Goal: Information Seeking & Learning: Find contact information

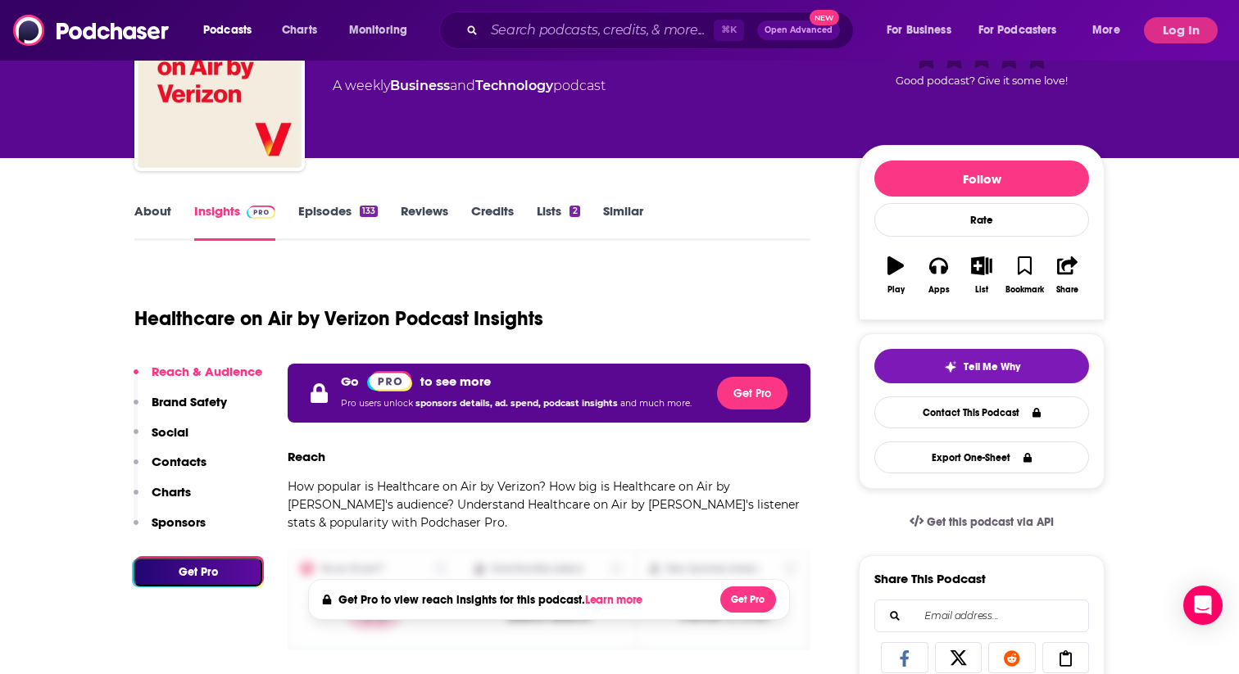
scroll to position [105, 0]
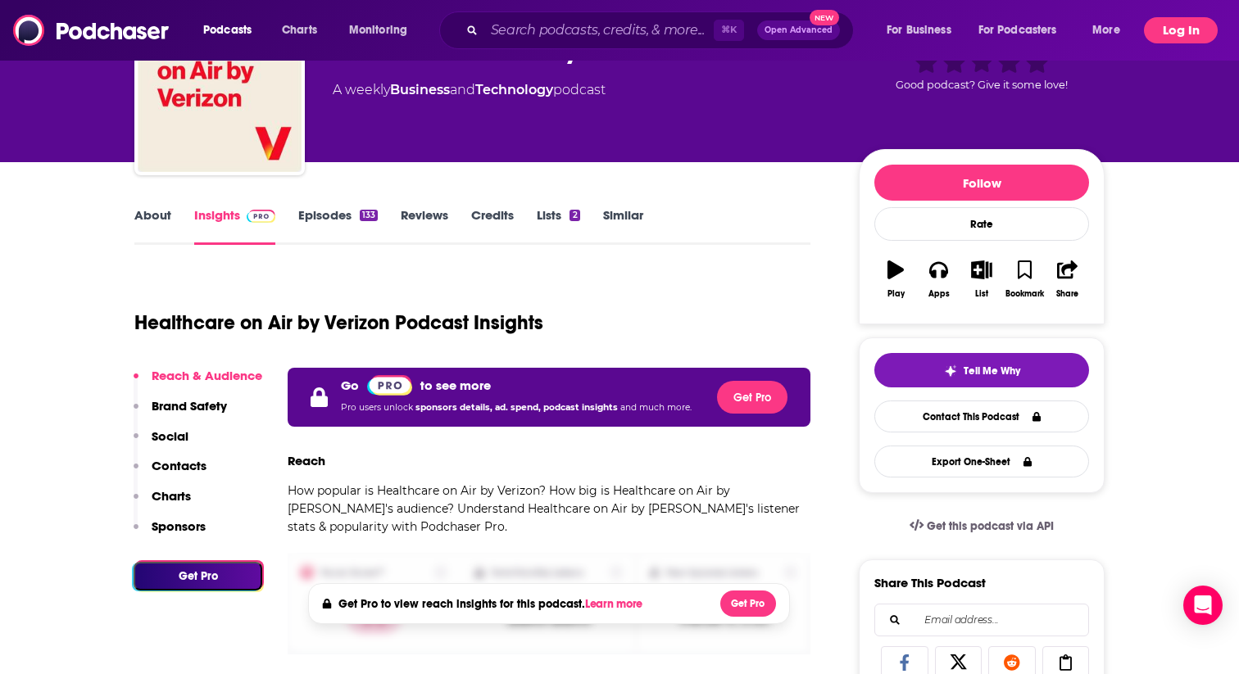
click at [1171, 36] on button "Log In" at bounding box center [1181, 30] width 74 height 26
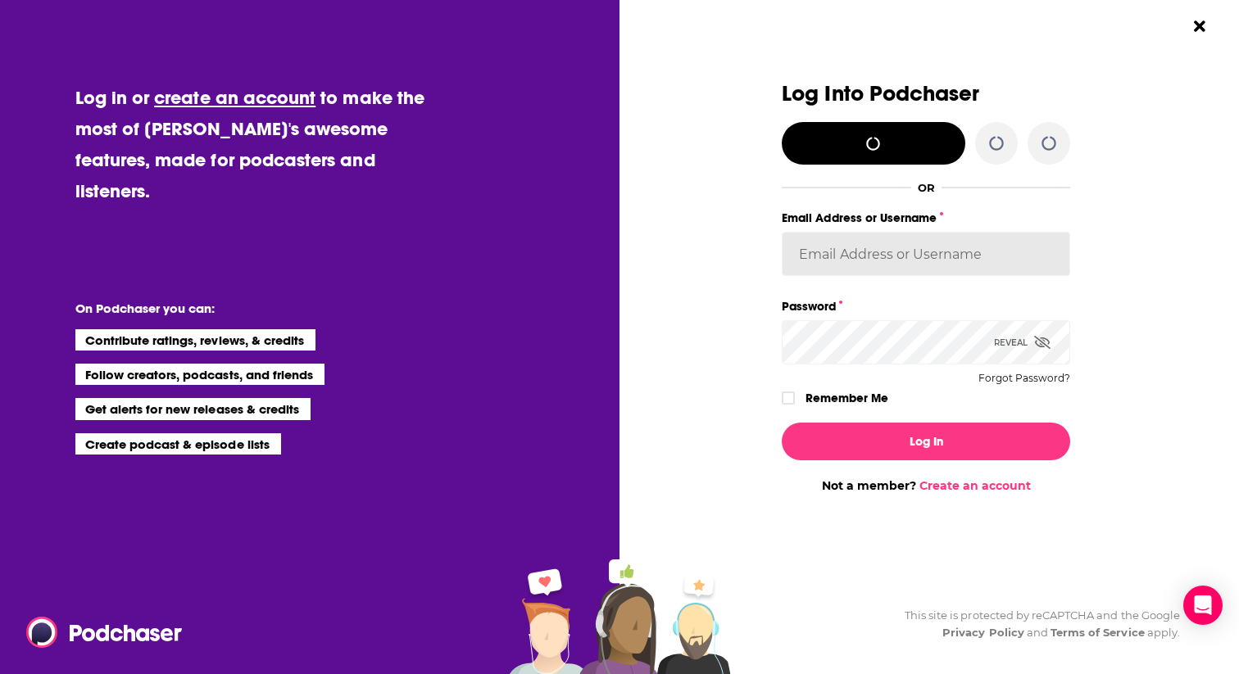
type input "[PERSON_NAME][EMAIL_ADDRESS][DOMAIN_NAME]"
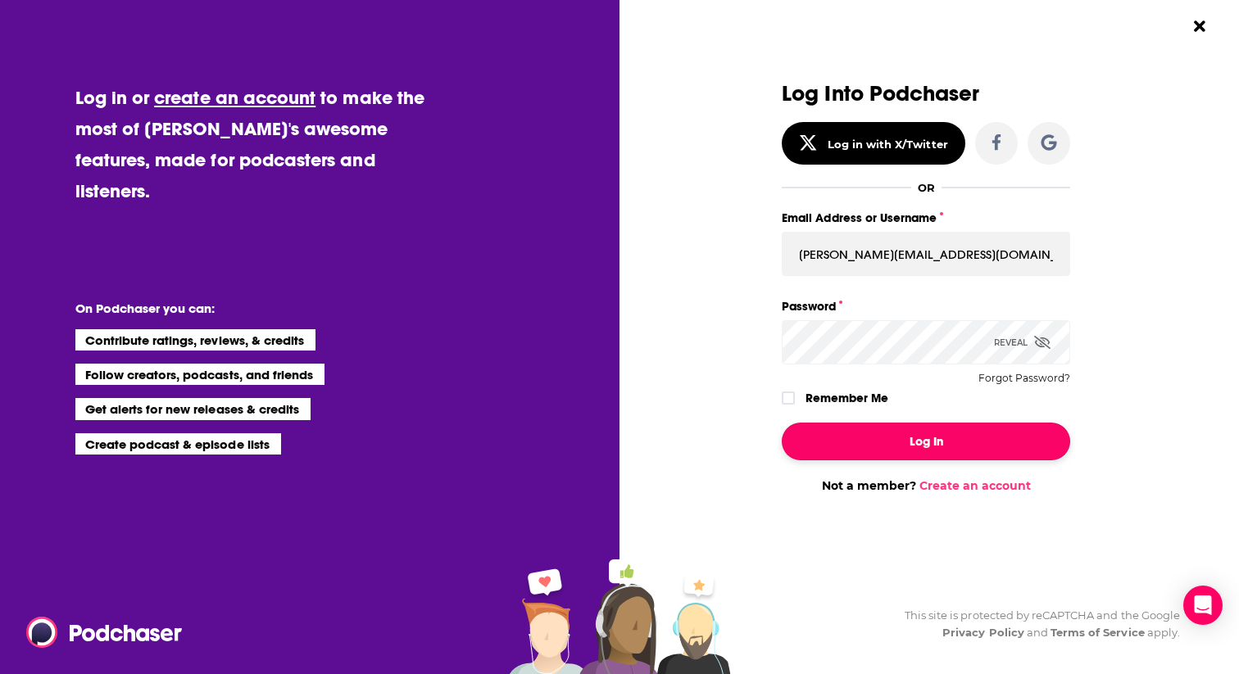
click at [865, 449] on button "Log In" at bounding box center [926, 442] width 288 height 38
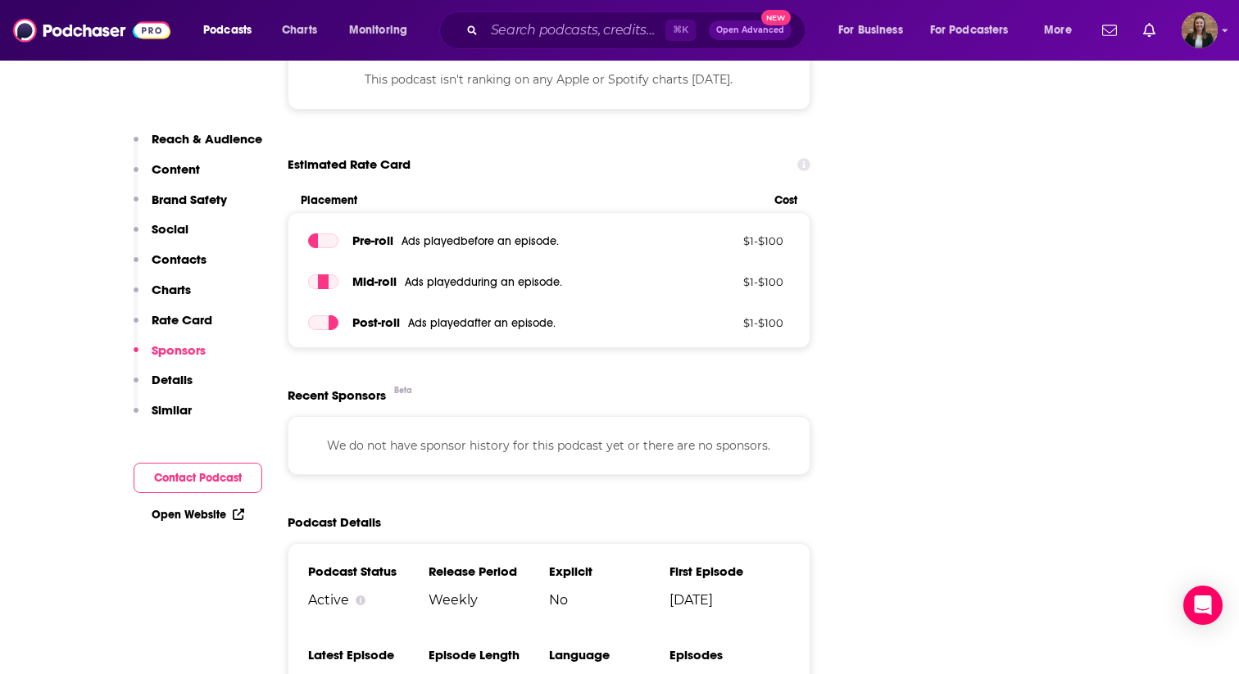
scroll to position [1264, 0]
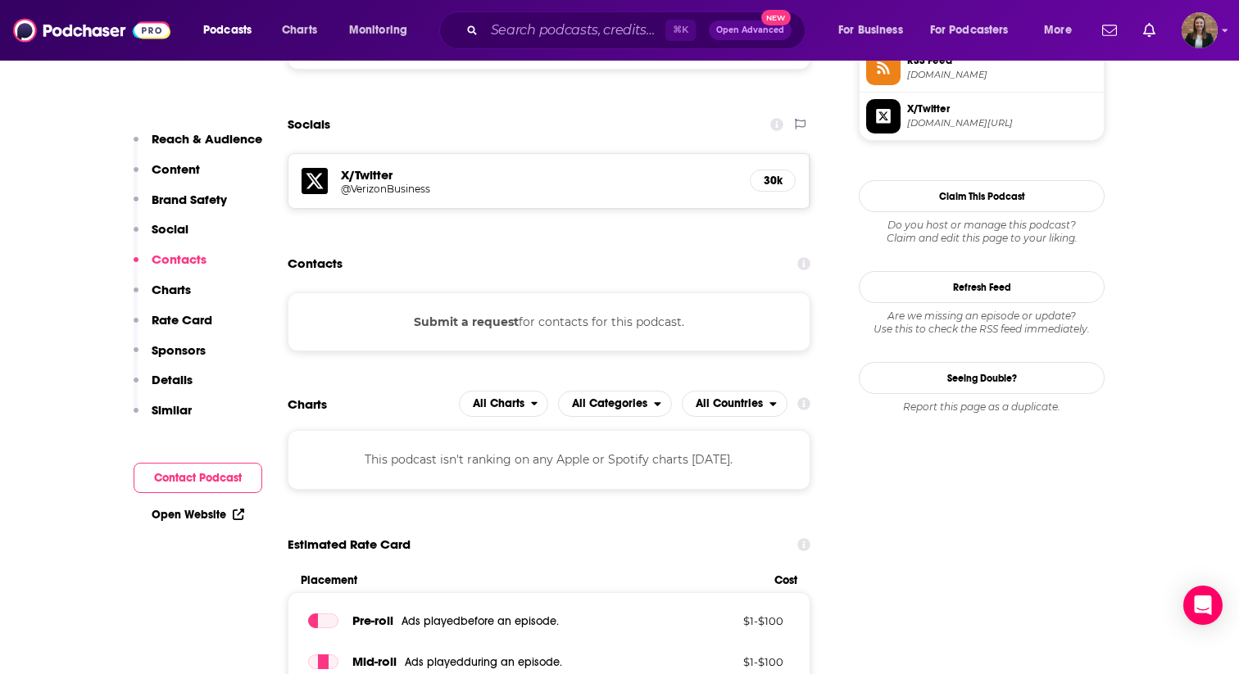
click at [573, 336] on div "Submit a request for contacts for this podcast." at bounding box center [549, 321] width 523 height 59
click at [573, 317] on div "Submit a request for contacts for this podcast." at bounding box center [549, 321] width 523 height 59
click at [441, 326] on button "Submit a request" at bounding box center [466, 322] width 105 height 18
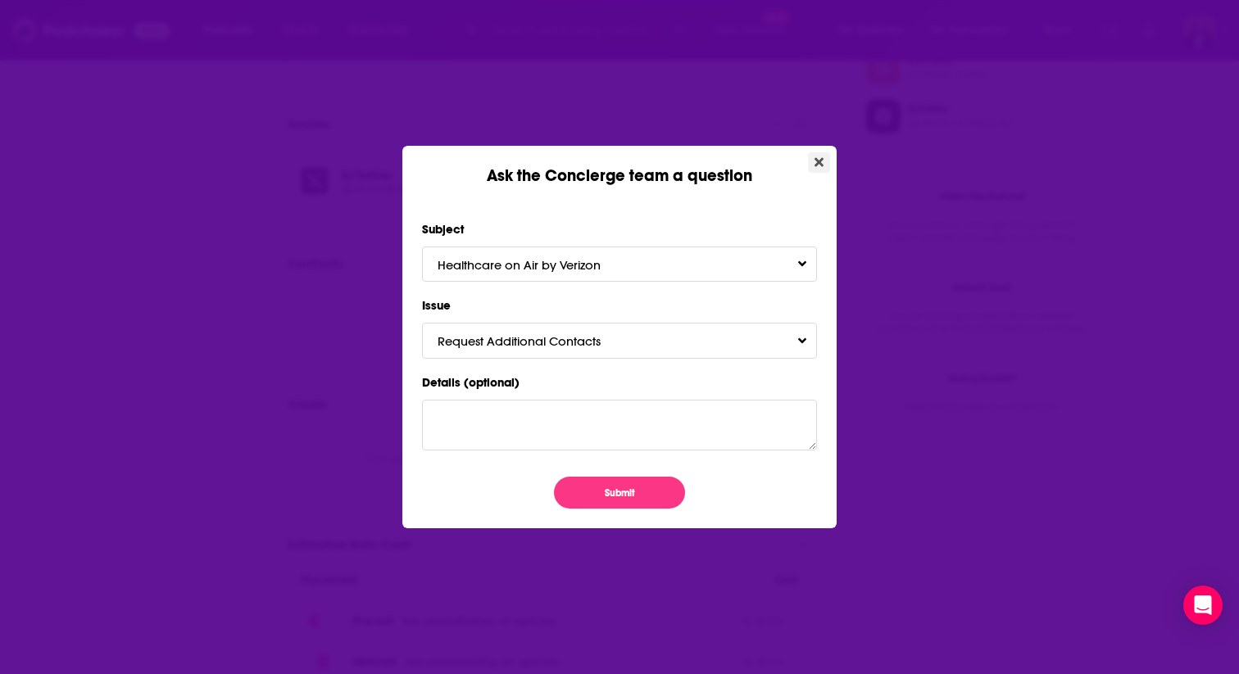
click at [822, 165] on icon "Close" at bounding box center [818, 161] width 9 height 9
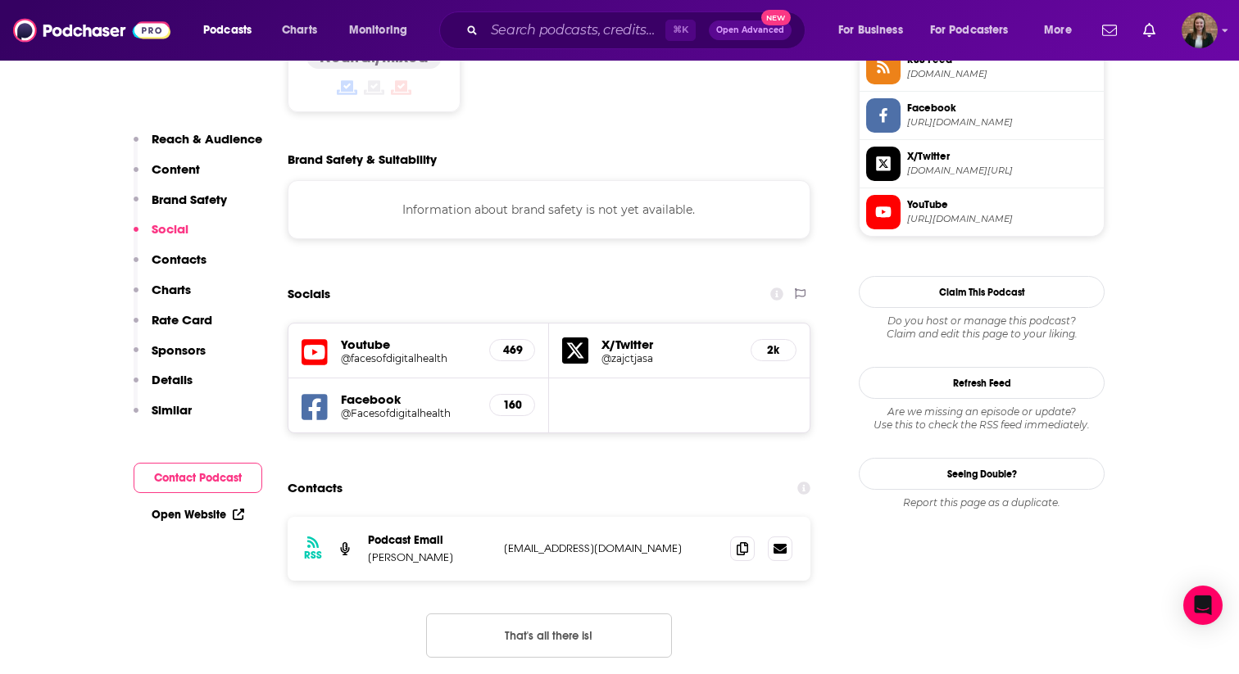
scroll to position [1419, 0]
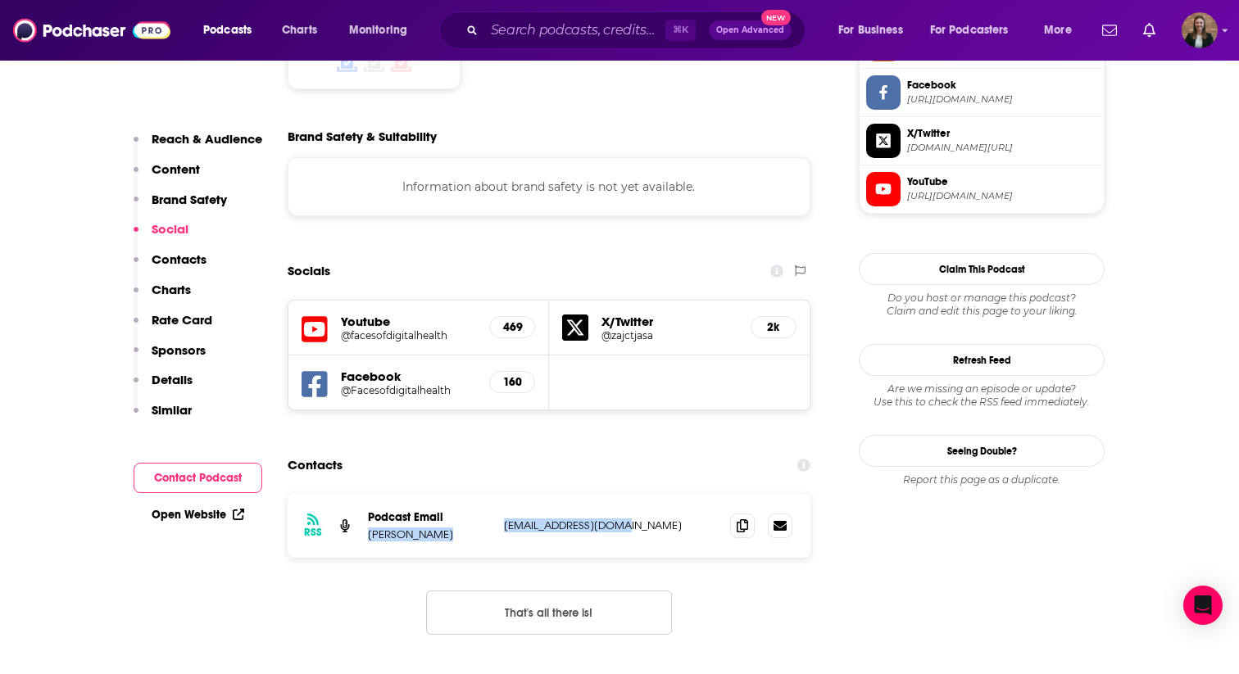
drag, startPoint x: 494, startPoint y: 424, endPoint x: 625, endPoint y: 424, distance: 131.1
click at [625, 494] on div "RSS Podcast Email Tjasa Zajc tjasa.zajc@gmail.com tjasa.zajc@gmail.com" at bounding box center [549, 526] width 523 height 64
click at [625, 519] on p "tjasa.zajc@gmail.com" at bounding box center [610, 526] width 213 height 14
drag, startPoint x: 621, startPoint y: 424, endPoint x: 499, endPoint y: 424, distance: 122.1
click at [499, 494] on div "RSS Podcast Email Tjasa Zajc tjasa.zajc@gmail.com tjasa.zajc@gmail.com" at bounding box center [549, 526] width 523 height 64
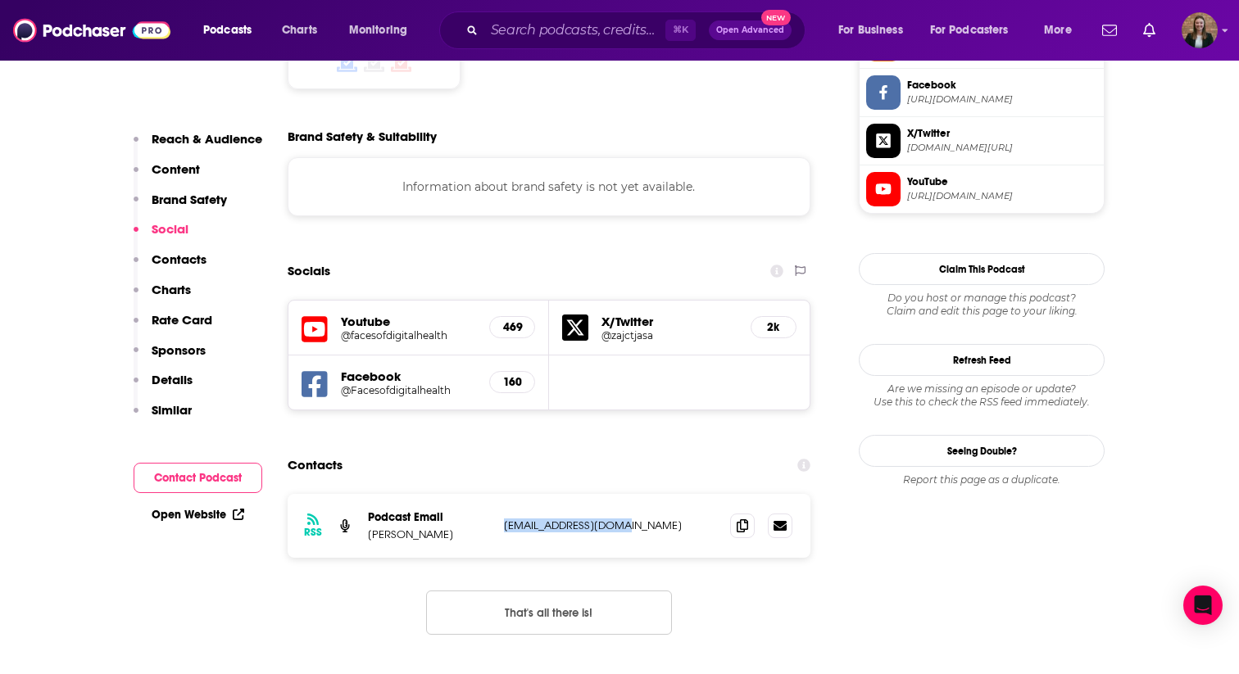
copy p "tjasa.zajc@gmail.com"
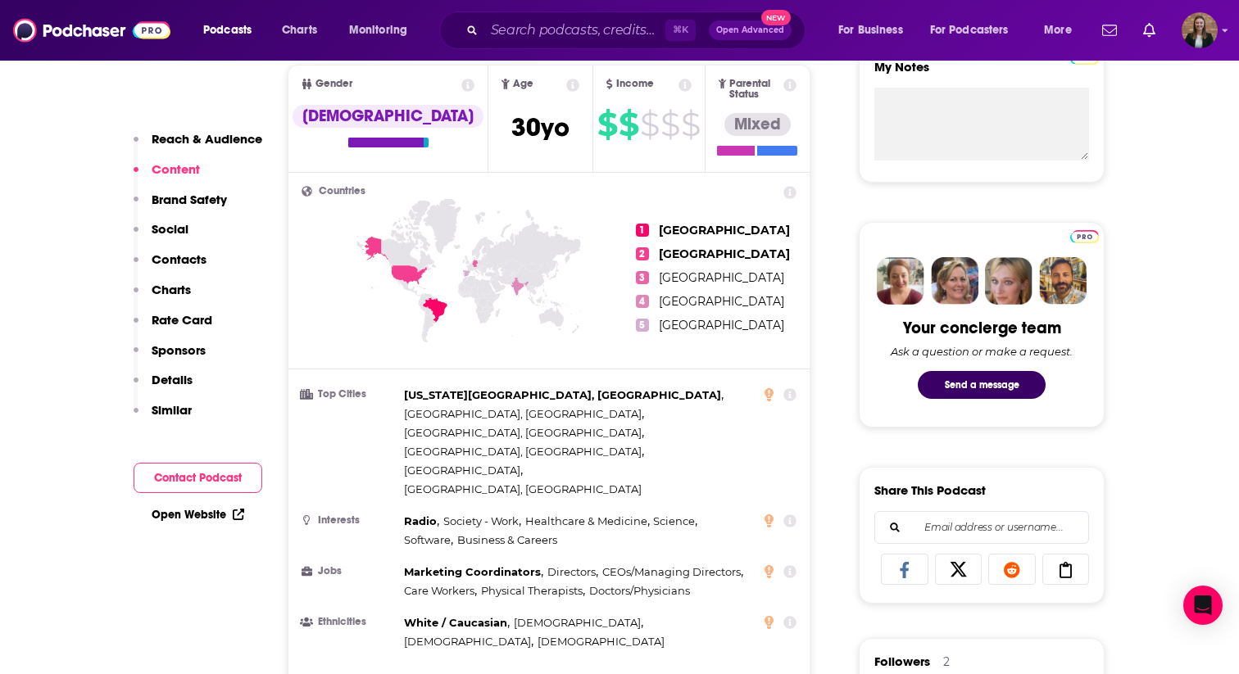
scroll to position [0, 0]
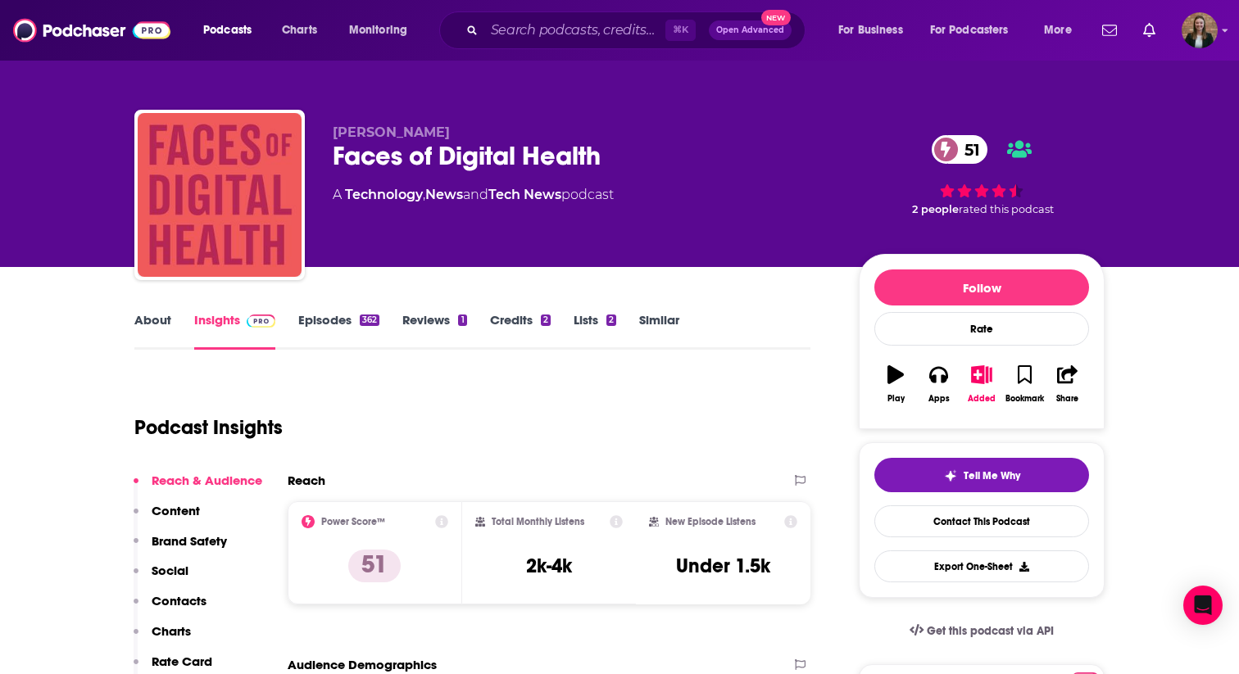
click at [153, 329] on link "About" at bounding box center [152, 331] width 37 height 38
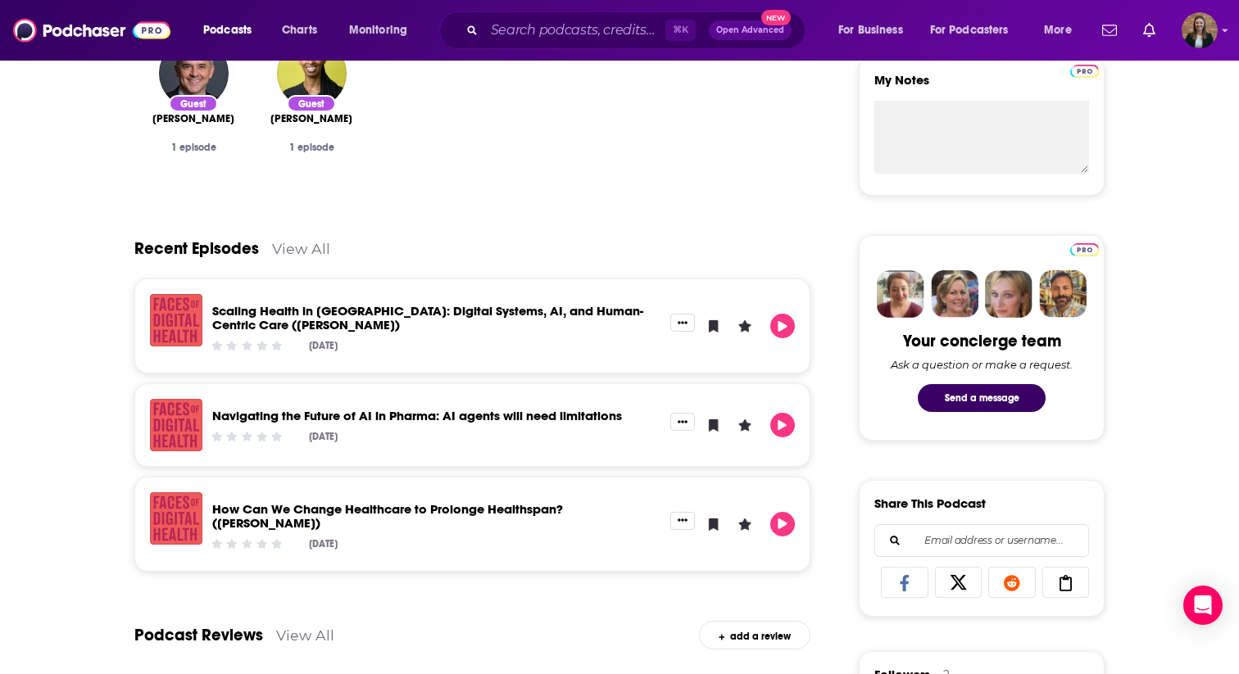
scroll to position [609, 0]
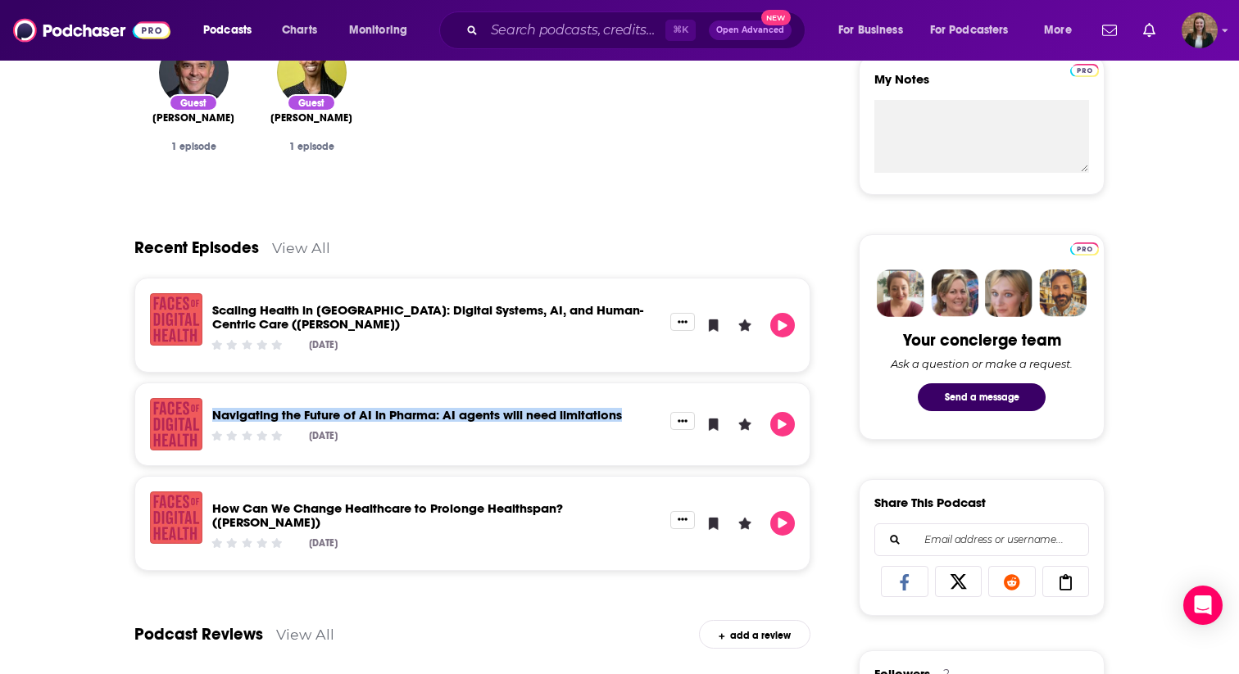
drag, startPoint x: 206, startPoint y: 410, endPoint x: 628, endPoint y: 412, distance: 421.1
click at [628, 412] on div "Navigating the Future of AI in Pharma: AI agents will need limitations Jul 25th…" at bounding box center [436, 424] width 468 height 52
copy link "Navigating the Future of AI in Pharma: AI agents will need limitations"
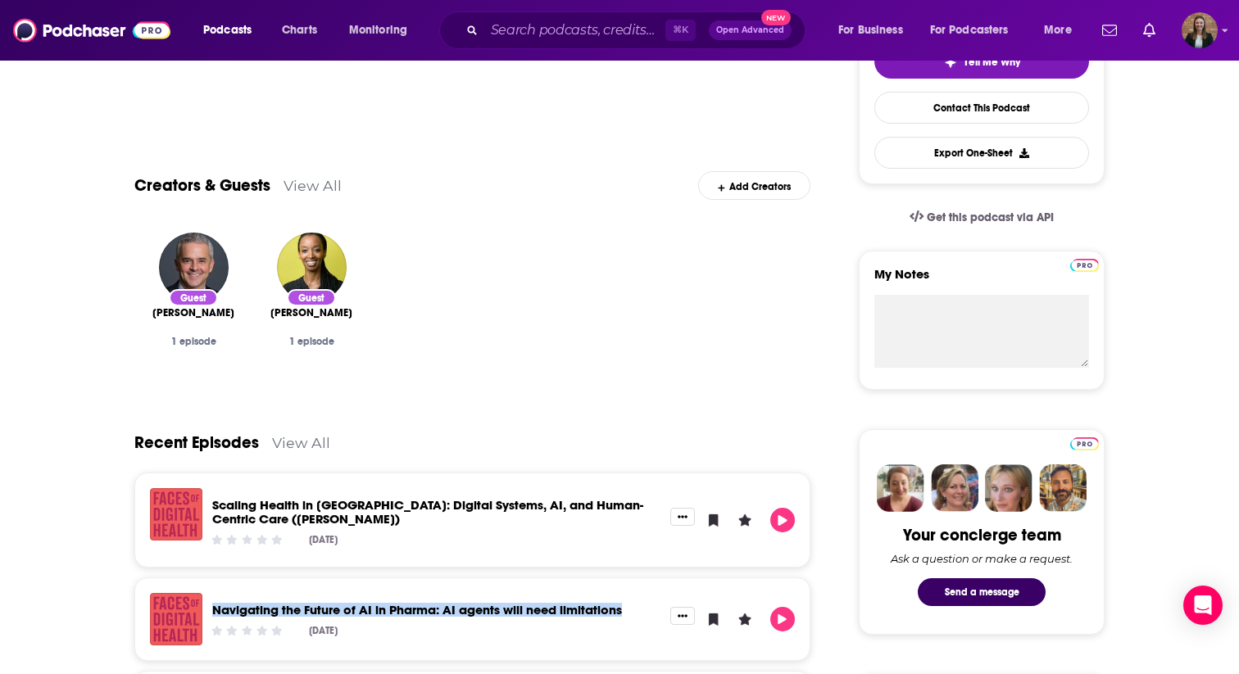
scroll to position [899, 0]
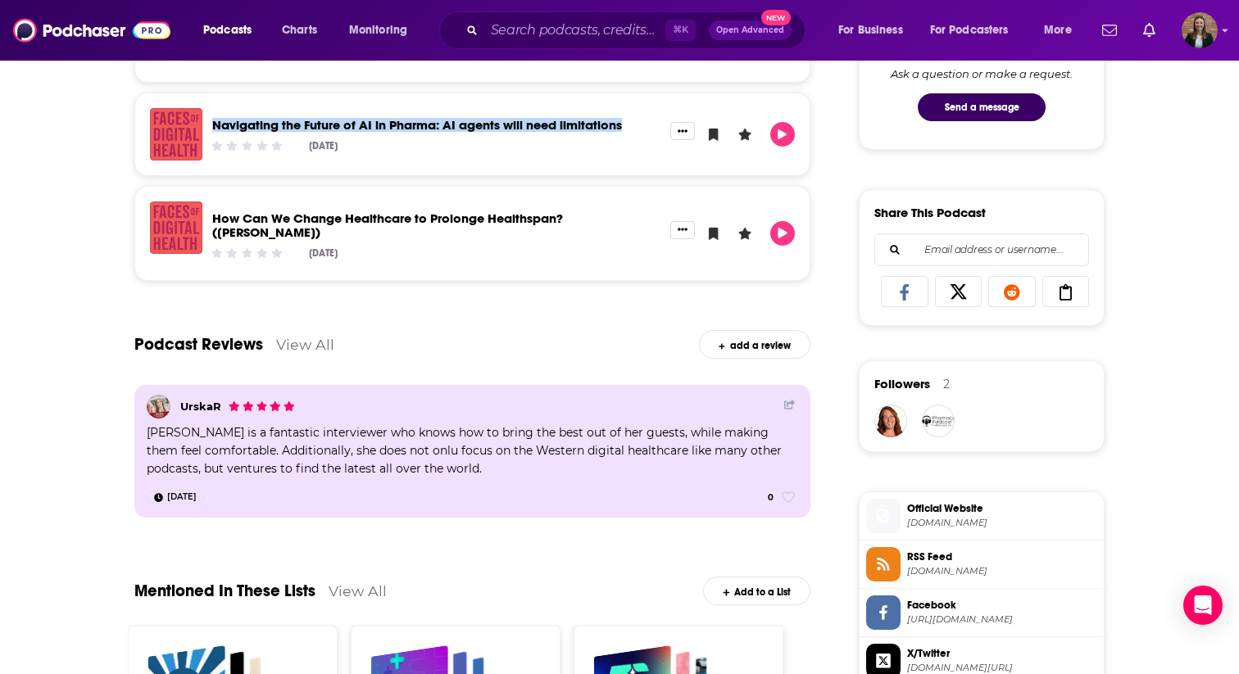
click at [388, 125] on link "Navigating the Future of AI in Pharma: AI agents will need limitations" at bounding box center [417, 125] width 410 height 16
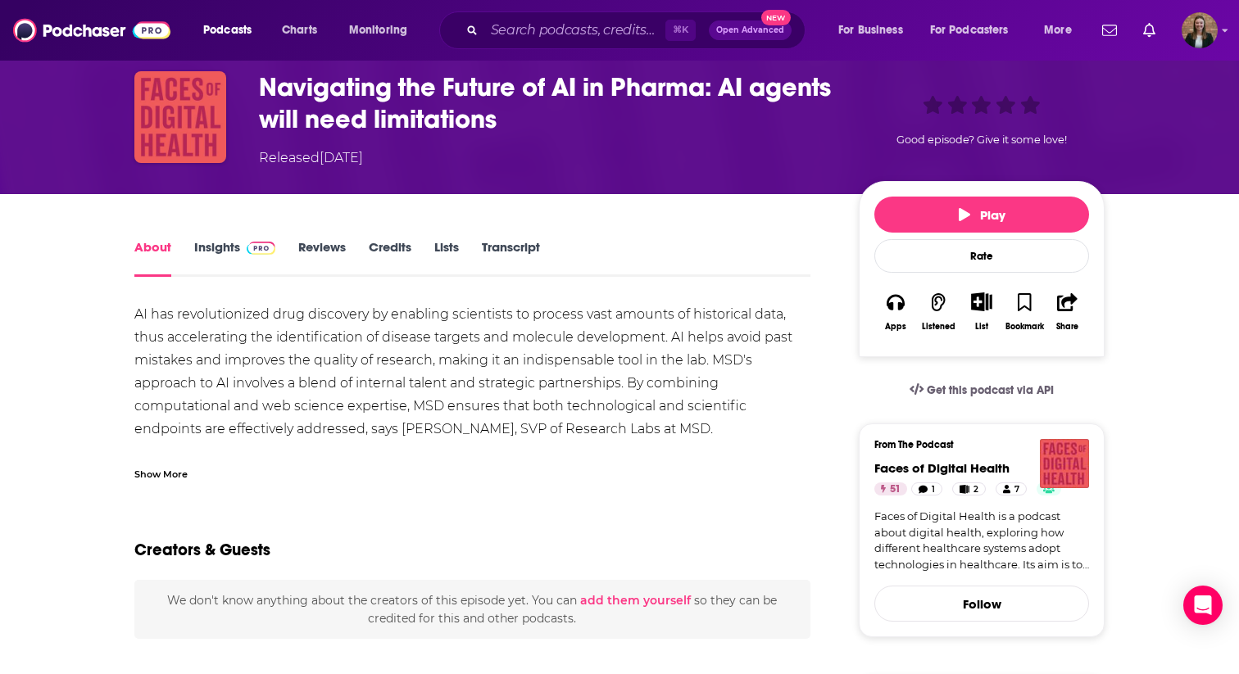
scroll to position [69, 0]
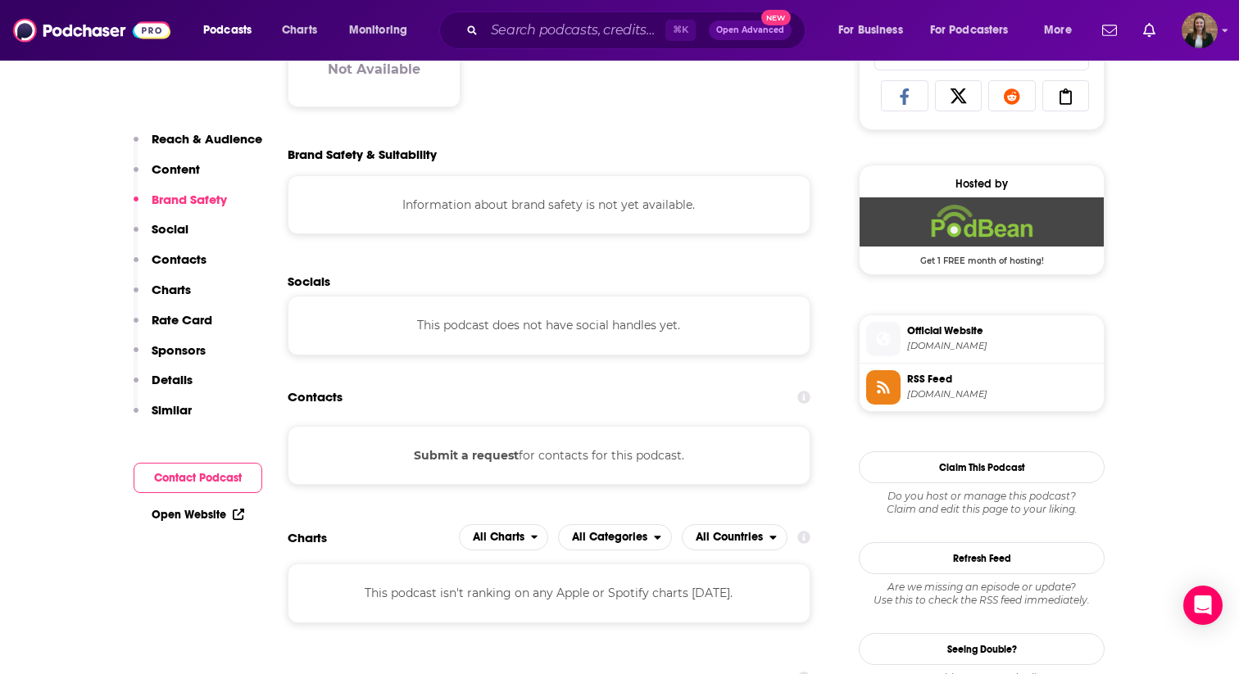
scroll to position [1224, 0]
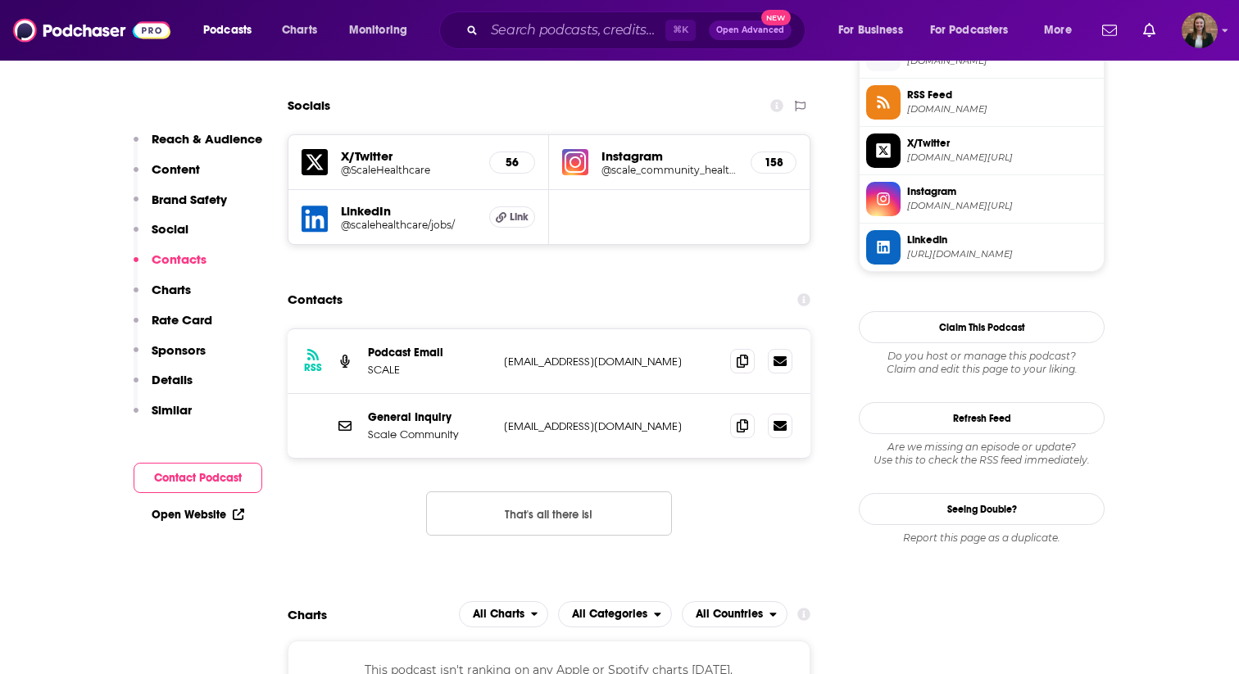
scroll to position [1321, 0]
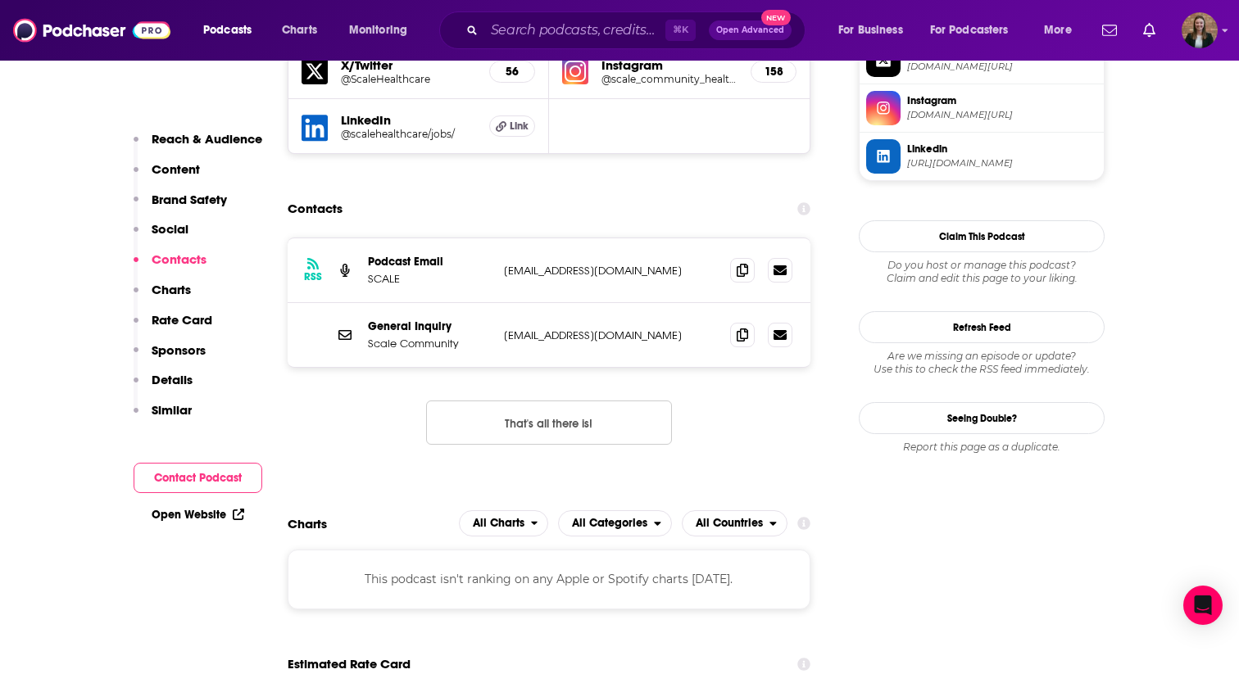
drag, startPoint x: 496, startPoint y: 266, endPoint x: 686, endPoint y: 286, distance: 191.1
click at [686, 286] on div "RSS Podcast Email SCALE scalehealthcaremarketing1@gmail.com scalehealthcaremark…" at bounding box center [549, 270] width 523 height 65
drag, startPoint x: 501, startPoint y: 269, endPoint x: 689, endPoint y: 281, distance: 188.0
click at [689, 281] on div "RSS Podcast Email SCALE scalehealthcaremarketing1@gmail.com scalehealthcaremark…" at bounding box center [549, 270] width 523 height 65
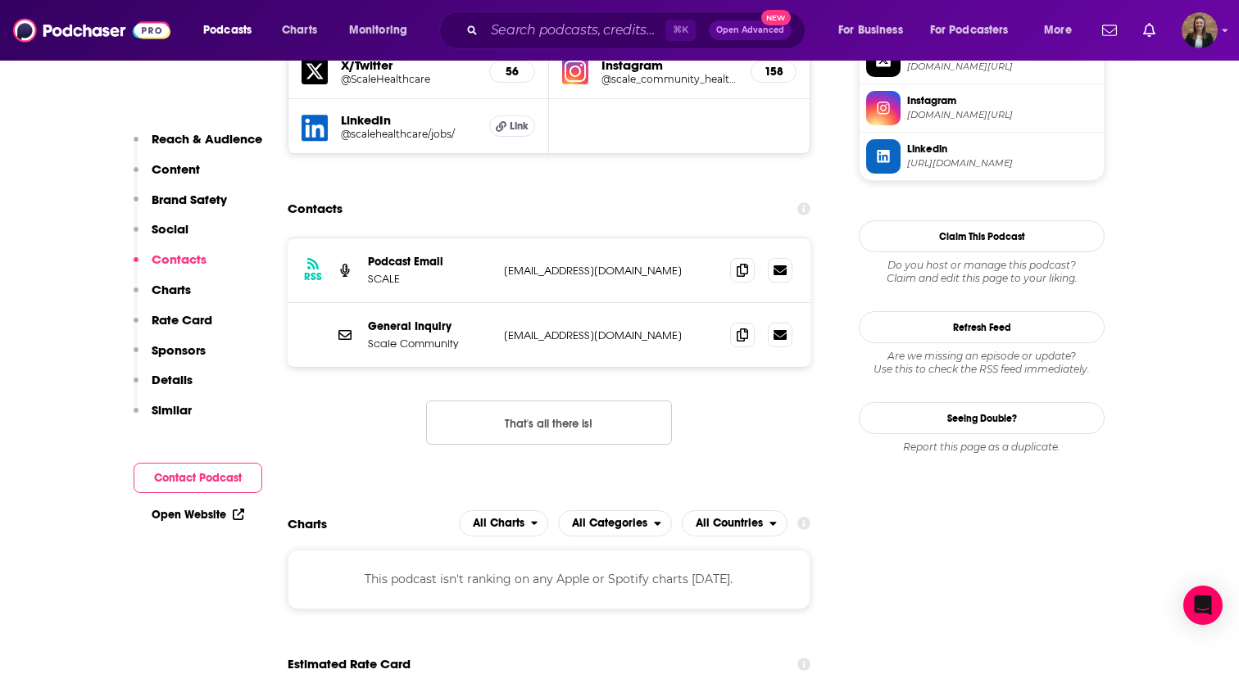
copy p "scalehealthcaremarketing1@gmail.com"
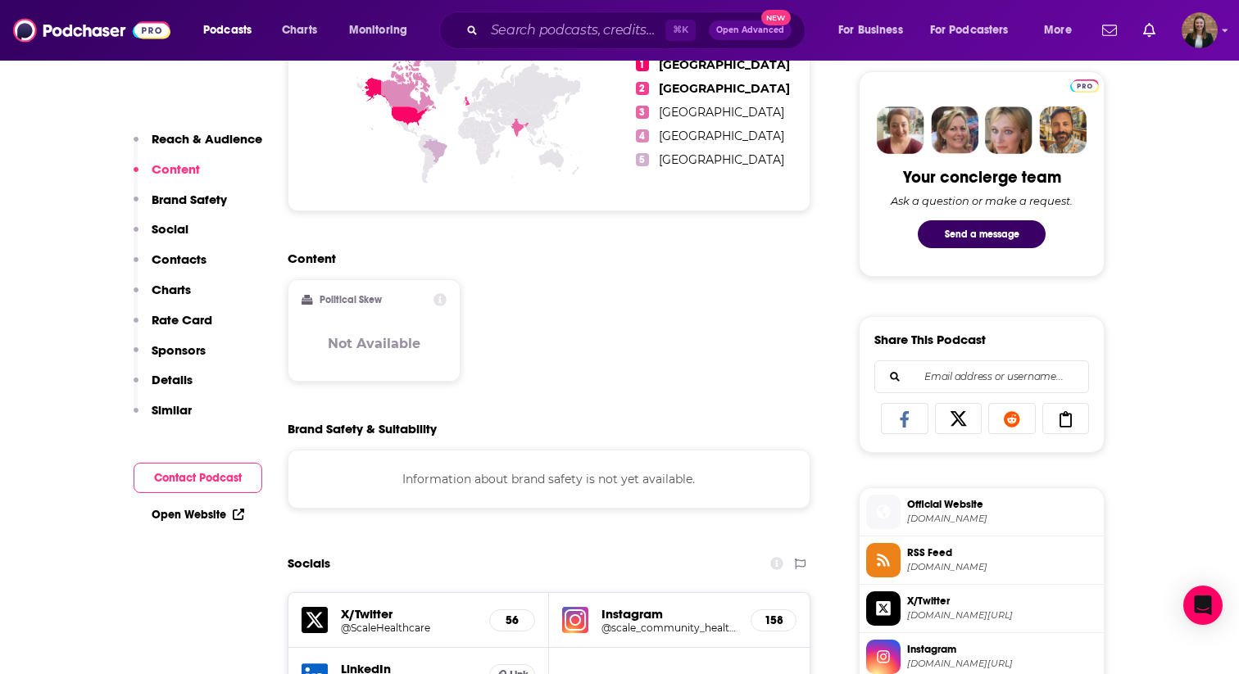
scroll to position [183, 0]
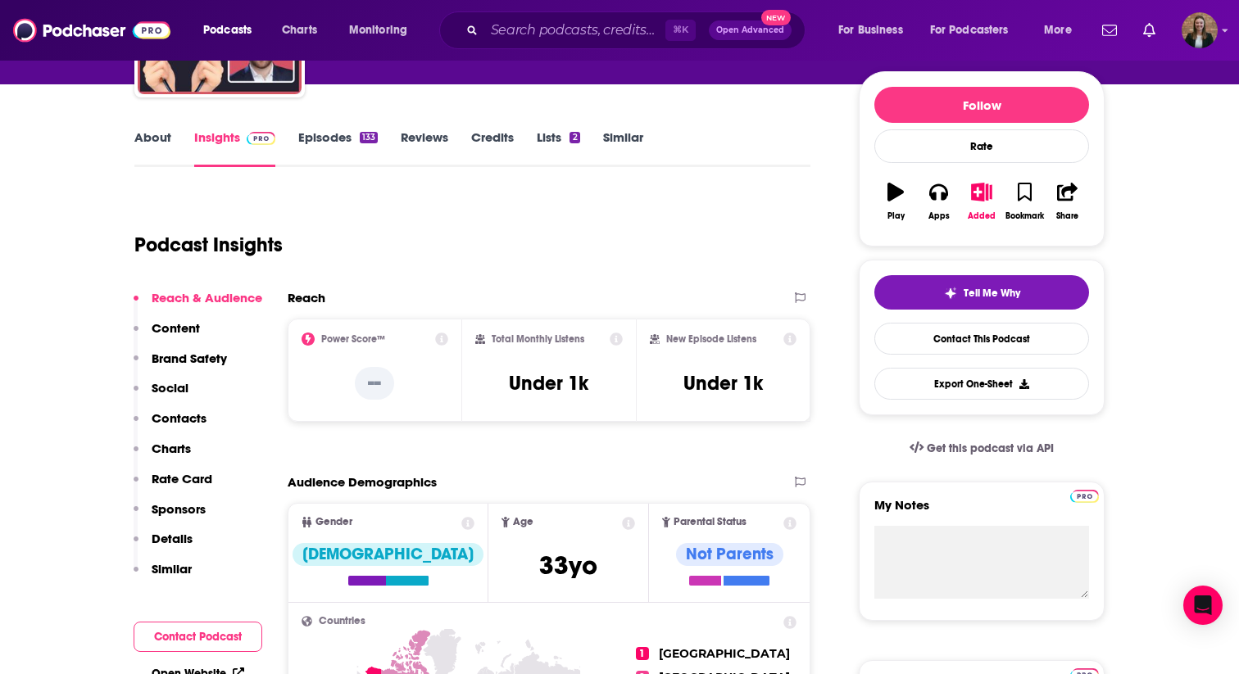
click at [148, 146] on link "About" at bounding box center [152, 148] width 37 height 38
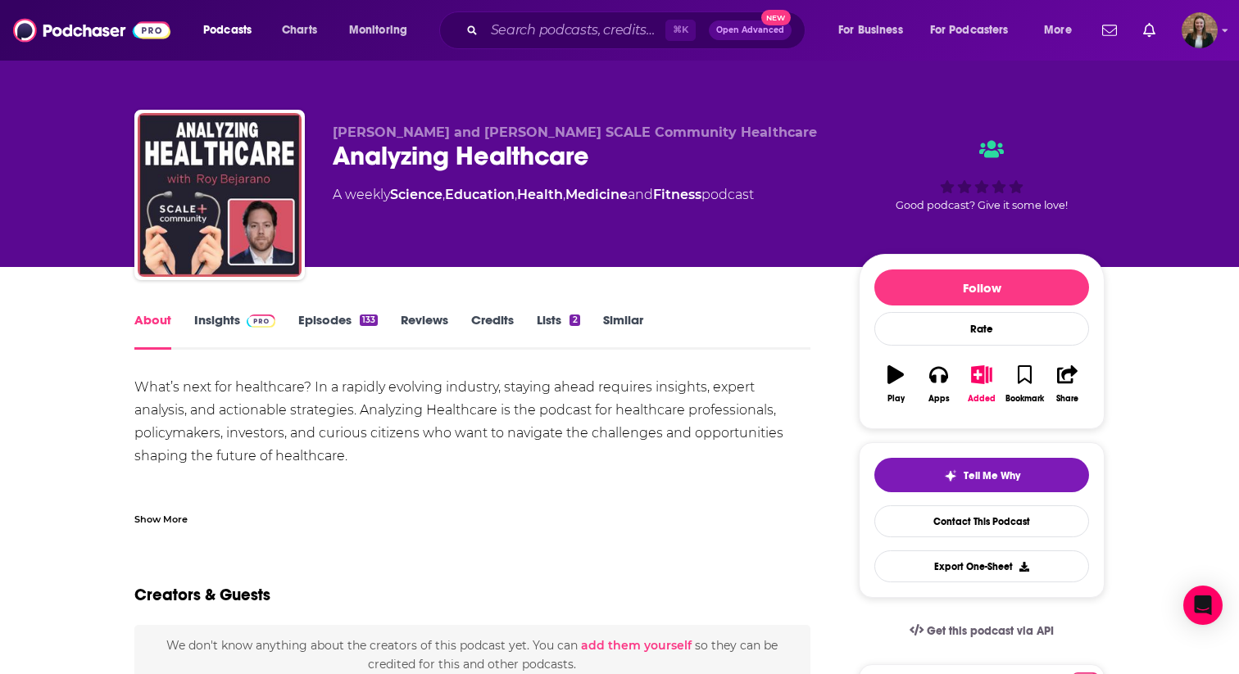
click at [333, 323] on link "Episodes 133" at bounding box center [337, 331] width 79 height 38
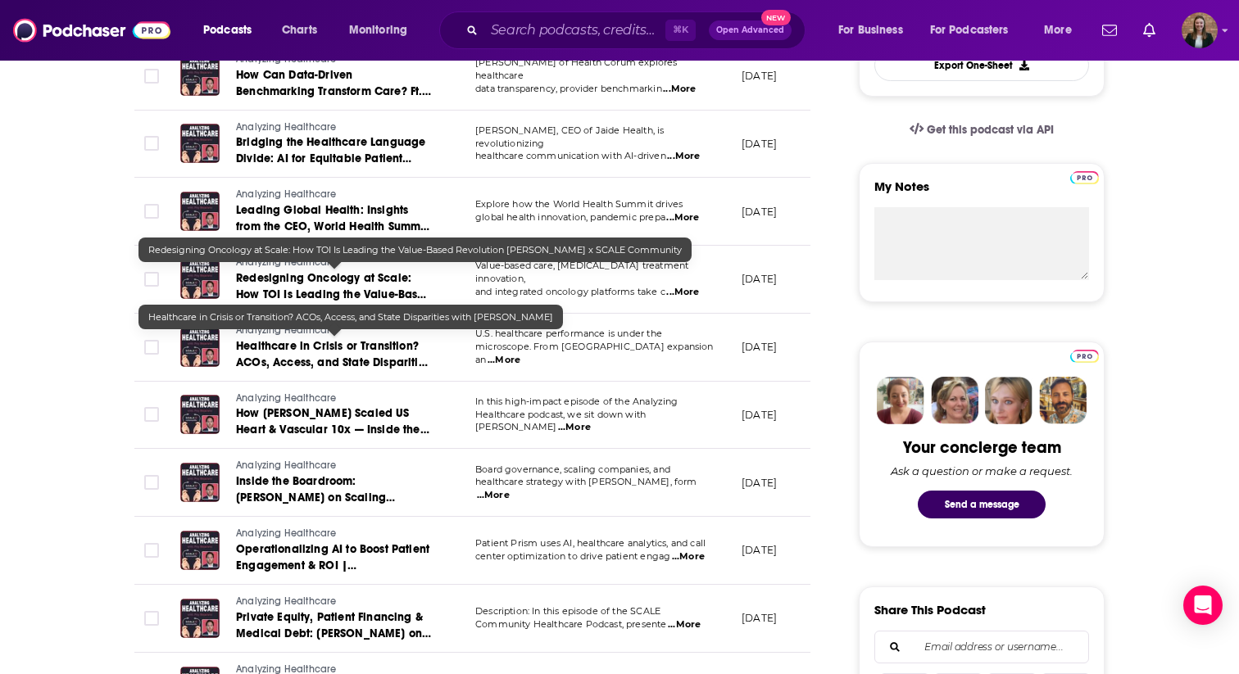
scroll to position [505, 0]
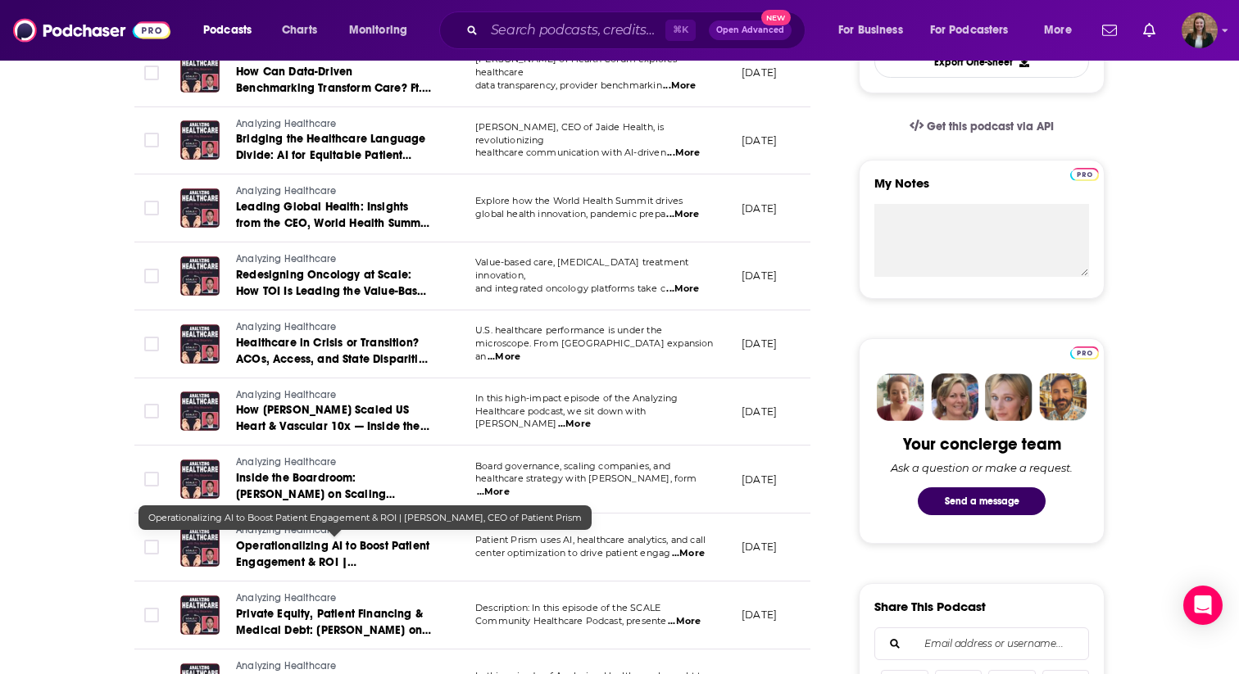
click at [310, 541] on span "Operationalizing AI to Boost Patient Engagement & ROI | Amol Nirgudkar, CEO of …" at bounding box center [332, 570] width 193 height 63
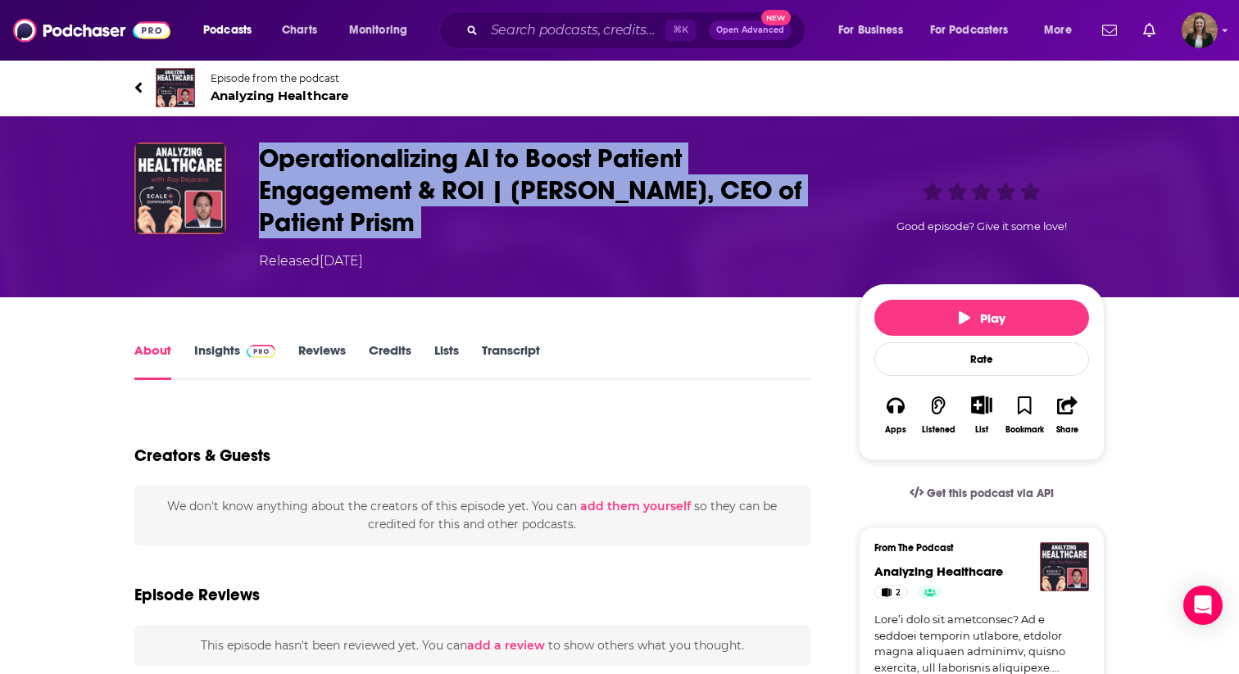
drag, startPoint x: 246, startPoint y: 147, endPoint x: 410, endPoint y: 245, distance: 191.1
click at [410, 245] on div "Operationalizing AI to Boost Patient Engagement & ROI | Amol Nirgudkar, CEO of …" at bounding box center [619, 207] width 970 height 129
copy h1 "Operationalizing AI to Boost Patient Engagement & ROI | Amol Nirgudkar, CEO of …"
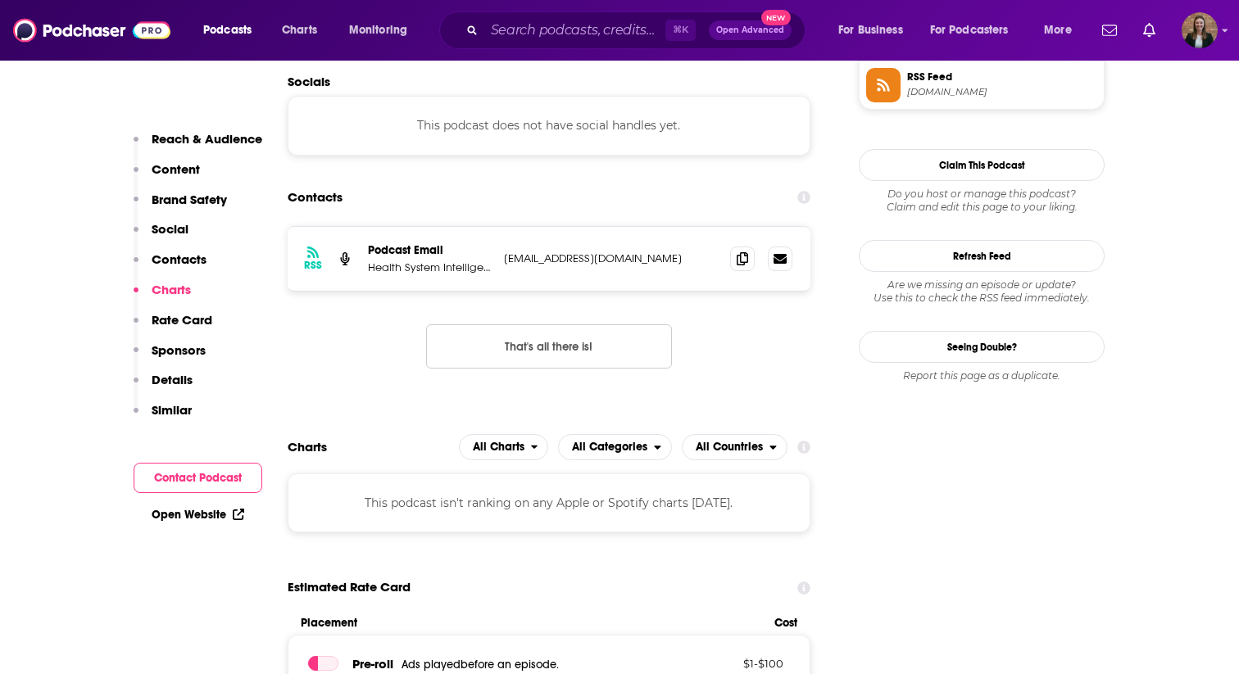
scroll to position [1087, 0]
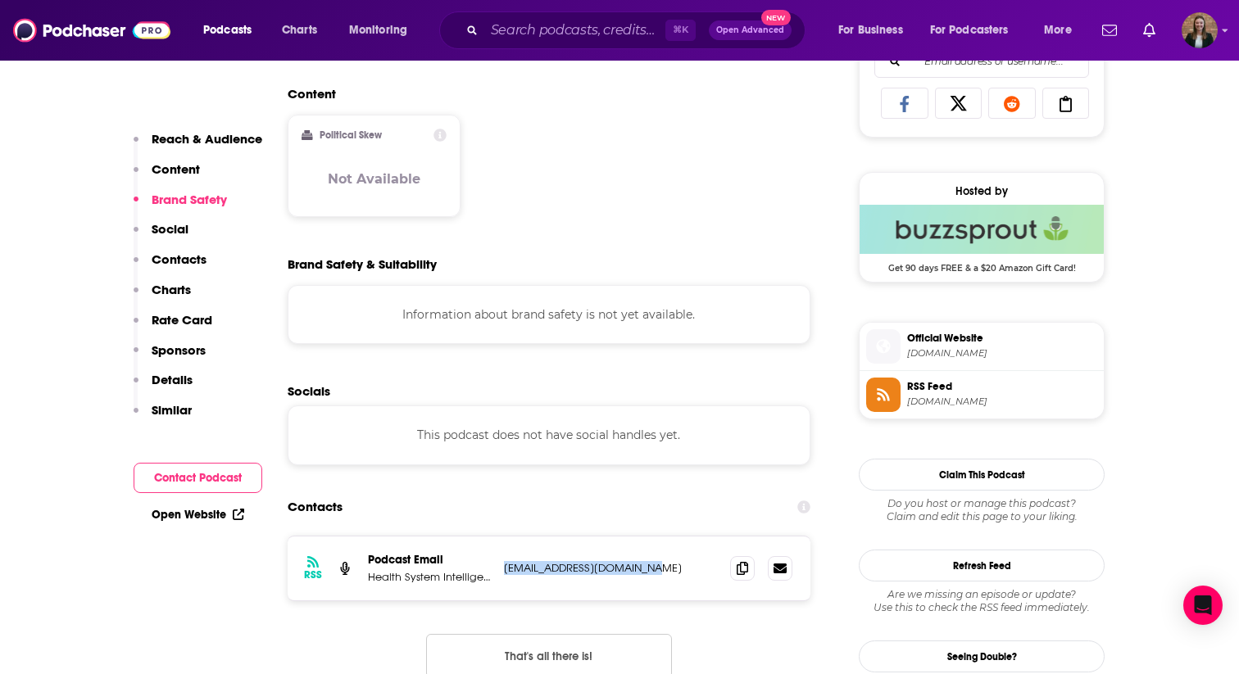
drag, startPoint x: 503, startPoint y: 569, endPoint x: 641, endPoint y: 577, distance: 137.9
click at [641, 577] on div "RSS Podcast Email Health System Intelligence mr@healthcare-insight.com mr@healt…" at bounding box center [549, 569] width 523 height 64
copy p "mr@healthcare-insight.com"
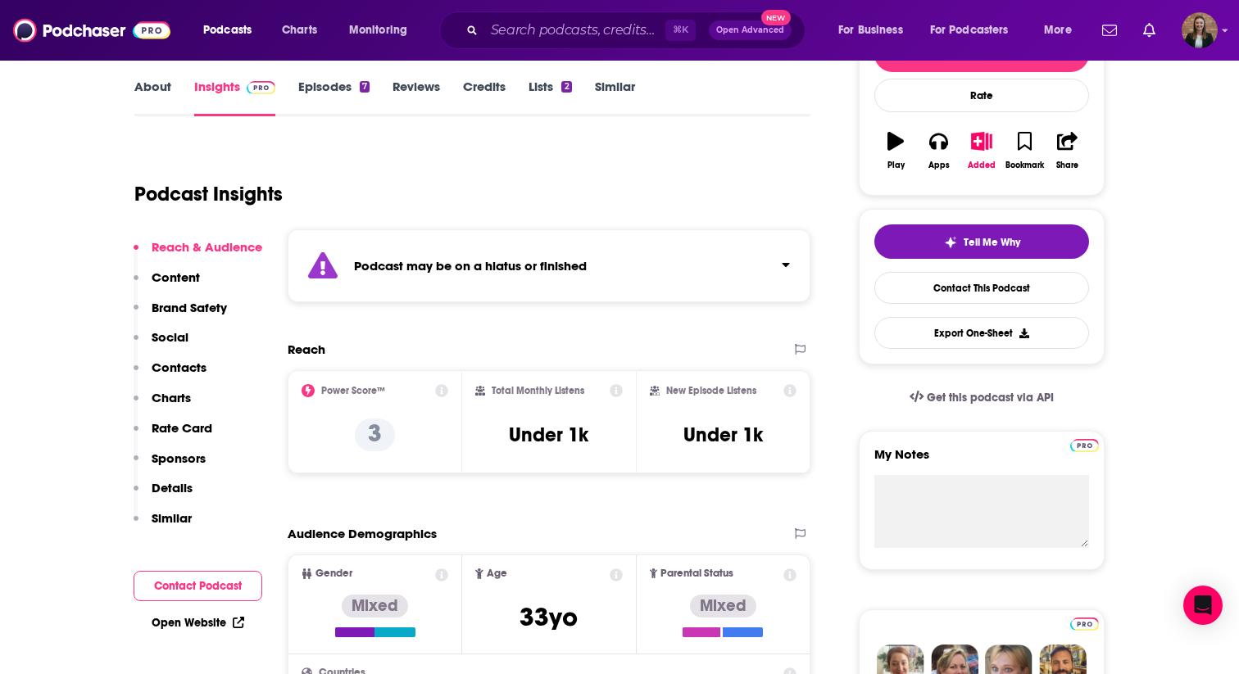
scroll to position [0, 0]
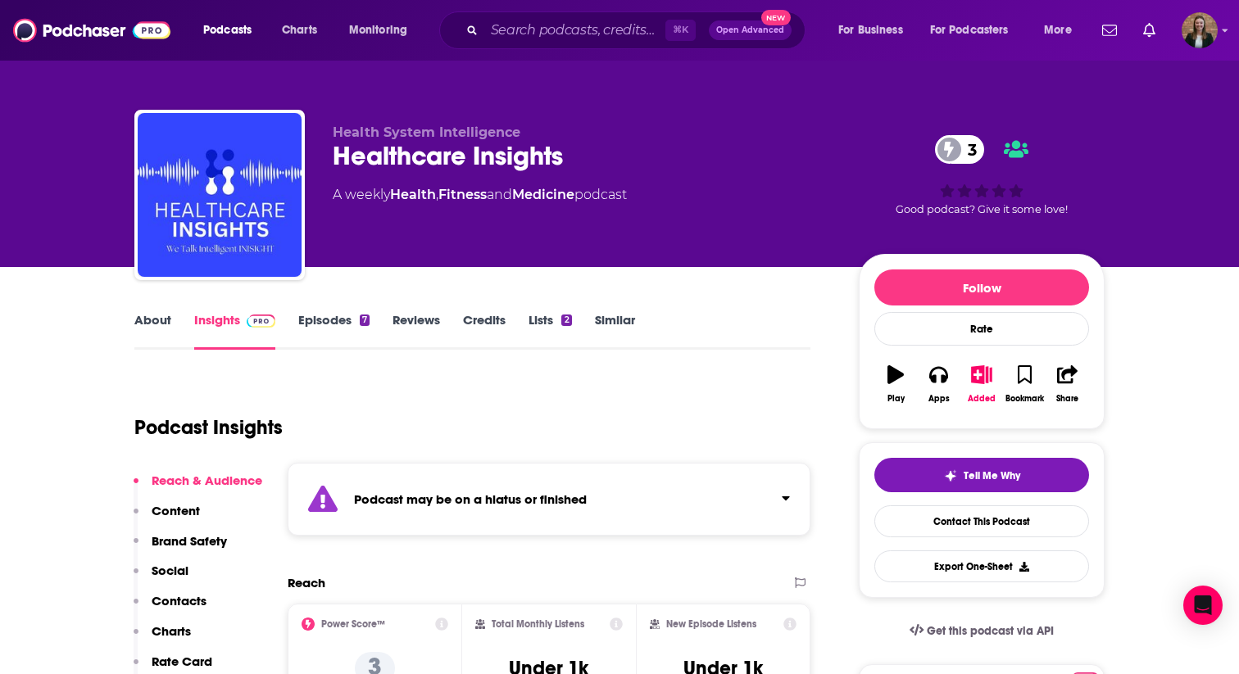
click at [316, 319] on link "Episodes 7" at bounding box center [333, 331] width 71 height 38
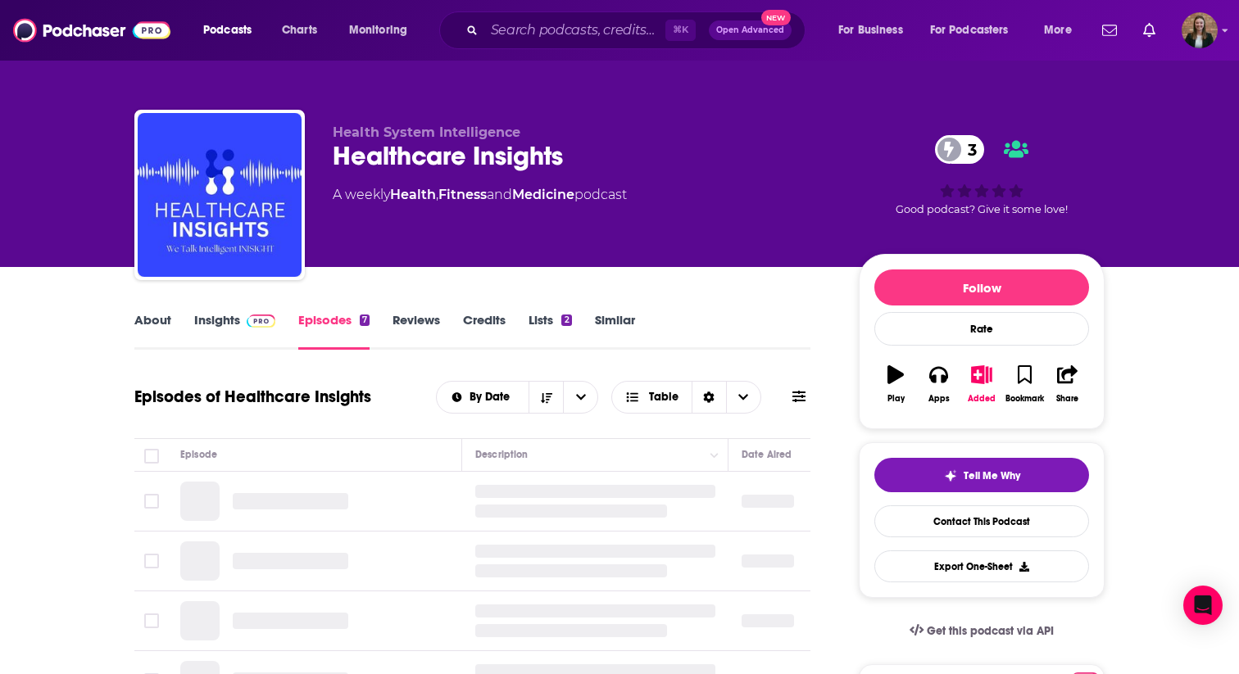
scroll to position [116, 0]
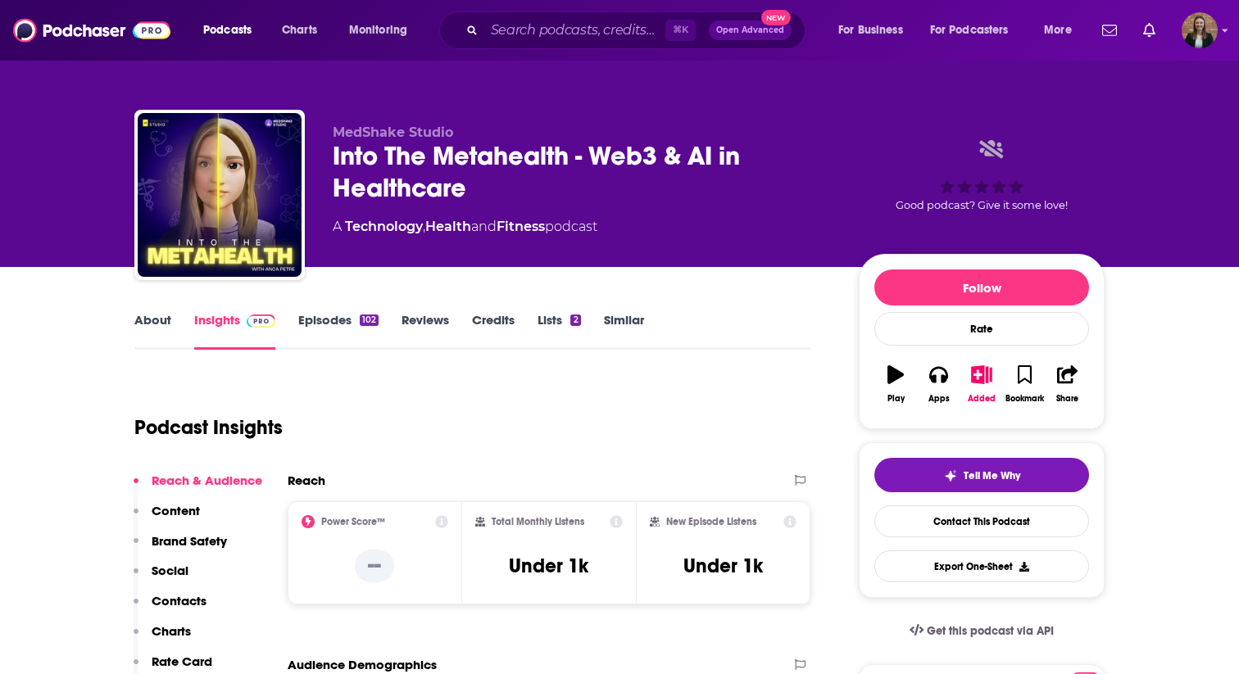
click at [302, 326] on link "Episodes 102" at bounding box center [338, 331] width 80 height 38
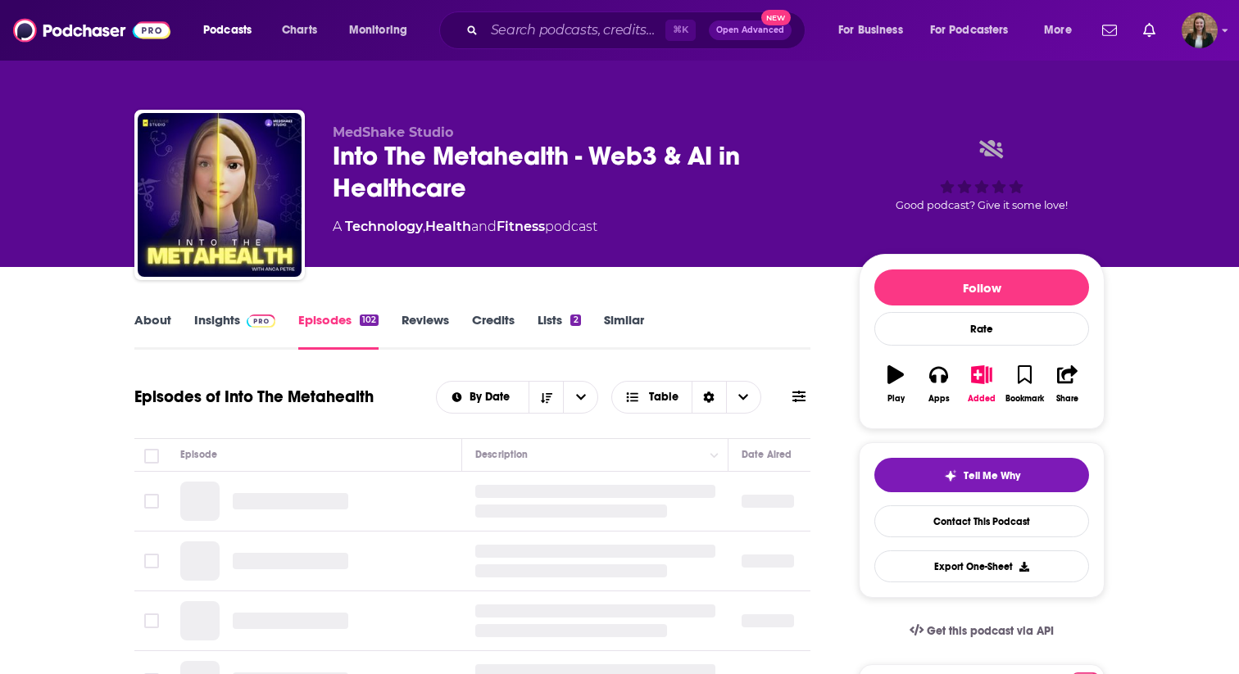
click at [242, 319] on span at bounding box center [257, 320] width 35 height 16
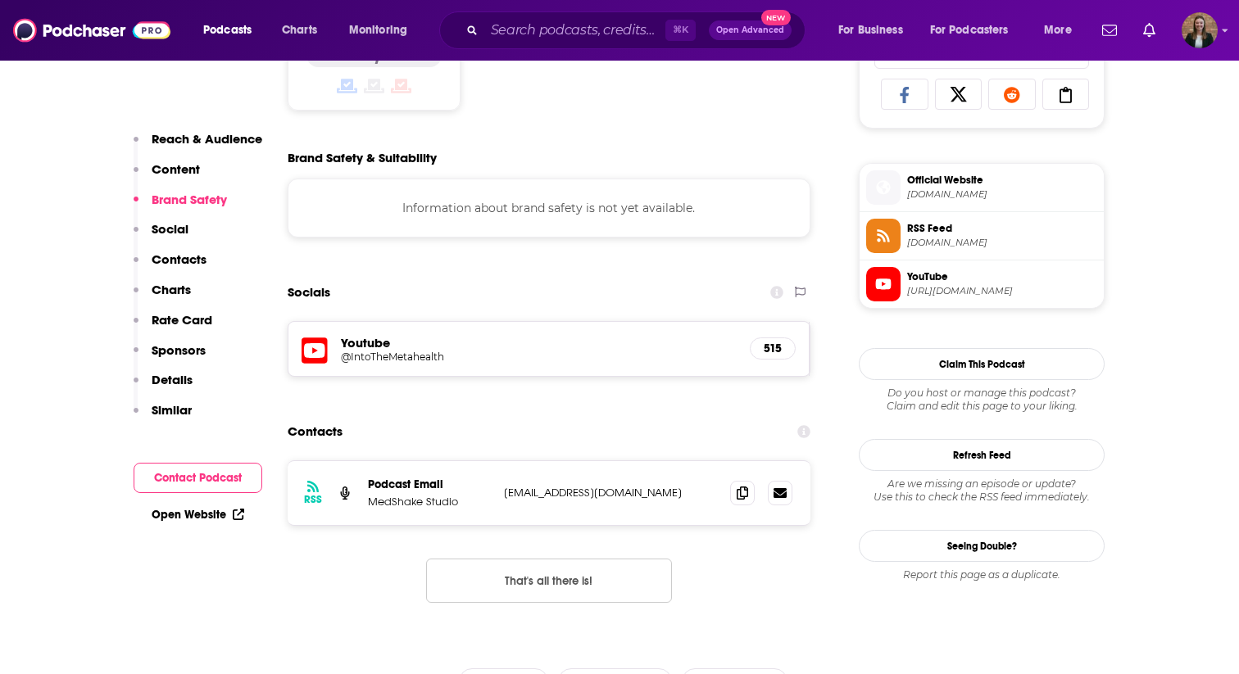
scroll to position [1097, 0]
drag, startPoint x: 501, startPoint y: 494, endPoint x: 665, endPoint y: 496, distance: 164.7
click at [665, 496] on div "RSS Podcast Email MedShake Studio contact@medshakestudio.com contact@medshakest…" at bounding box center [549, 492] width 523 height 64
copy p "contact@medshakestudio.com"
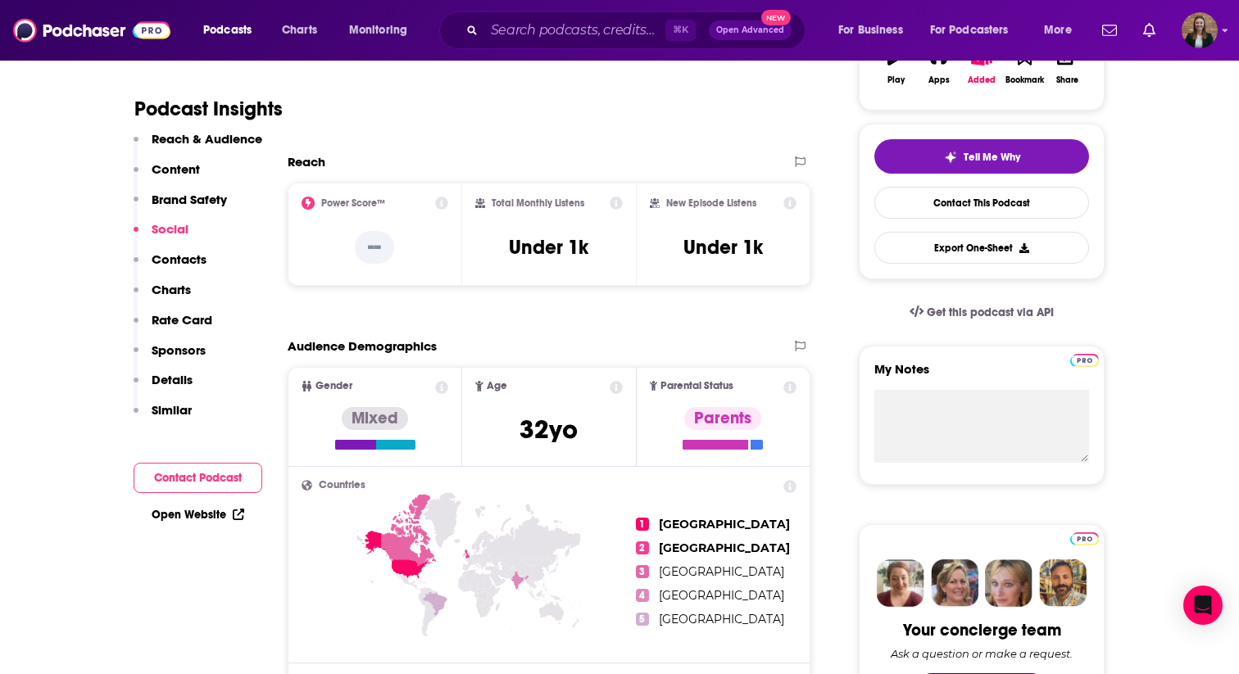
scroll to position [0, 0]
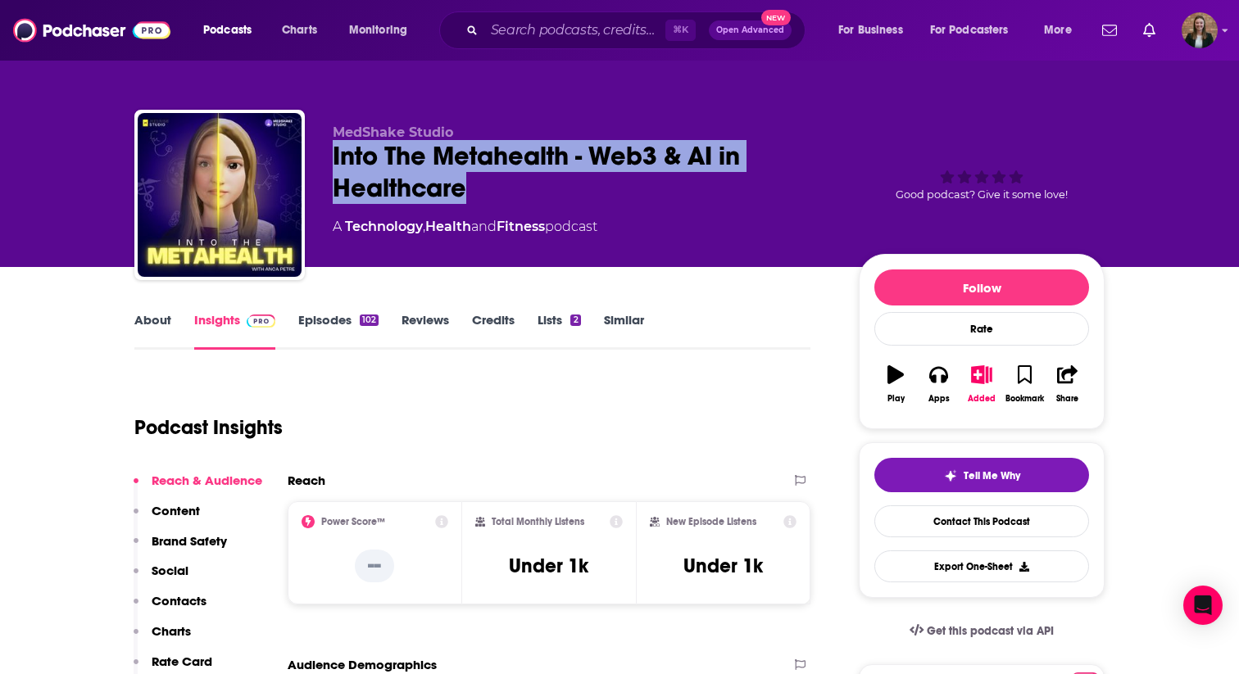
drag, startPoint x: 330, startPoint y: 152, endPoint x: 464, endPoint y: 189, distance: 138.5
click at [464, 189] on div "MedShake Studio Into The Metahealth - Web3 & AI in Healthcare A Technology , He…" at bounding box center [619, 198] width 970 height 177
copy h2 "Into The Metahealth - Web3 & AI in Healthcare"
click at [315, 319] on link "Episodes 102" at bounding box center [338, 331] width 80 height 38
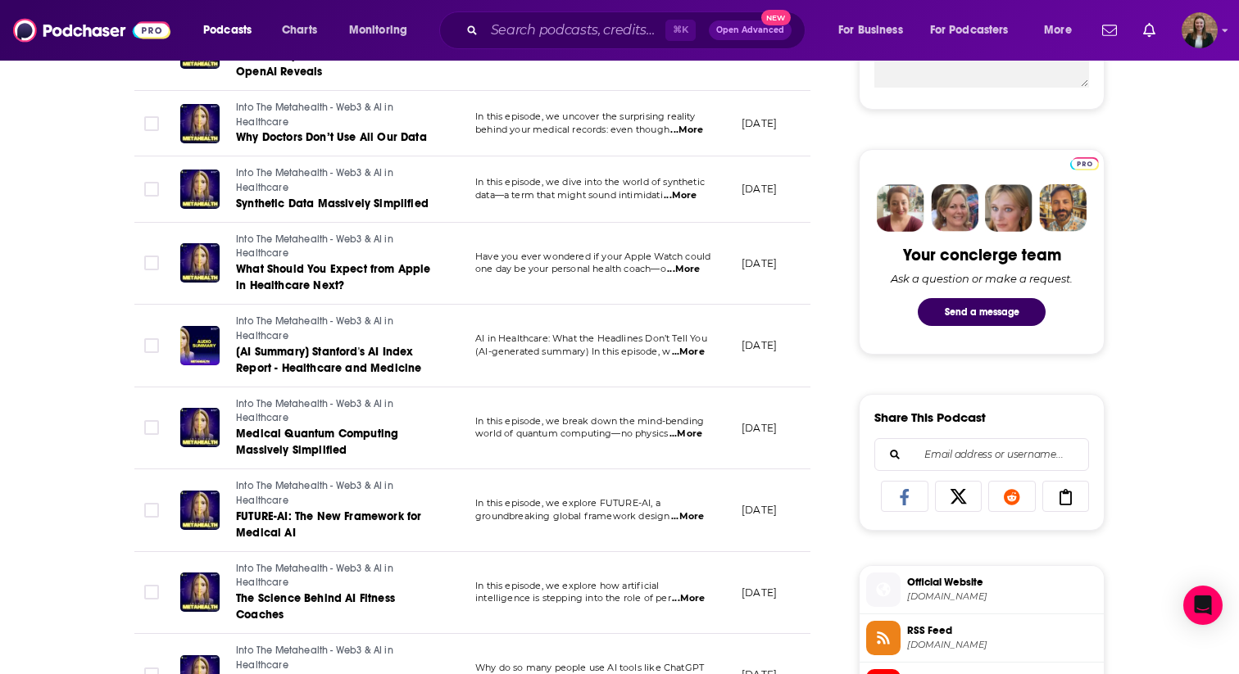
scroll to position [712, 0]
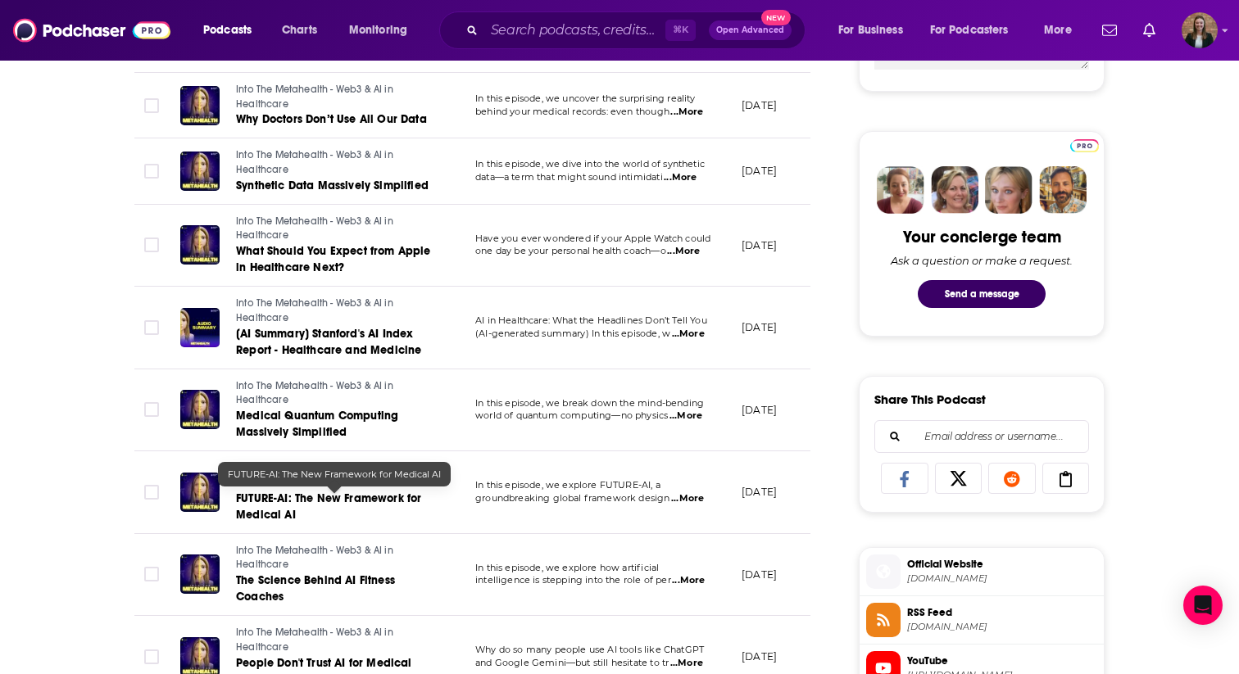
click at [396, 498] on span "FUTURE-AI: The New Framework for Medical AI" at bounding box center [328, 507] width 185 height 30
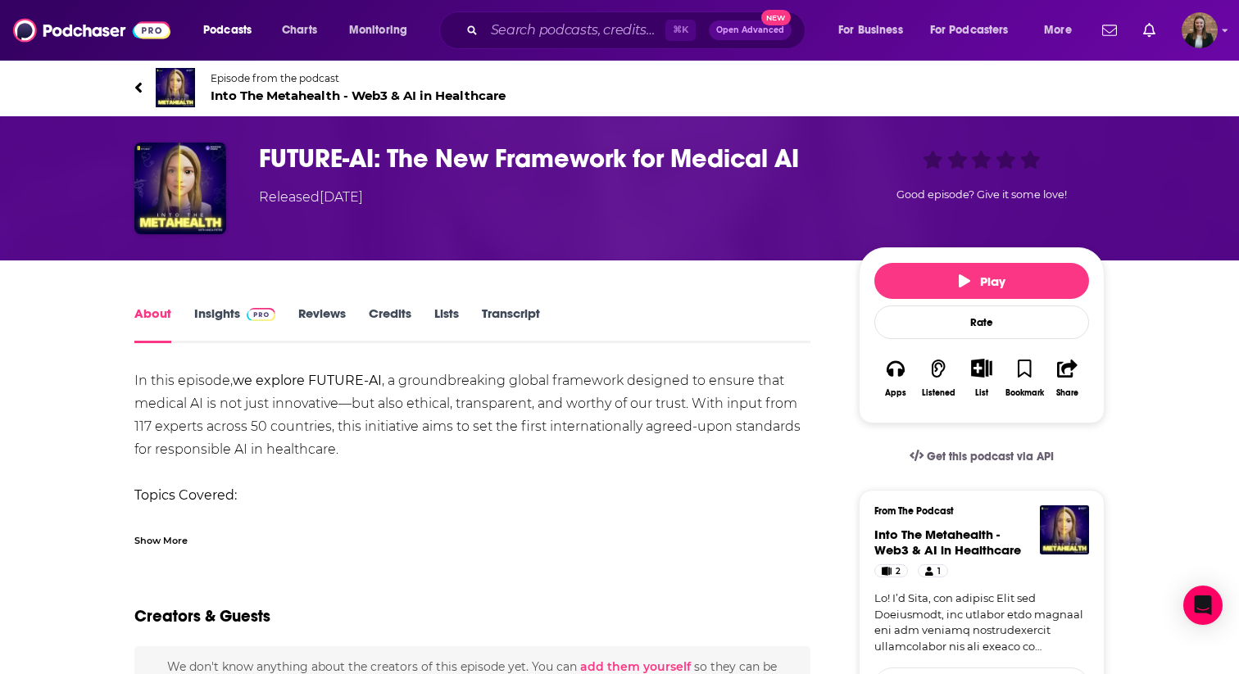
click at [254, 157] on div "FUTURE-AI: The New Framework for Medical AI Released Friday, 11th April 2025 Go…" at bounding box center [619, 189] width 970 height 92
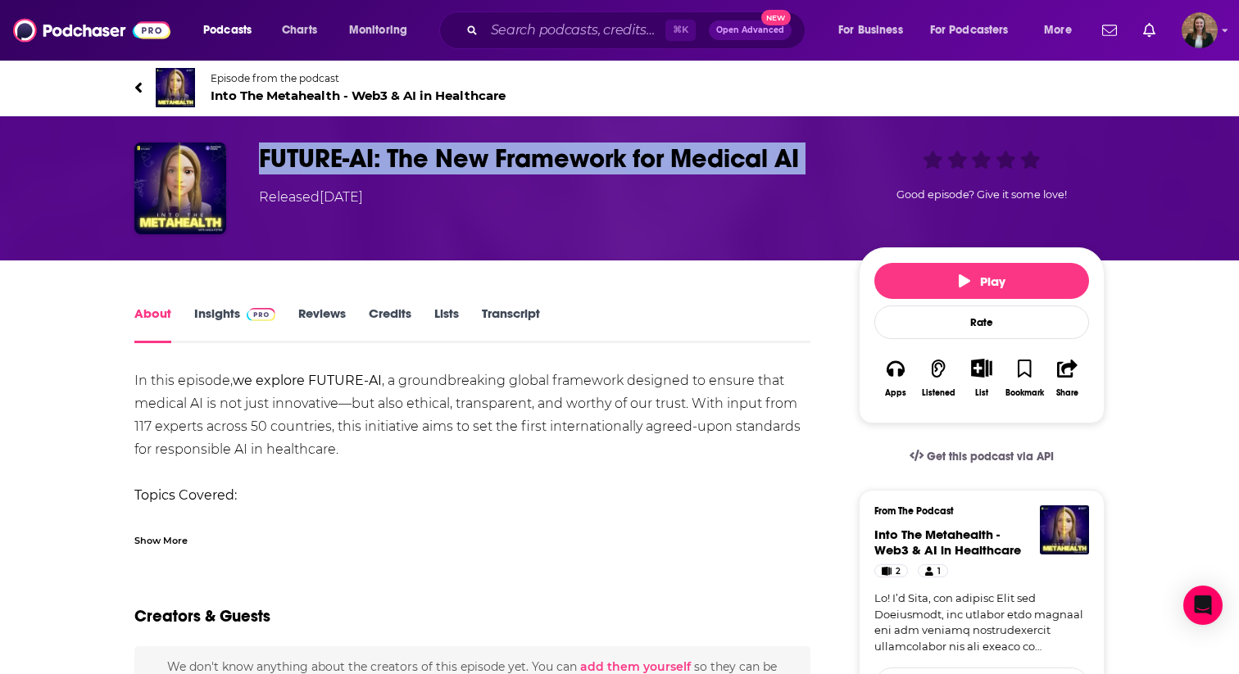
drag, startPoint x: 264, startPoint y: 155, endPoint x: 796, endPoint y: 184, distance: 533.3
click at [796, 184] on div "FUTURE-AI: The New Framework for Medical AI Released Friday, 11th April 2025" at bounding box center [545, 175] width 573 height 65
copy h1 "FUTURE-AI: The New Framework for Medical AI"
click at [159, 317] on link "About" at bounding box center [152, 325] width 37 height 38
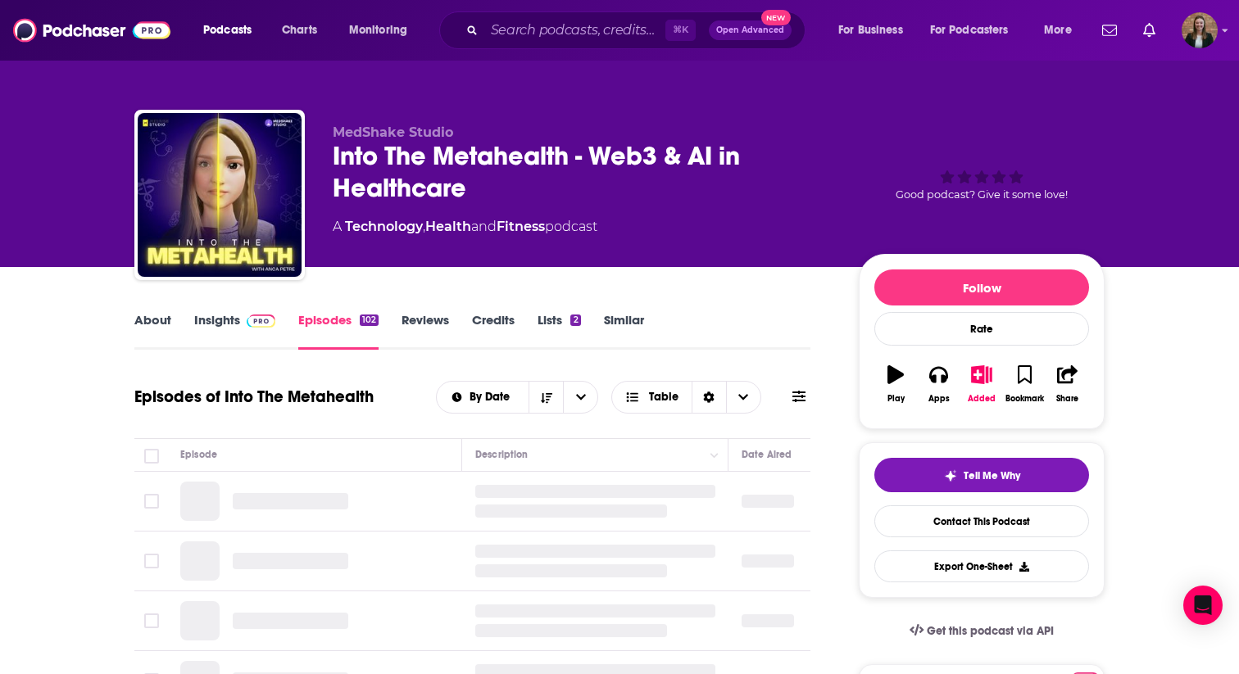
click at [150, 329] on link "About" at bounding box center [152, 331] width 37 height 38
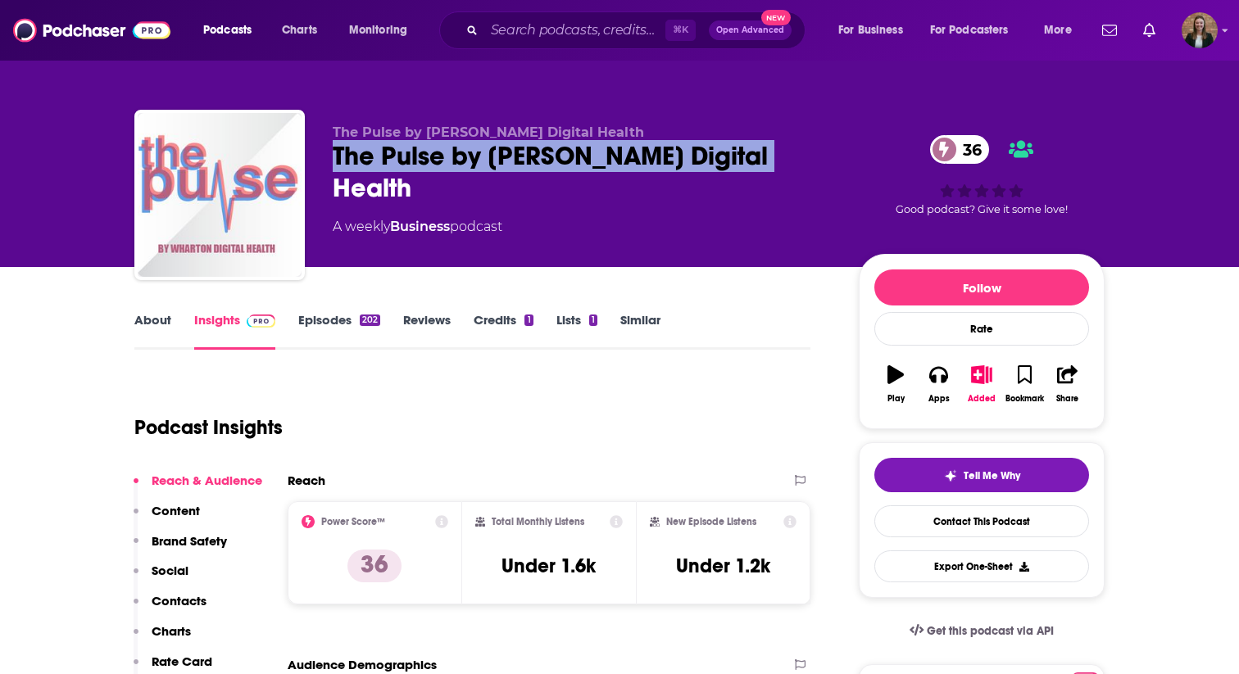
drag, startPoint x: 330, startPoint y: 149, endPoint x: 808, endPoint y: 149, distance: 477.6
click at [808, 149] on div "The Pulse by [PERSON_NAME] Digital Health The Pulse by [PERSON_NAME] Digital He…" at bounding box center [619, 198] width 970 height 177
copy h2 "The Pulse by [PERSON_NAME] Digital Health"
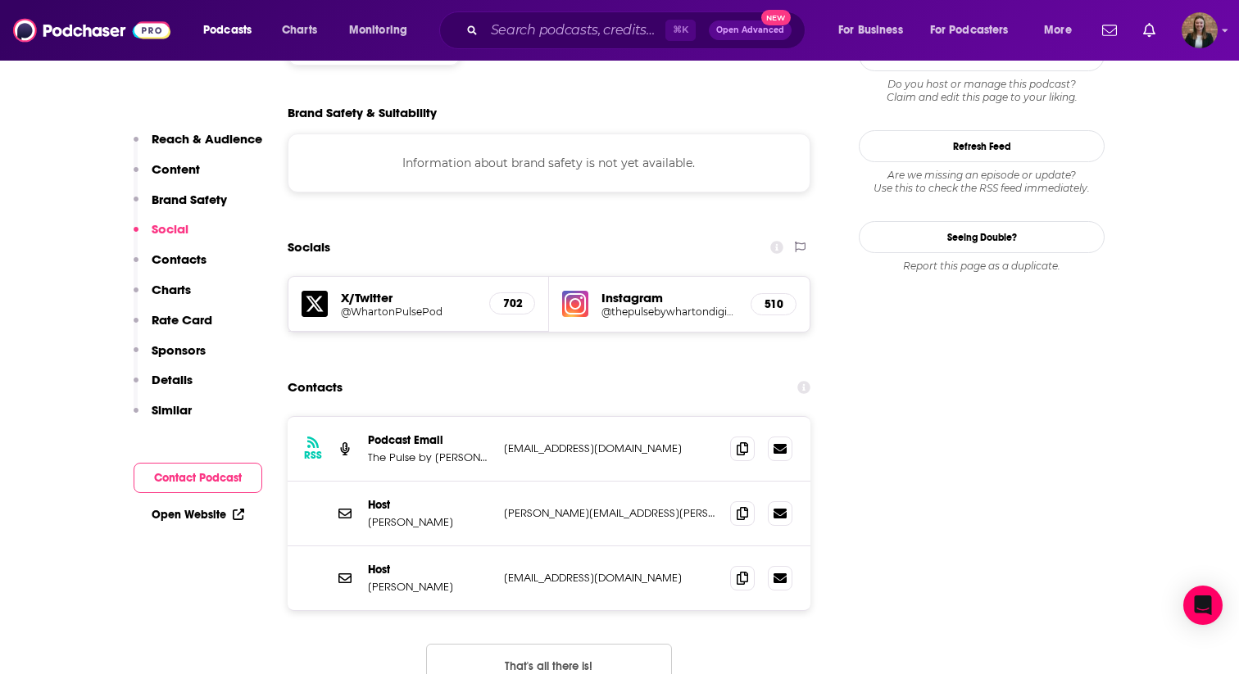
scroll to position [1455, 0]
drag, startPoint x: 505, startPoint y: 353, endPoint x: 697, endPoint y: 363, distance: 192.8
click at [697, 415] on div "RSS Podcast Email The Pulse by [PERSON_NAME] Digital H [EMAIL_ADDRESS][DOMAIN_N…" at bounding box center [549, 447] width 523 height 65
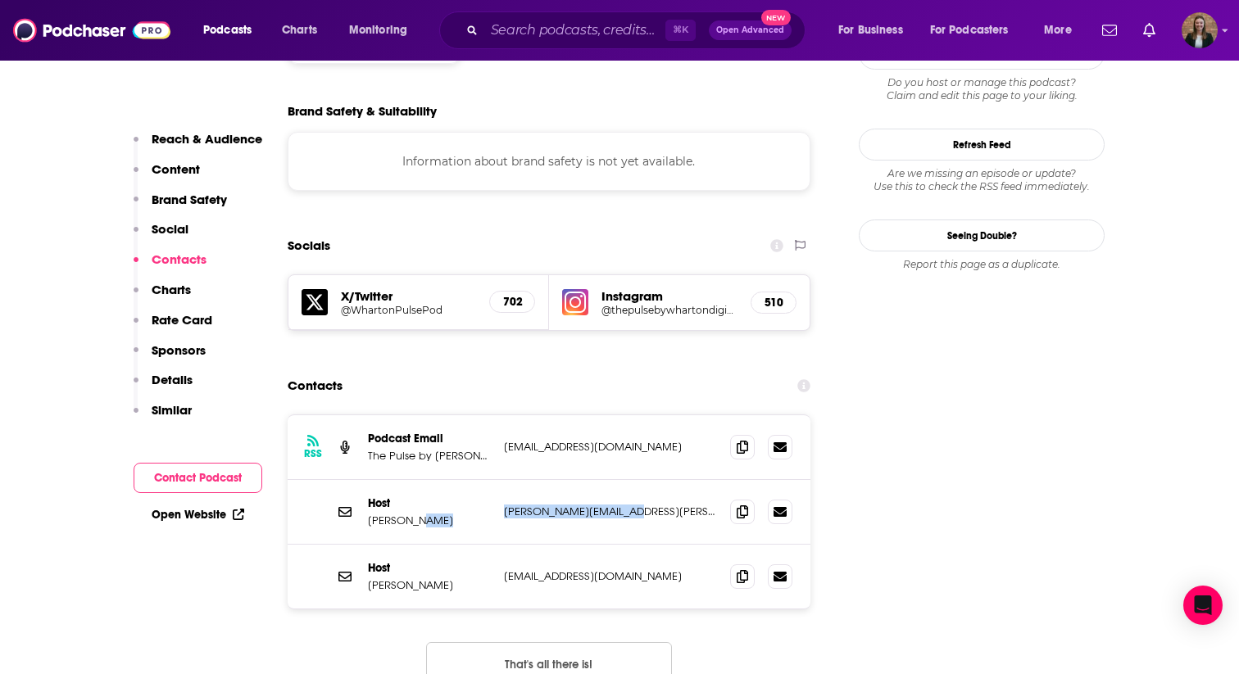
drag, startPoint x: 493, startPoint y: 423, endPoint x: 650, endPoint y: 424, distance: 156.5
click at [650, 480] on div "Host Tim Baker timothy.baker@epix.net timothy.baker@epix.net" at bounding box center [549, 512] width 523 height 65
copy div "timothy.baker@epix.net"
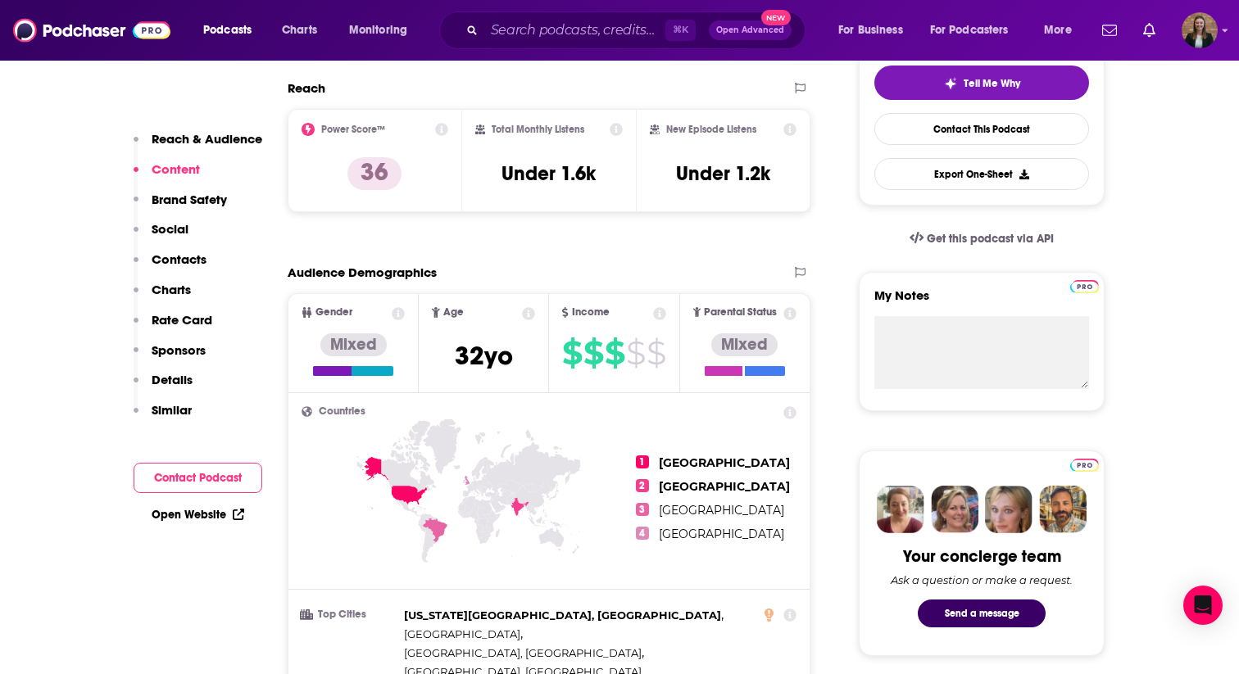
scroll to position [0, 0]
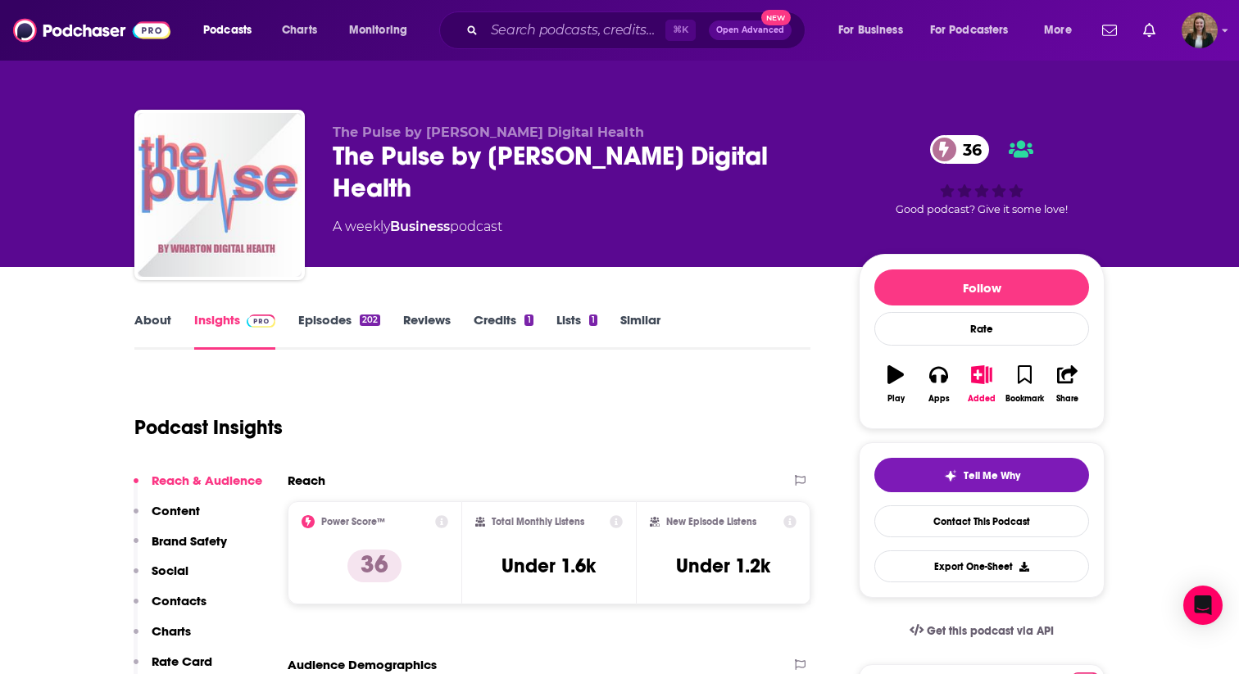
click at [333, 324] on link "Episodes 202" at bounding box center [339, 331] width 82 height 38
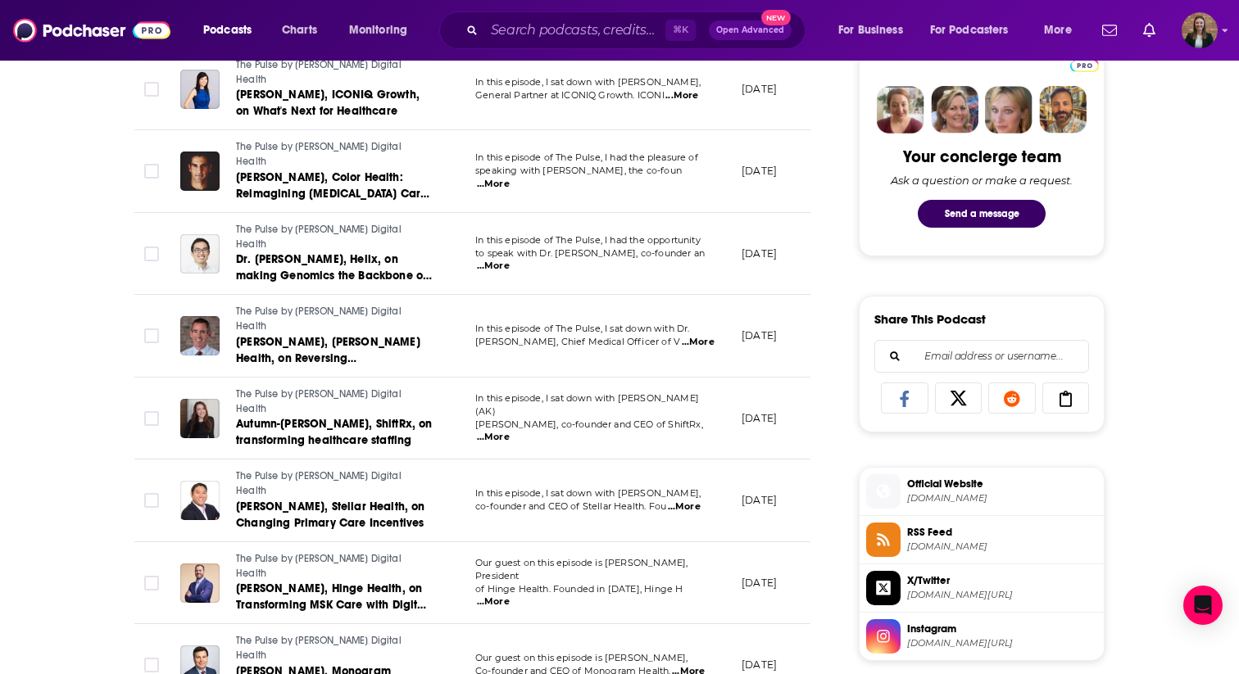
scroll to position [791, 0]
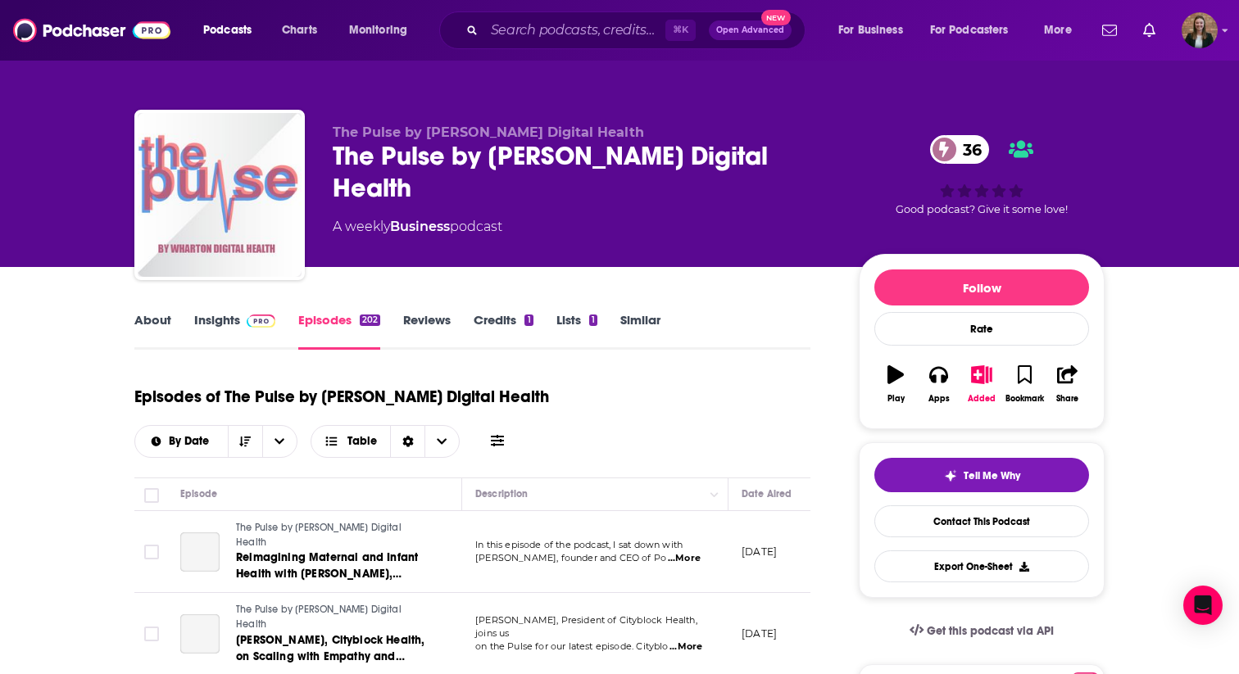
scroll to position [61, 0]
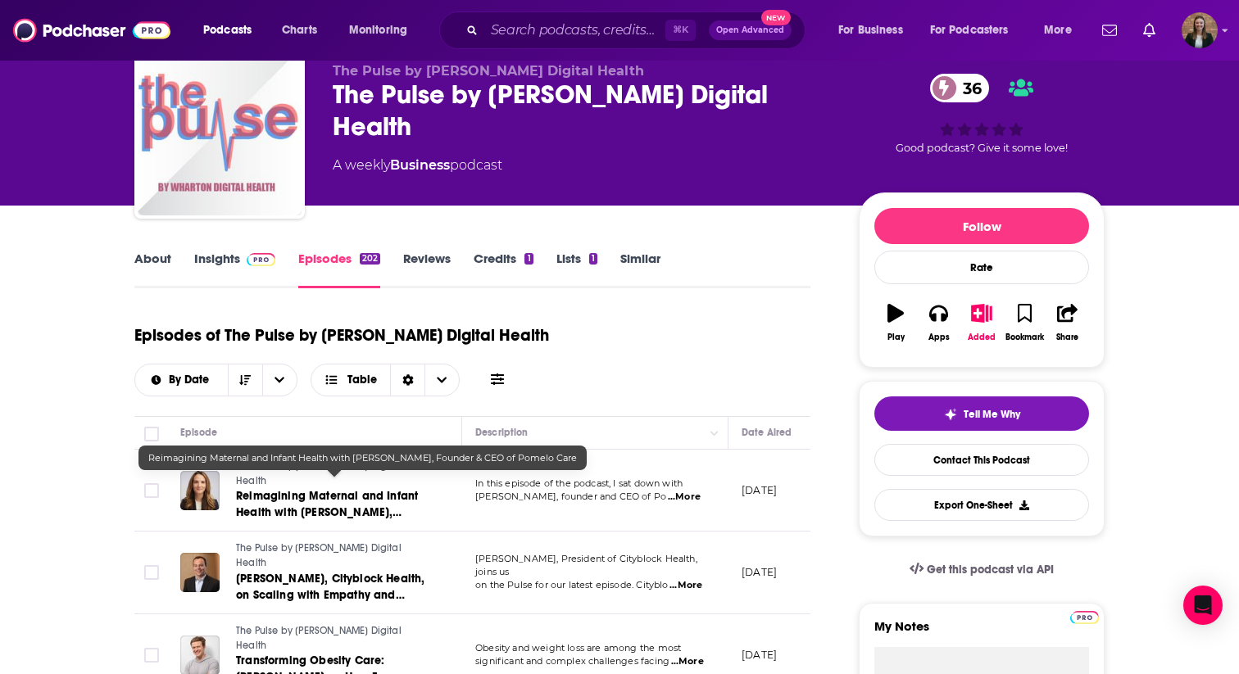
click at [339, 493] on span "Reimagining Maternal and Infant Health with Marta Bralic Kerns, Founder & CEO o…" at bounding box center [327, 512] width 182 height 47
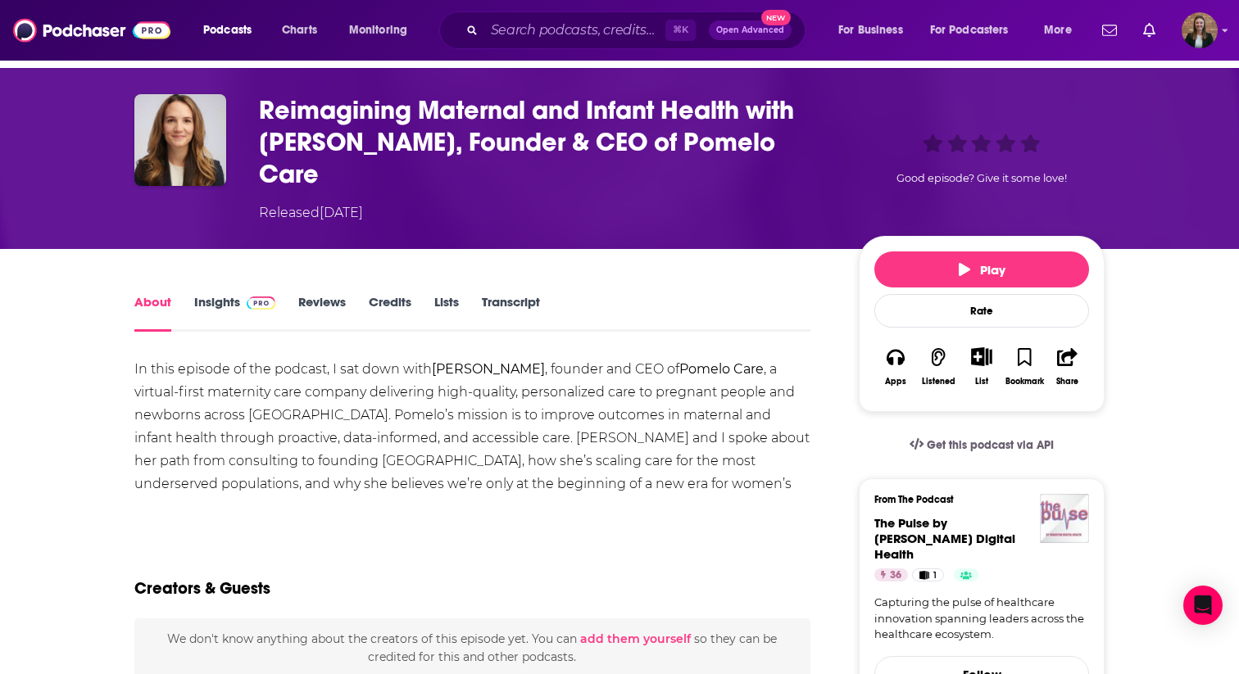
scroll to position [50, 0]
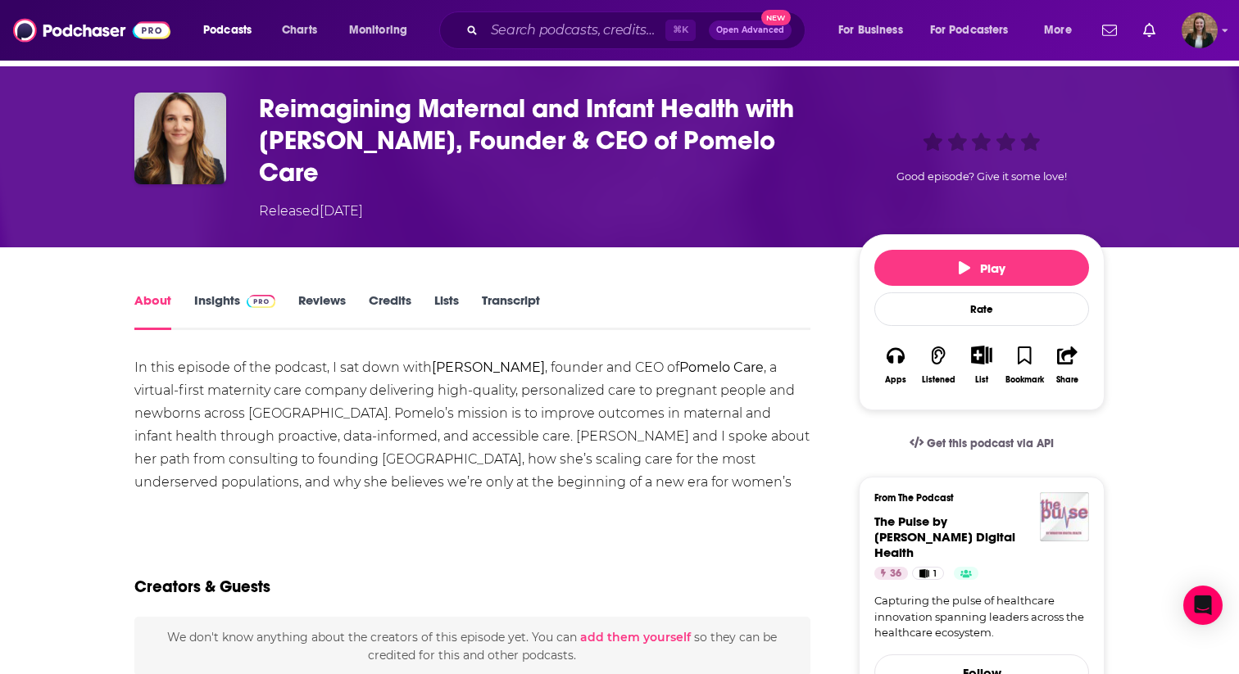
drag, startPoint x: 256, startPoint y: 95, endPoint x: 338, endPoint y: 165, distance: 108.0
click at [338, 165] on div "Reimagining Maternal and Infant Health with Marta Bralic Kerns, Founder & CEO o…" at bounding box center [619, 157] width 970 height 129
copy h1 "Reimagining Maternal and Infant Health with Marta Bralic Kerns, Founder & CEO o…"
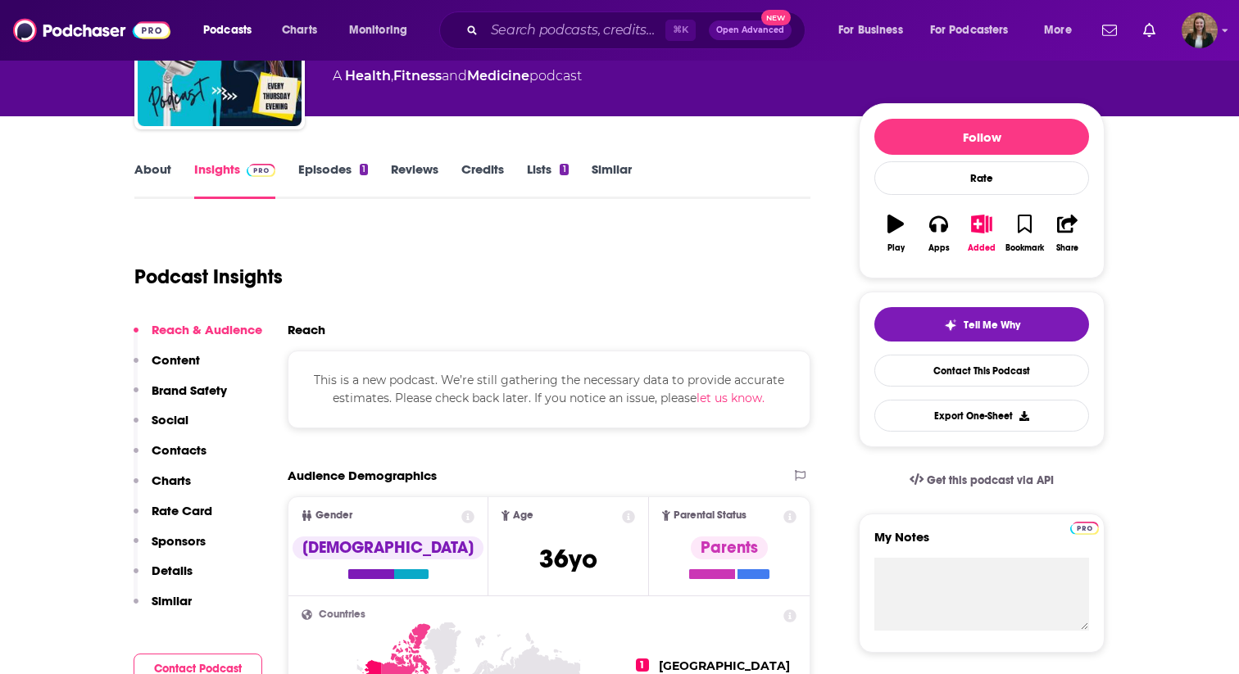
scroll to position [152, 0]
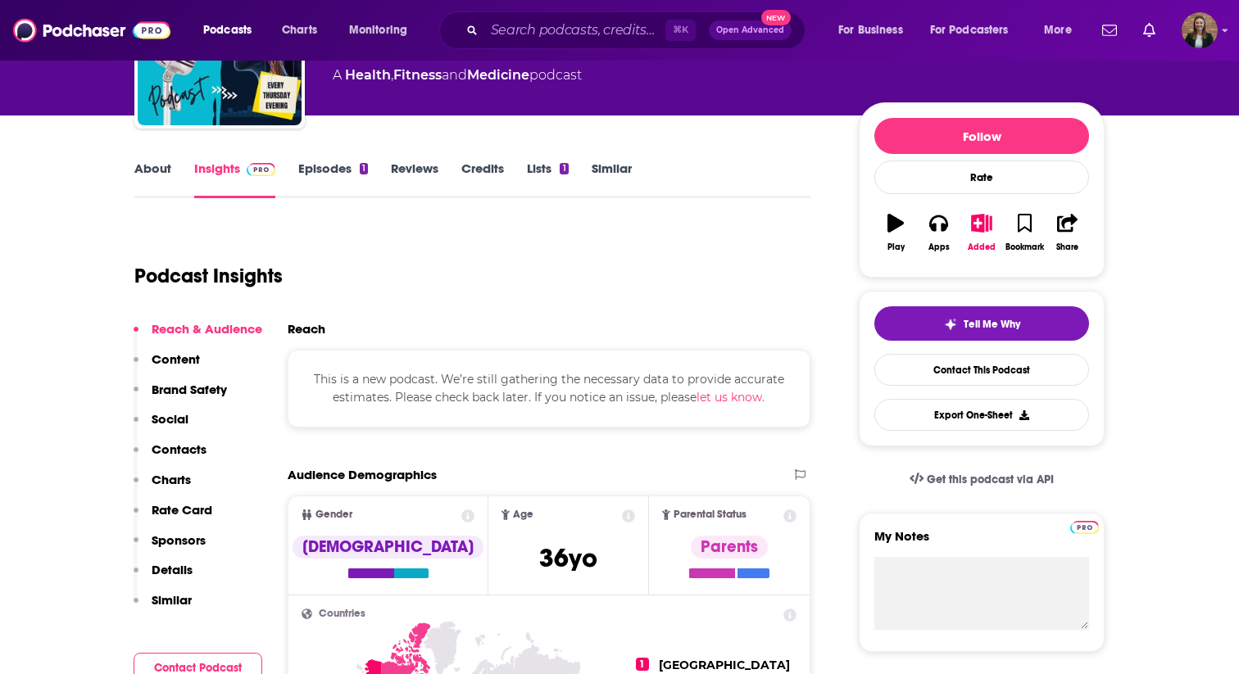
click at [157, 171] on link "About" at bounding box center [152, 180] width 37 height 38
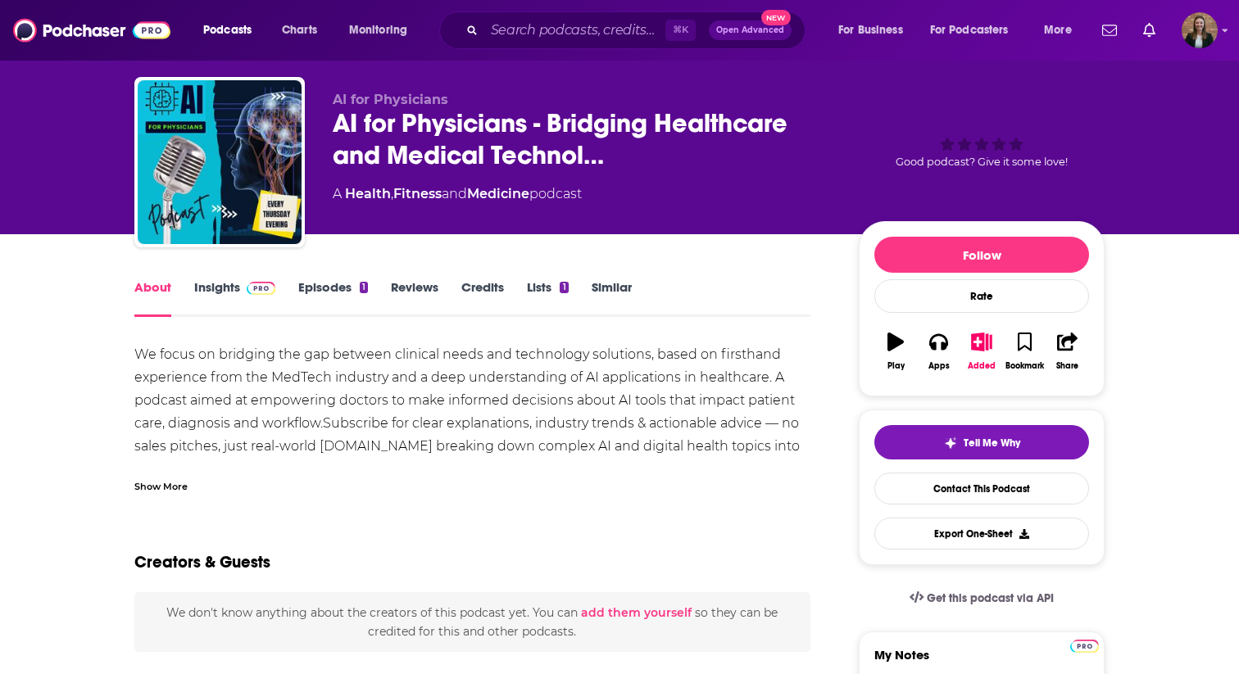
scroll to position [11, 0]
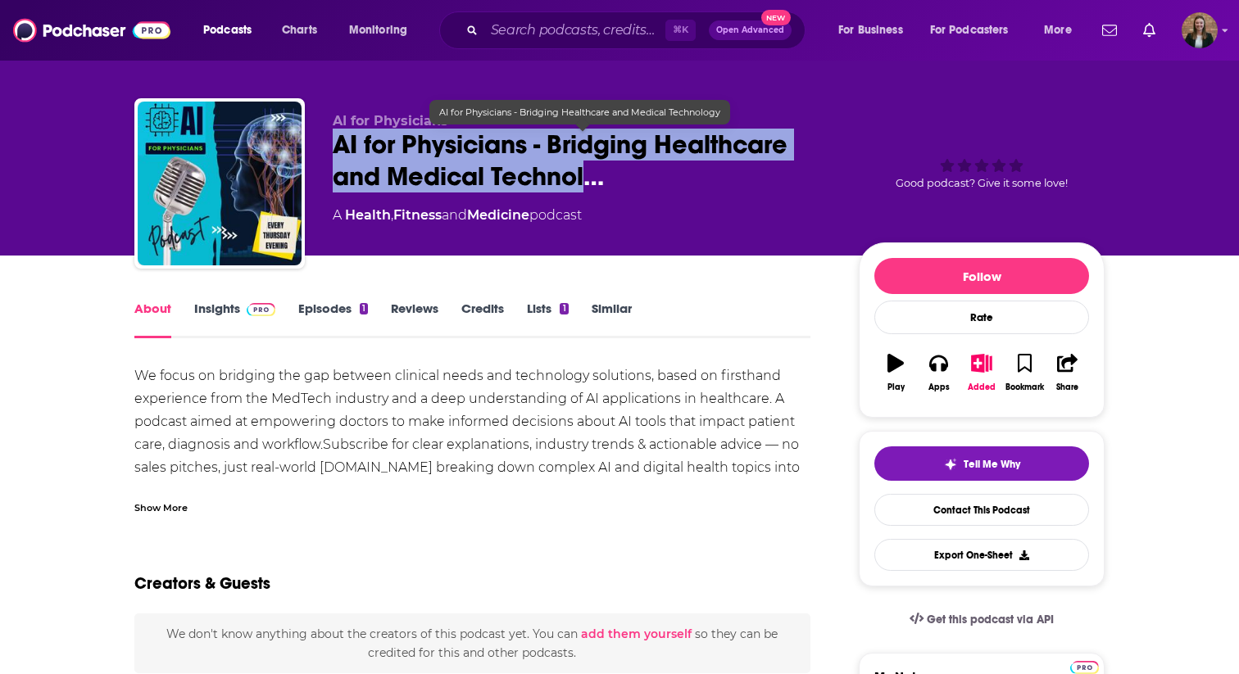
drag, startPoint x: 329, startPoint y: 140, endPoint x: 582, endPoint y: 184, distance: 256.0
click at [582, 184] on div "AI for Physicians AI for Physicians - Bridging Healthcare and Medical Technol… …" at bounding box center [619, 186] width 970 height 177
copy h1 "AI for Physicians - Bridging Healthcare and Medical Technol"
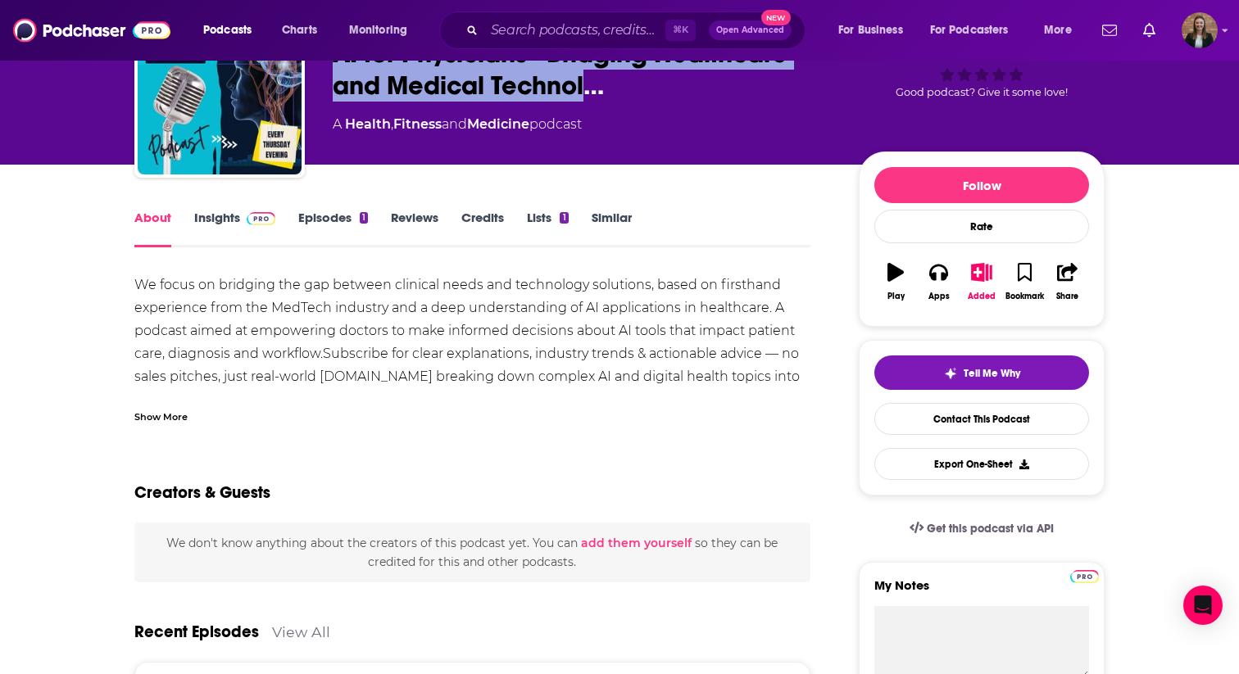
scroll to position [0, 0]
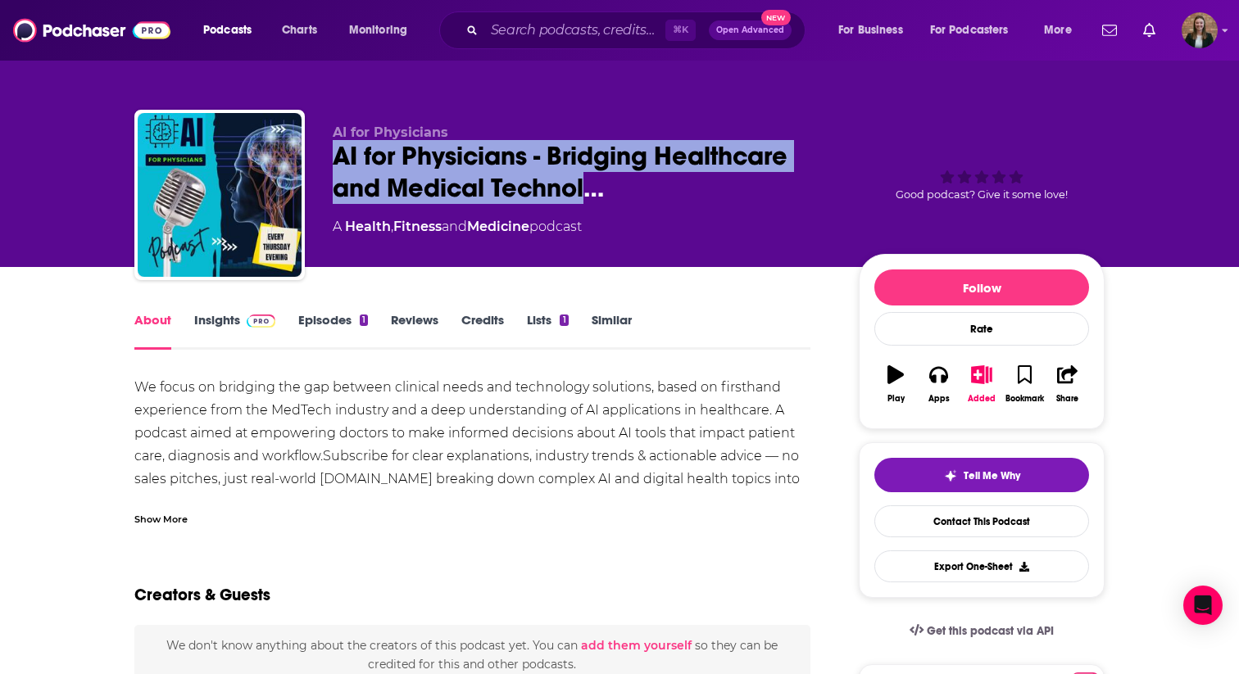
click at [225, 318] on link "Insights" at bounding box center [234, 331] width 81 height 38
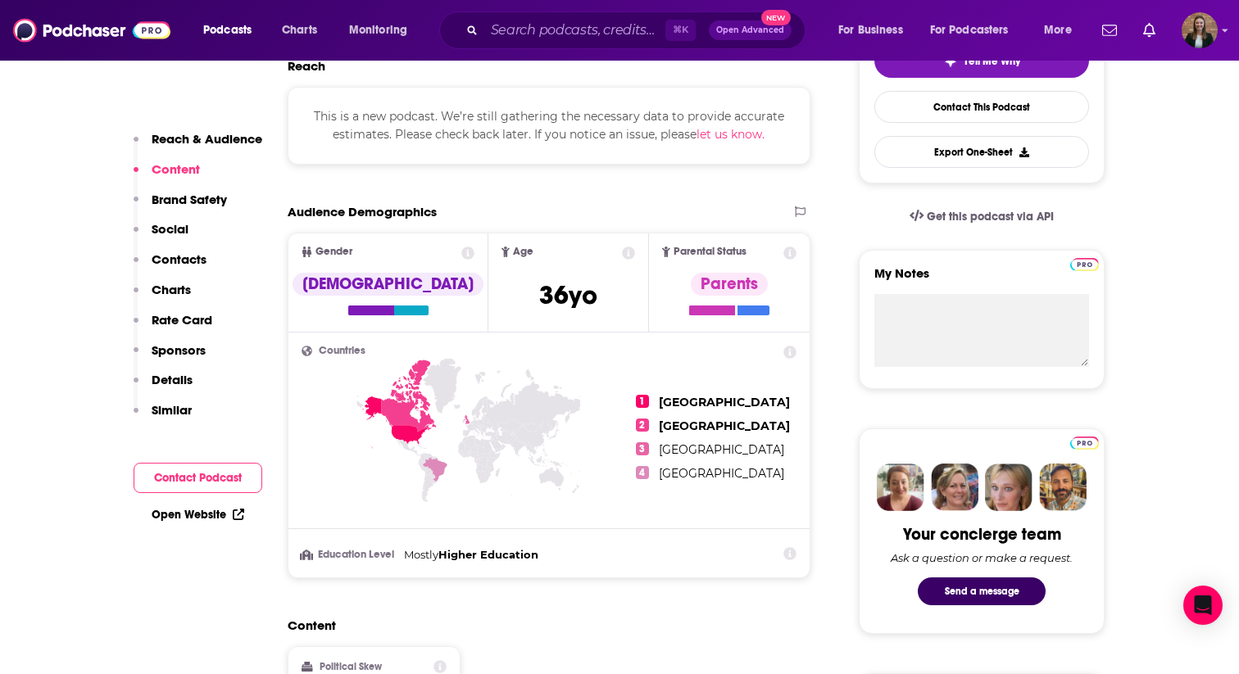
scroll to position [230, 0]
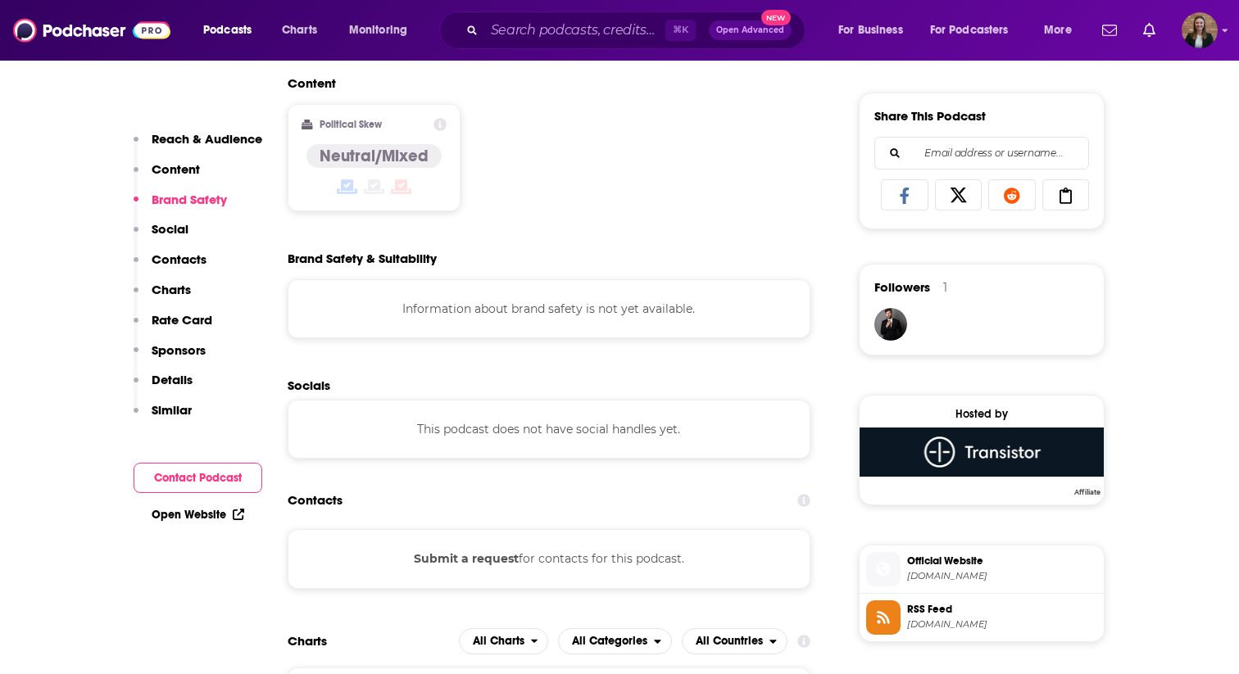
scroll to position [1134, 0]
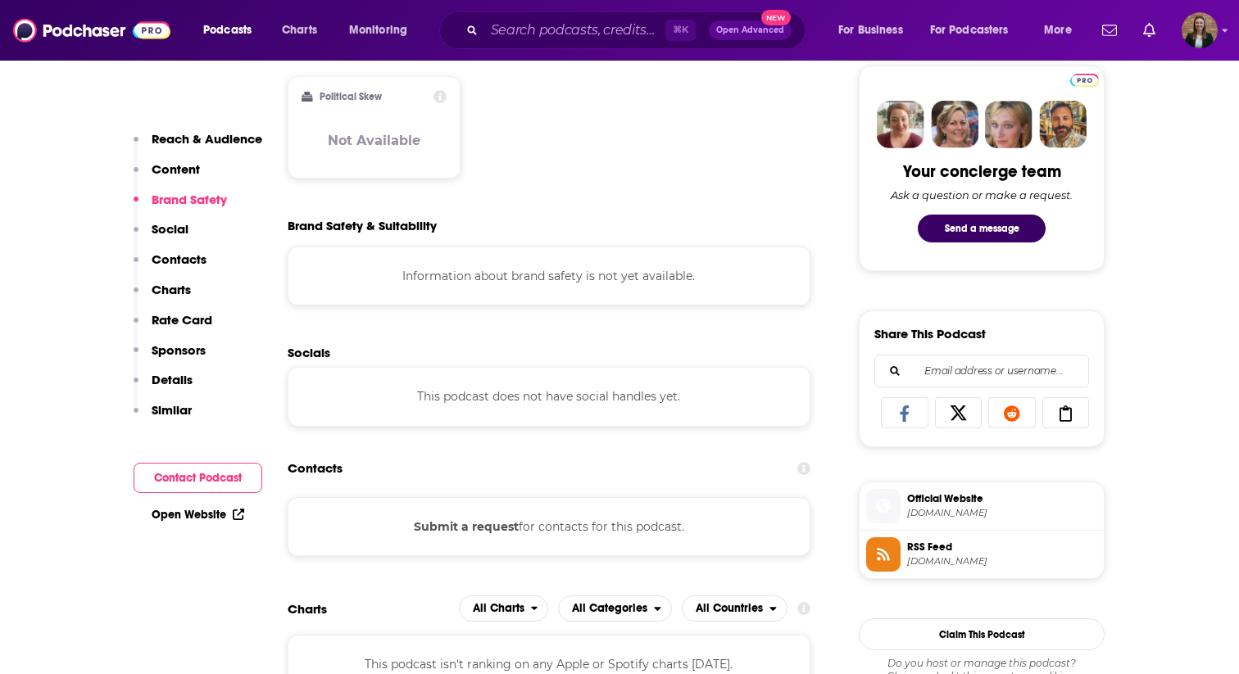
scroll to position [839, 0]
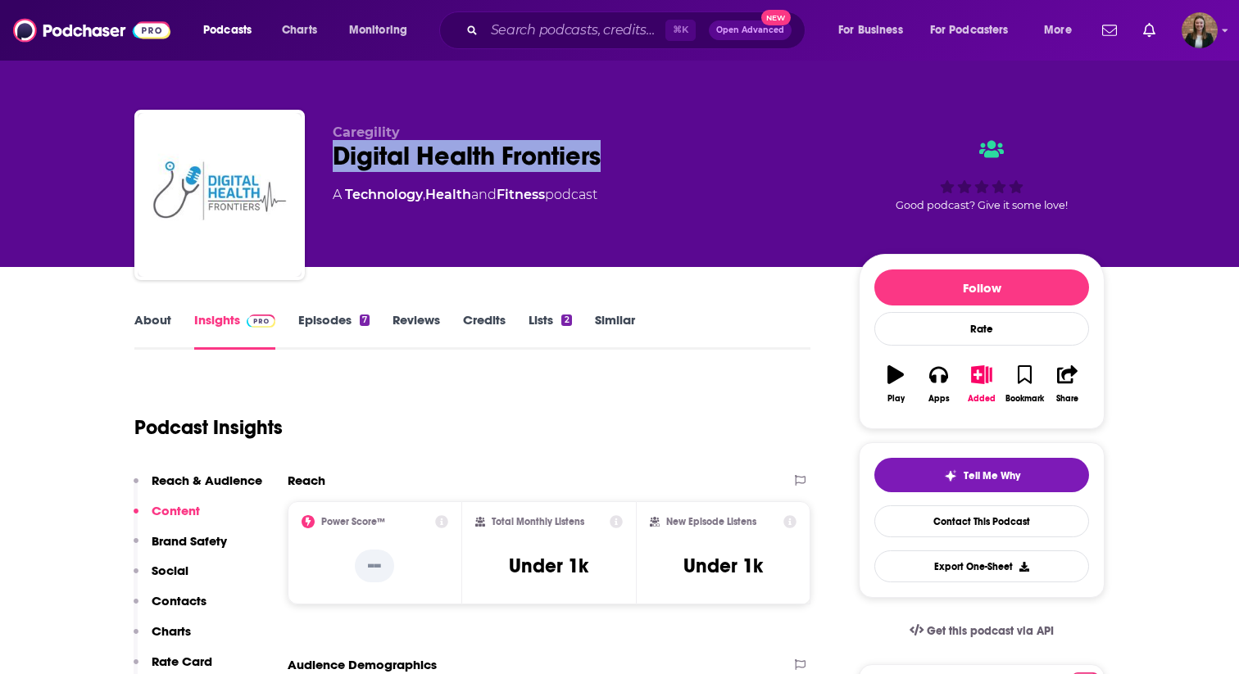
drag, startPoint x: 333, startPoint y: 156, endPoint x: 605, endPoint y: 168, distance: 272.3
click at [607, 168] on div "Digital Health Frontiers" at bounding box center [583, 156] width 500 height 32
copy h2 "Digital Health Frontiers"
click at [165, 340] on link "About" at bounding box center [152, 331] width 37 height 38
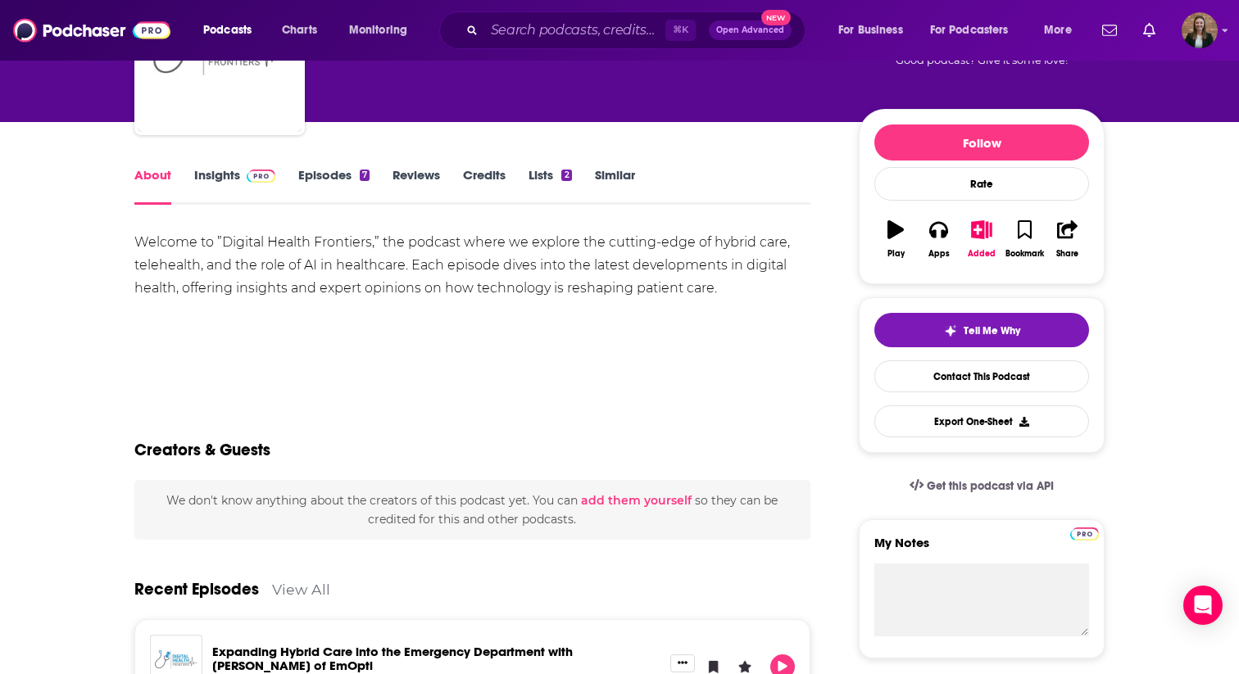
scroll to position [116, 0]
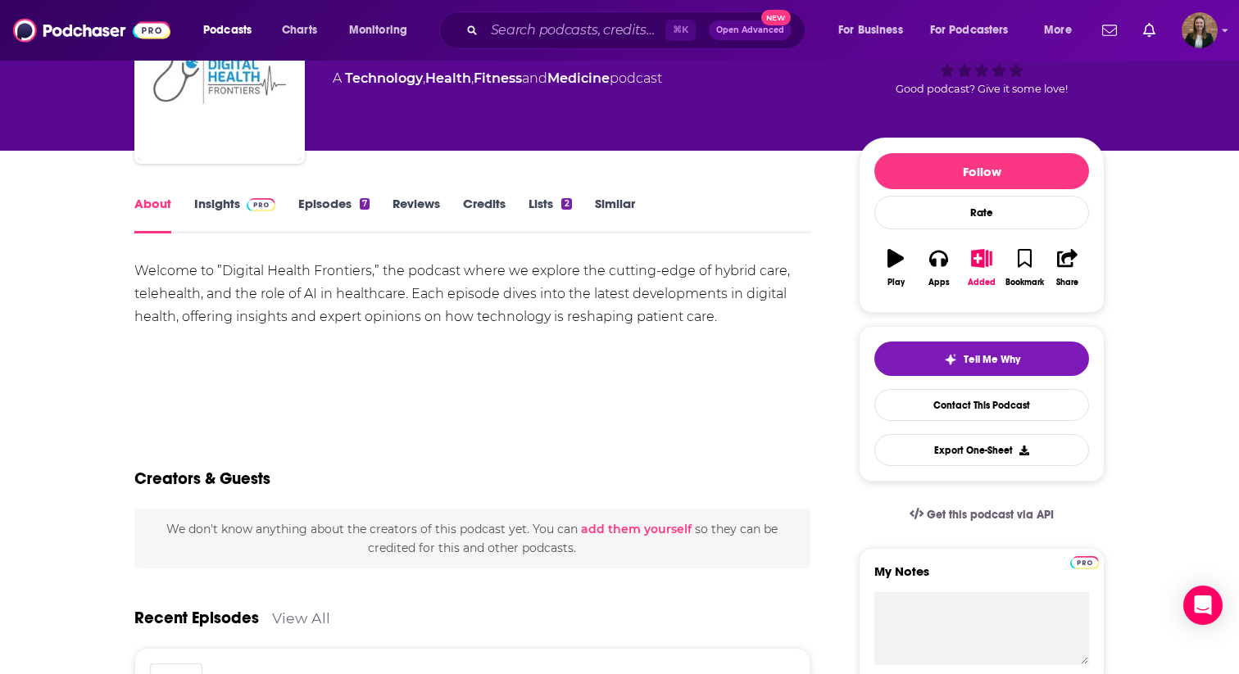
click at [220, 199] on link "Insights" at bounding box center [234, 215] width 81 height 38
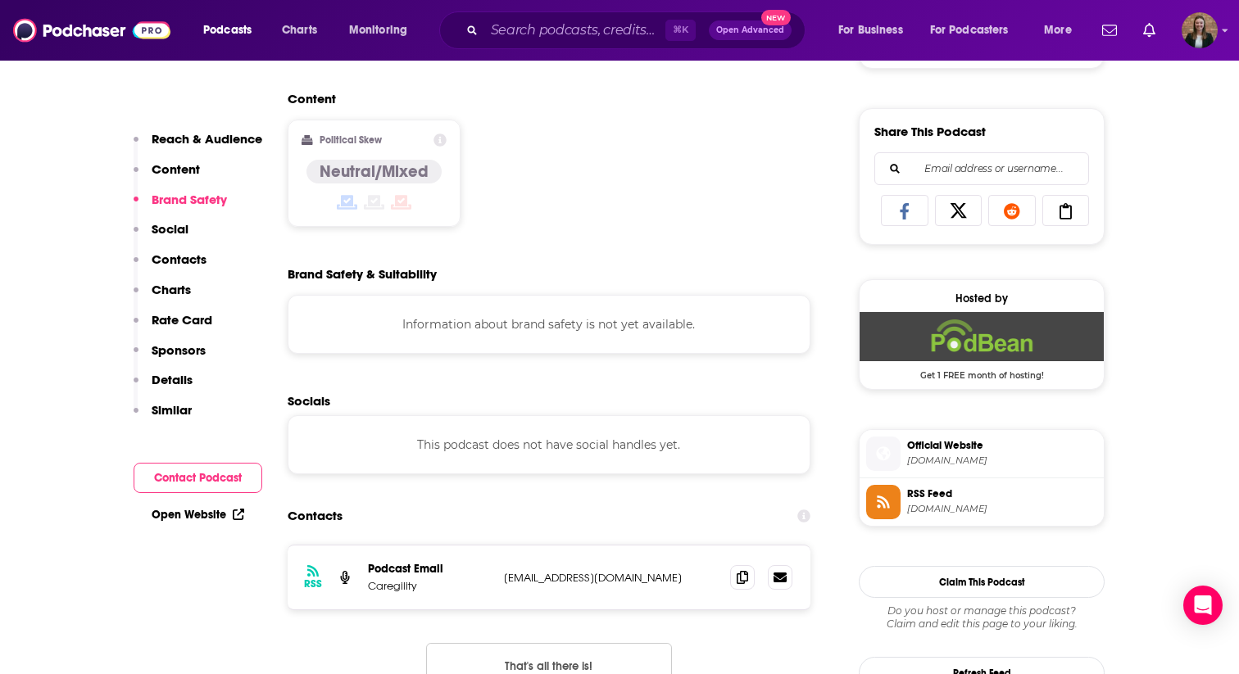
scroll to position [1112, 0]
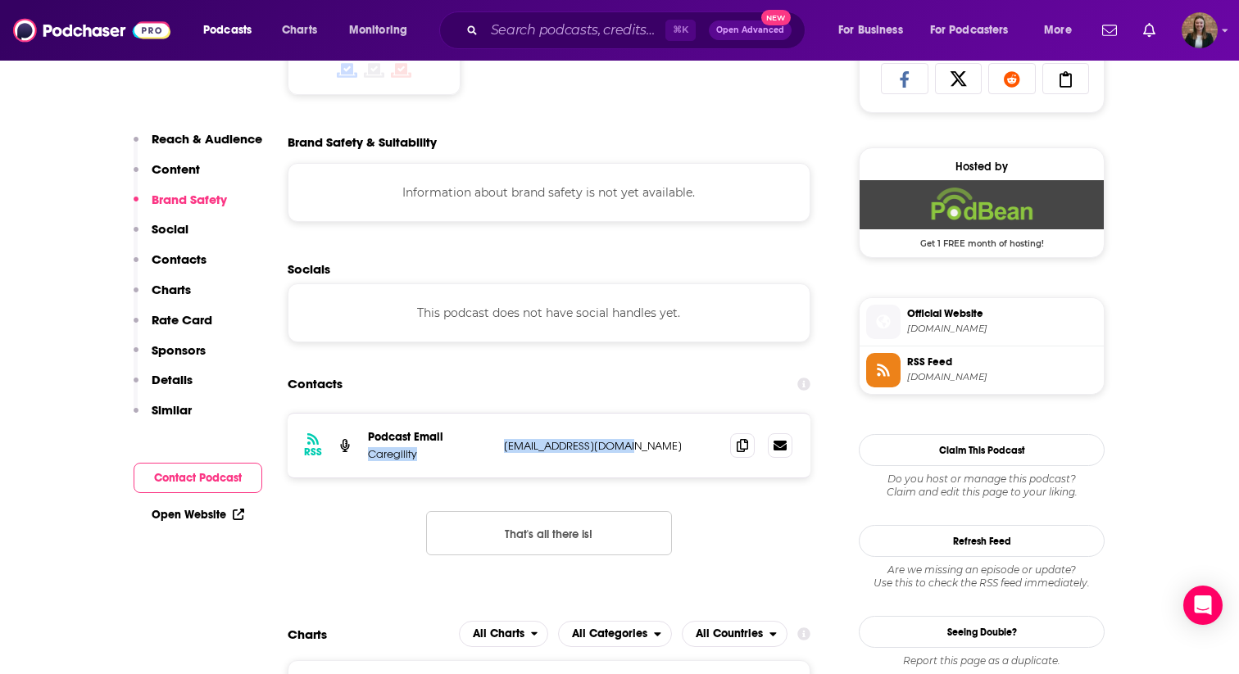
drag, startPoint x: 492, startPoint y: 445, endPoint x: 662, endPoint y: 446, distance: 169.6
click at [662, 446] on div "RSS Podcast Email Caregility lmason@caregility.com lmason@caregility.com" at bounding box center [549, 446] width 523 height 64
click at [662, 446] on p "lmason@caregility.com" at bounding box center [610, 446] width 213 height 14
drag, startPoint x: 638, startPoint y: 446, endPoint x: 501, endPoint y: 446, distance: 136.8
click at [501, 446] on div "RSS Podcast Email Caregility lmason@caregility.com lmason@caregility.com" at bounding box center [549, 446] width 523 height 64
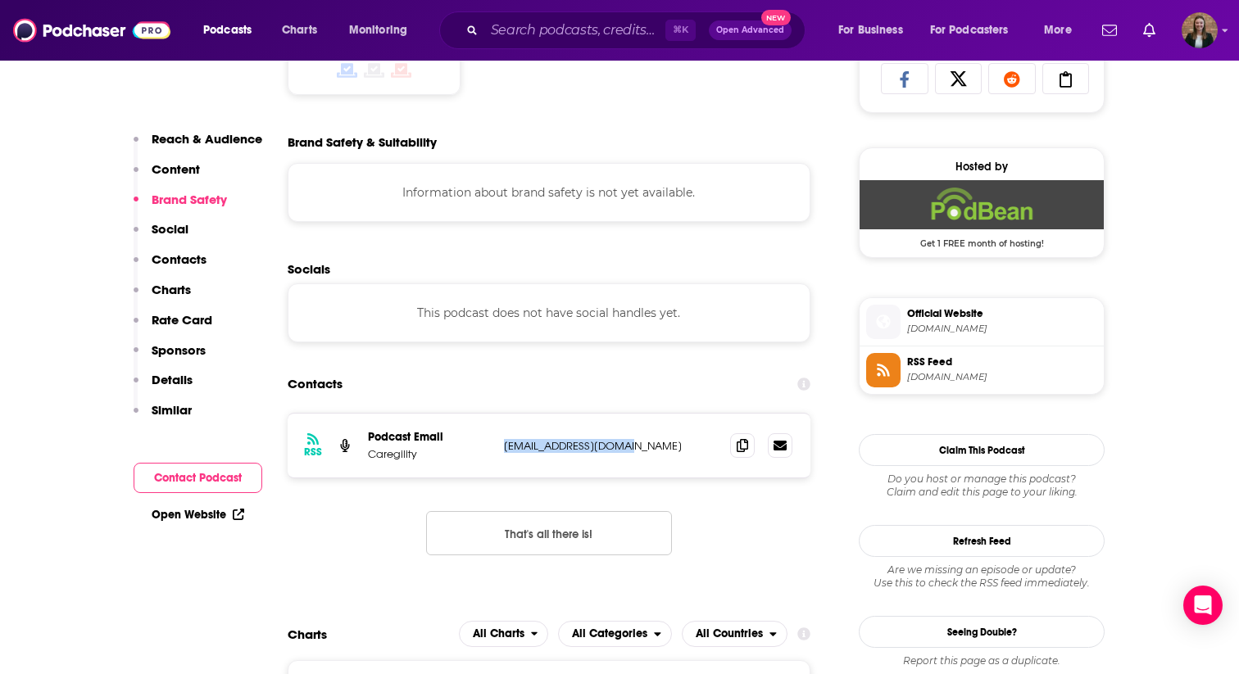
copy p "lmason@caregility.com"
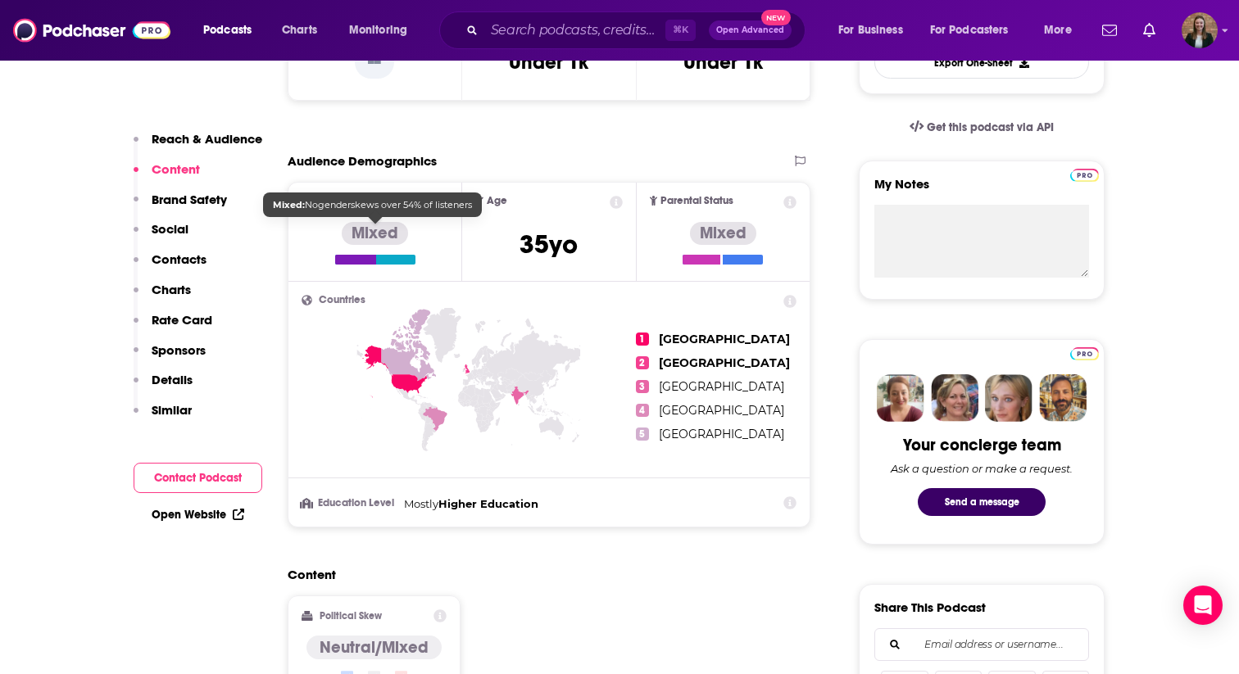
scroll to position [0, 0]
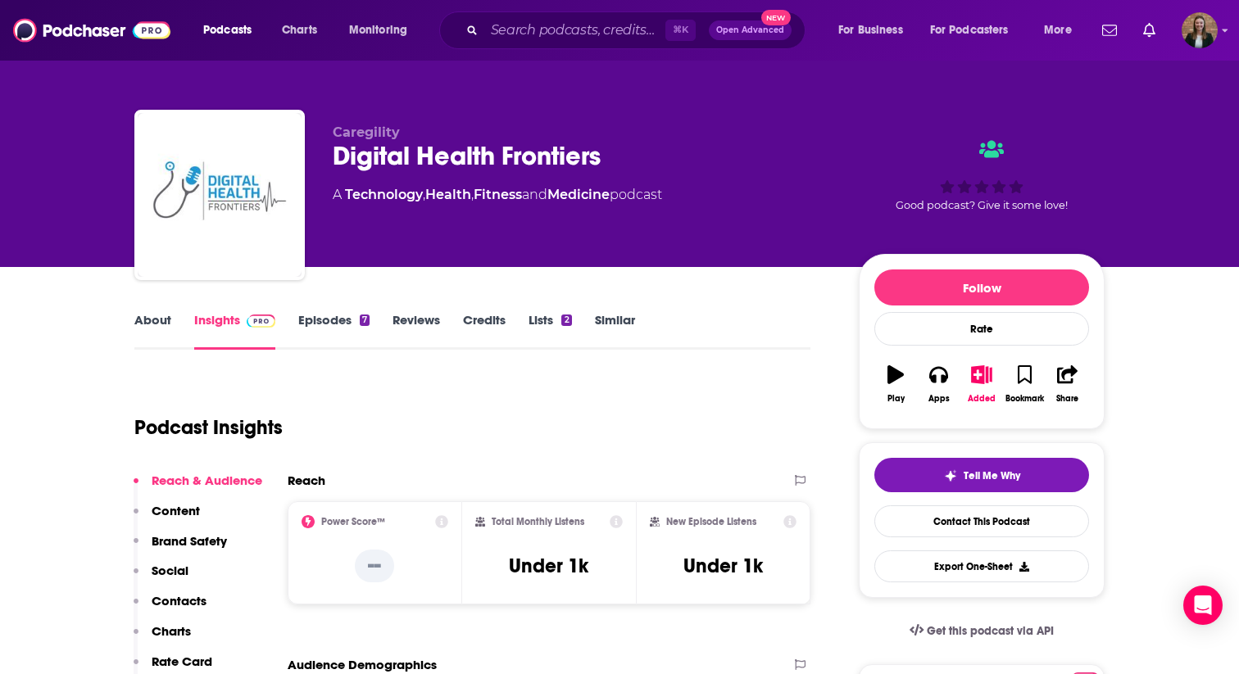
click at [336, 318] on link "Episodes 7" at bounding box center [333, 331] width 71 height 38
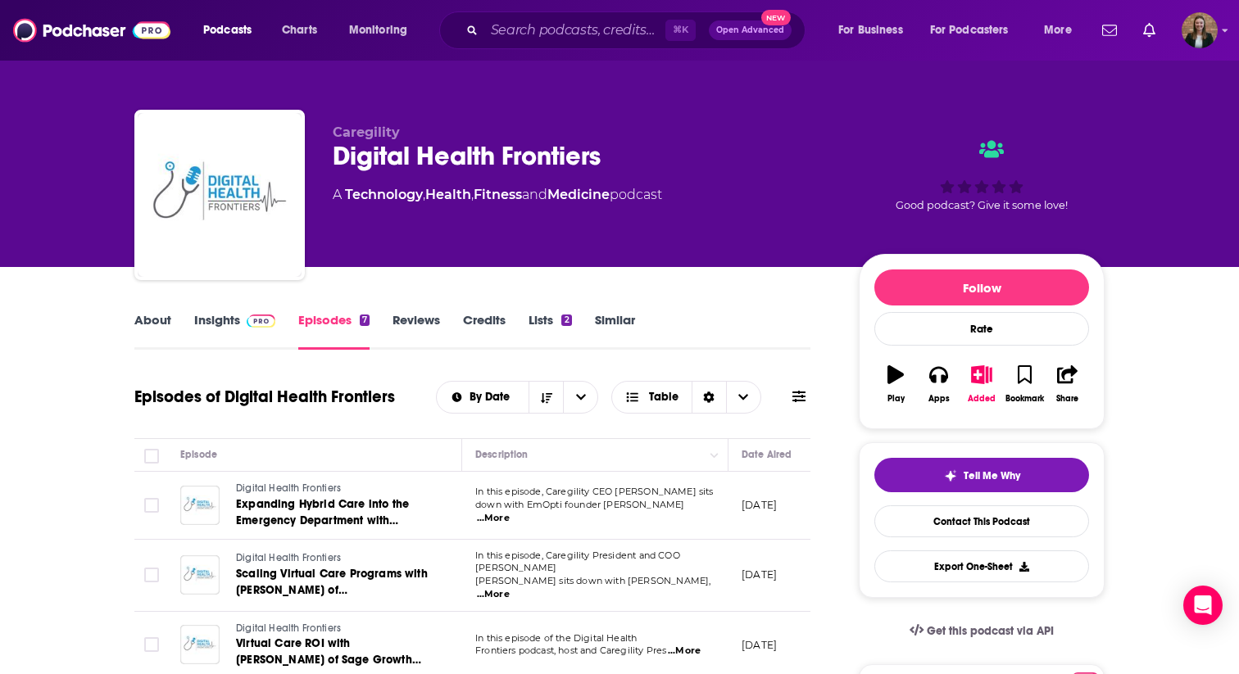
scroll to position [310, 0]
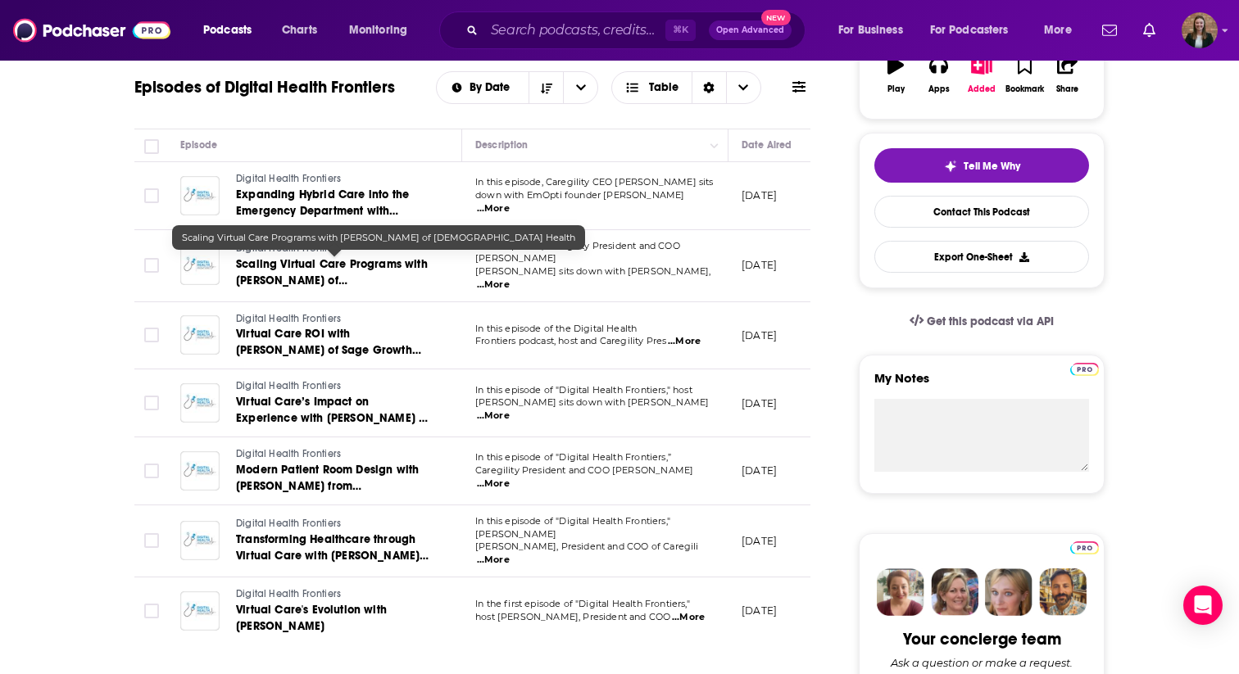
drag, startPoint x: 235, startPoint y: 256, endPoint x: 402, endPoint y: 270, distance: 167.7
click at [402, 270] on span "Scaling Virtual Care Programs with Angela Wilgus of Baptist Health" at bounding box center [332, 280] width 192 height 47
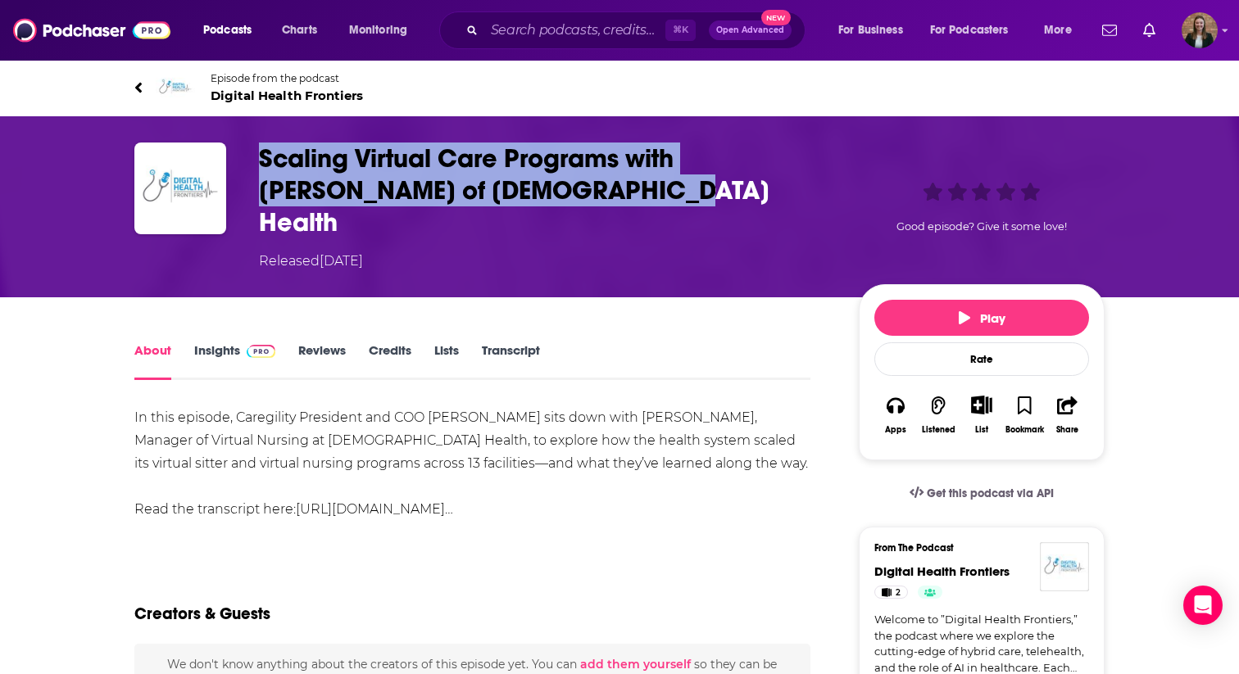
drag, startPoint x: 265, startPoint y: 148, endPoint x: 550, endPoint y: 202, distance: 289.2
click at [550, 202] on h1 "Scaling Virtual Care Programs with Angela Wilgus of Baptist Health" at bounding box center [545, 191] width 573 height 96
copy h1 "Scaling Virtual Care Programs with Angela Wilgus of Baptist Health"
click at [197, 183] on img "Scaling Virtual Care Programs with Angela Wilgus of Baptist Health" at bounding box center [180, 189] width 92 height 92
click at [238, 79] on span "Episode from the podcast" at bounding box center [287, 78] width 152 height 12
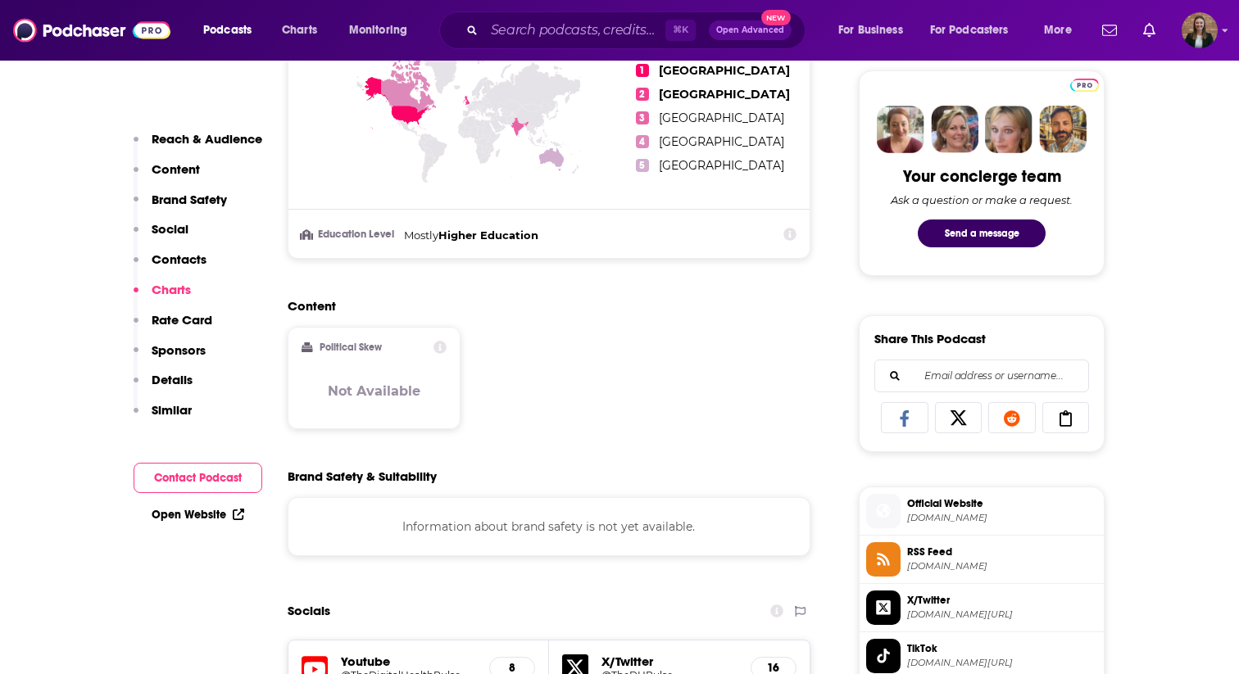
scroll to position [478, 0]
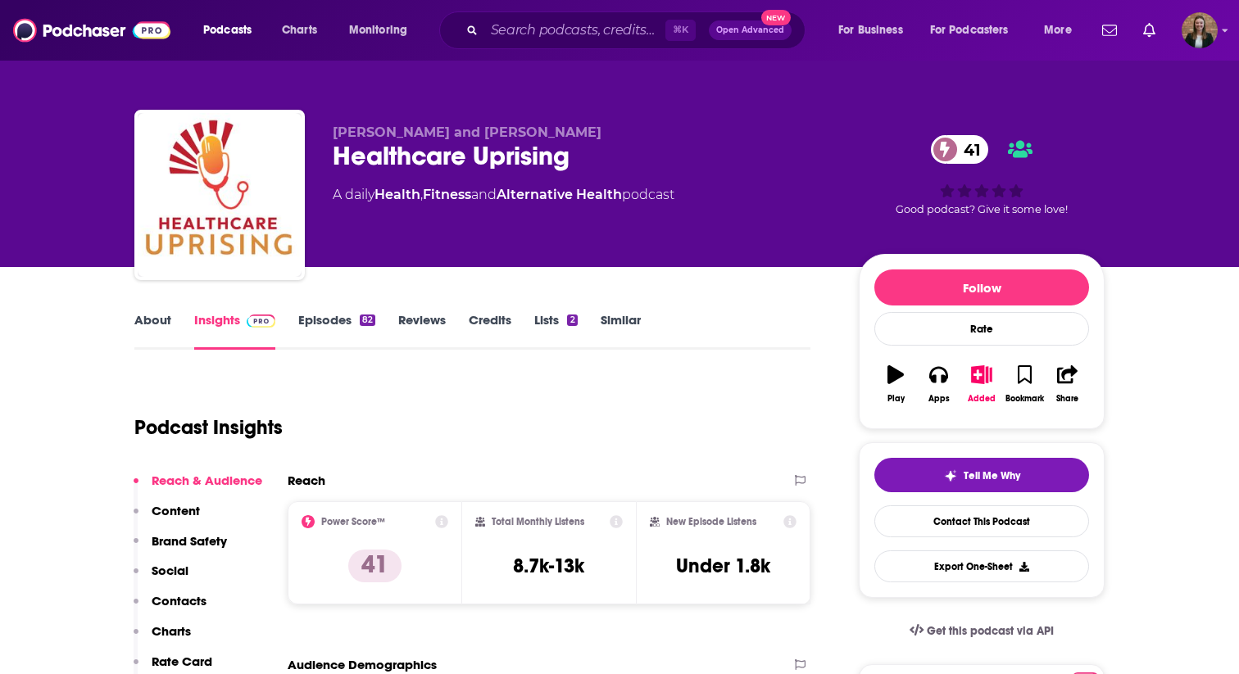
click at [161, 318] on link "About" at bounding box center [152, 331] width 37 height 38
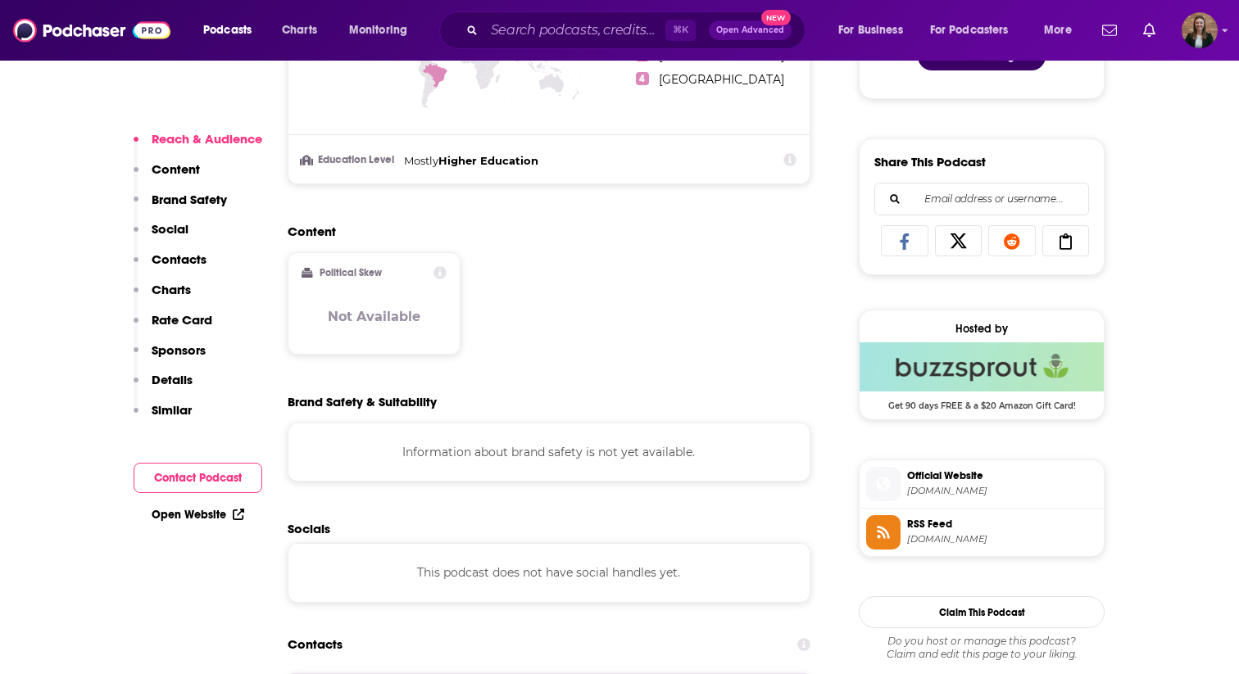
scroll to position [1137, 0]
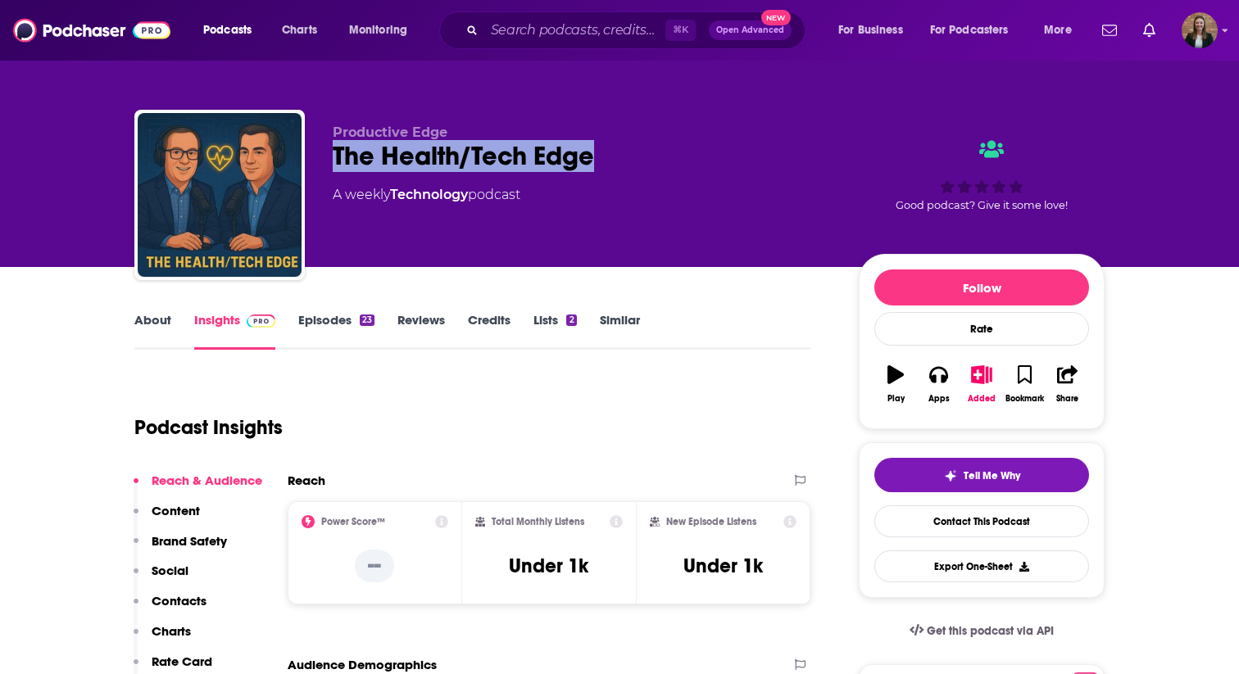
drag, startPoint x: 333, startPoint y: 153, endPoint x: 637, endPoint y: 155, distance: 303.1
click at [637, 155] on div "The Health/Tech Edge" at bounding box center [583, 156] width 500 height 32
copy h2 "The Health/Tech Edge"
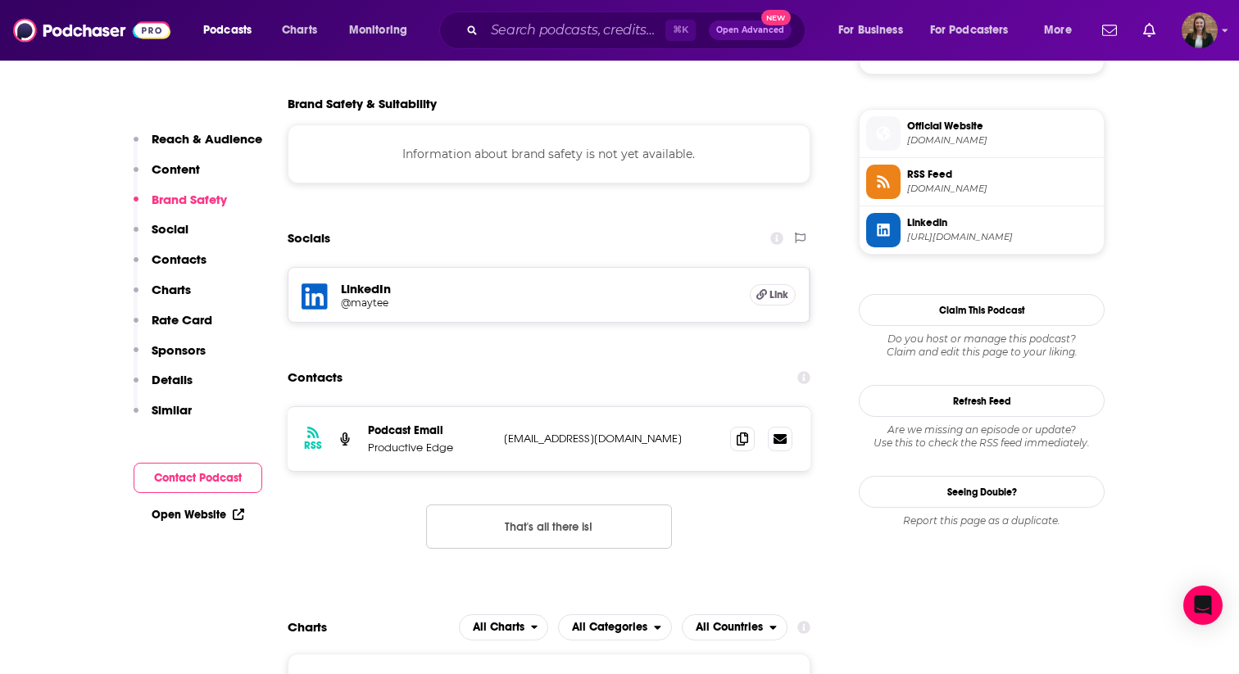
scroll to position [1175, 0]
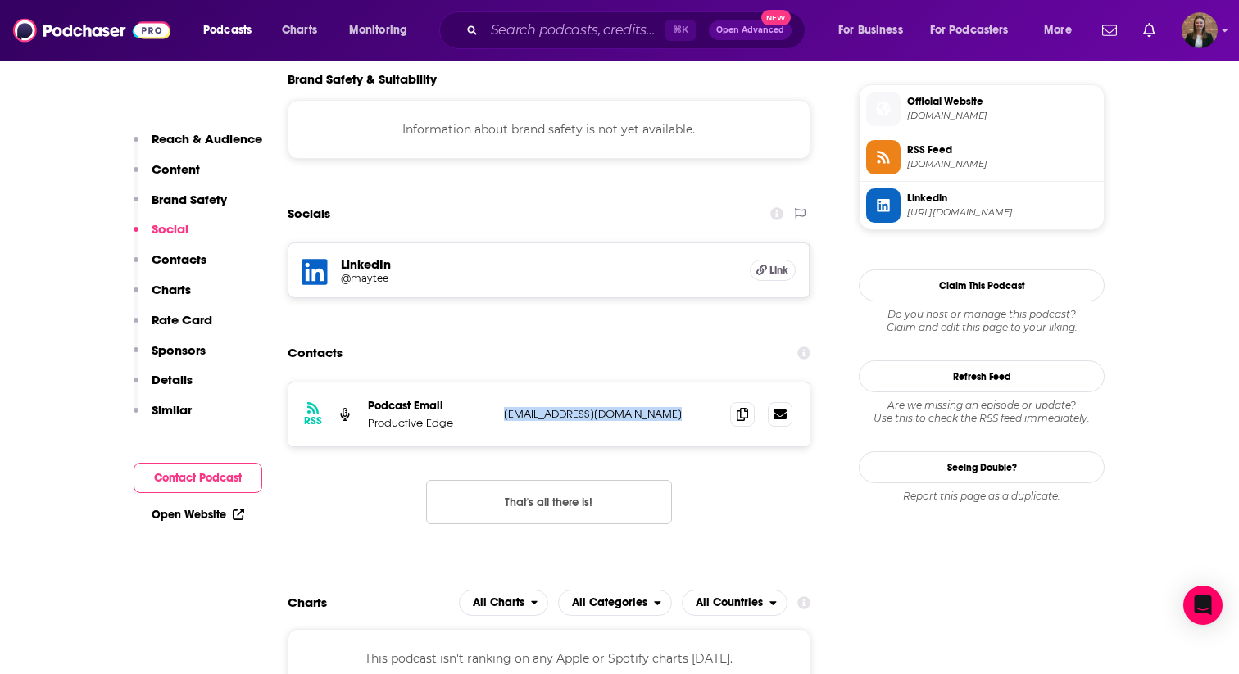
drag, startPoint x: 500, startPoint y: 415, endPoint x: 675, endPoint y: 419, distance: 175.4
click at [675, 419] on div "RSS Podcast Email Productive Edge marketing@productiveedge.com marketing@produc…" at bounding box center [549, 415] width 523 height 64
copy p "marketing@productiveedge.com"
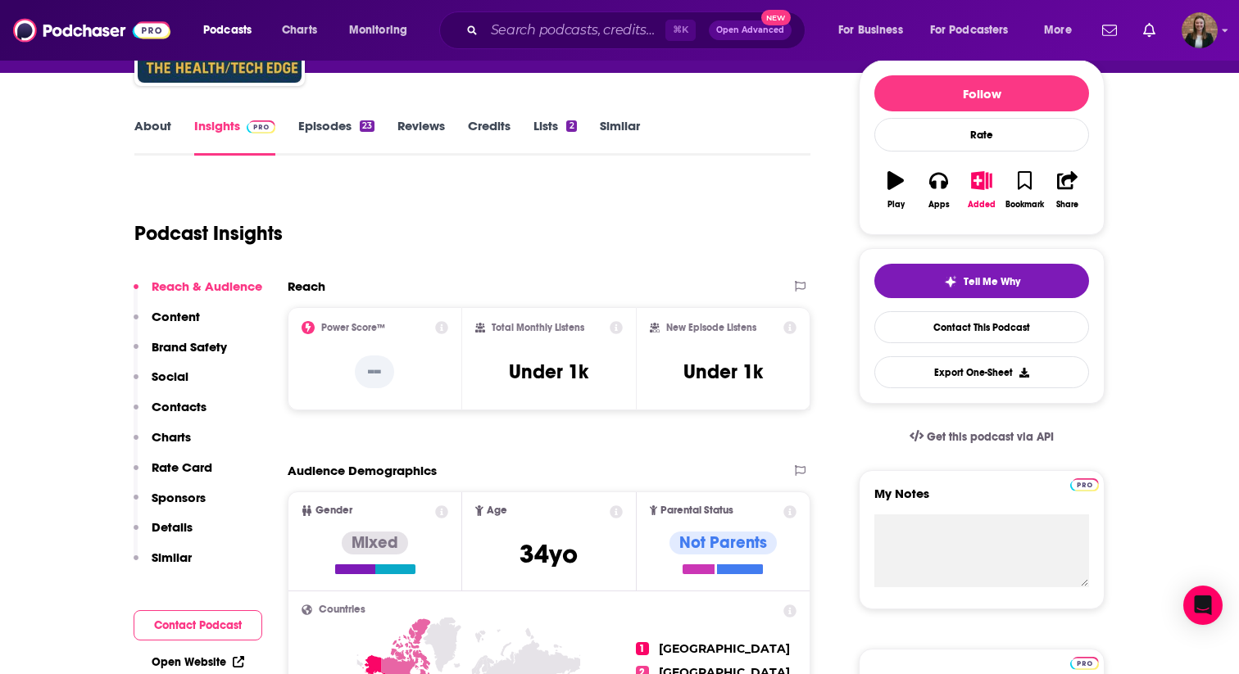
scroll to position [0, 0]
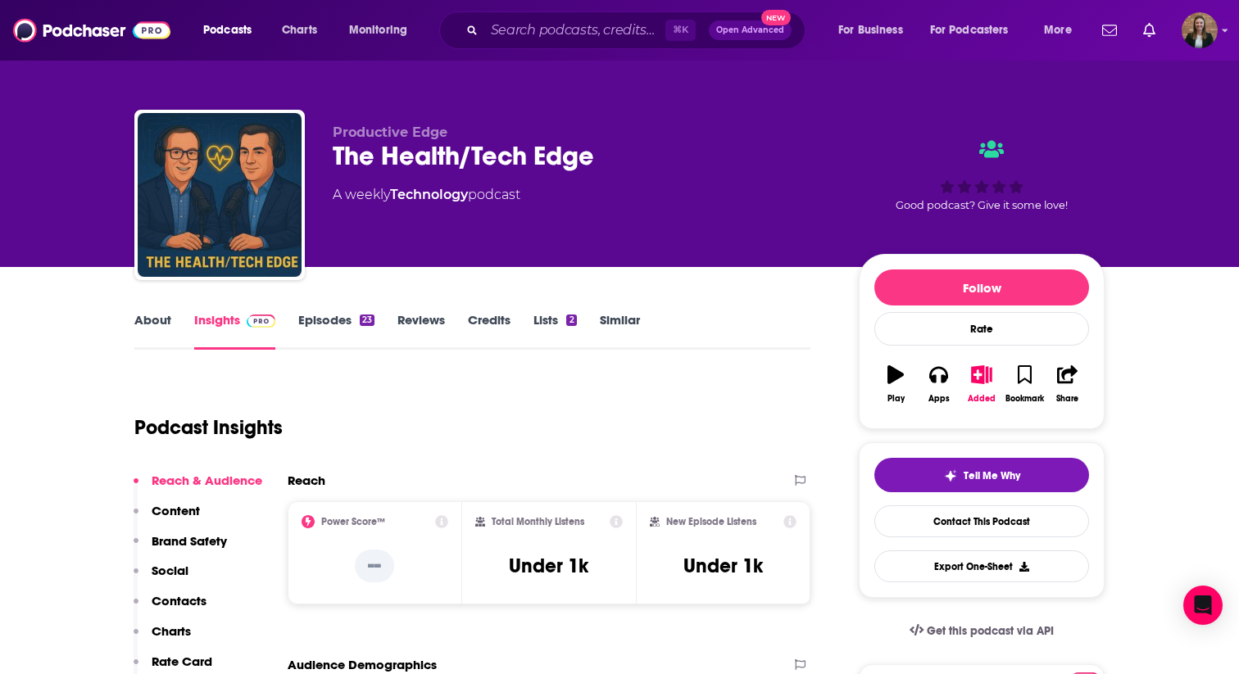
click at [322, 329] on link "Episodes 23" at bounding box center [336, 331] width 76 height 38
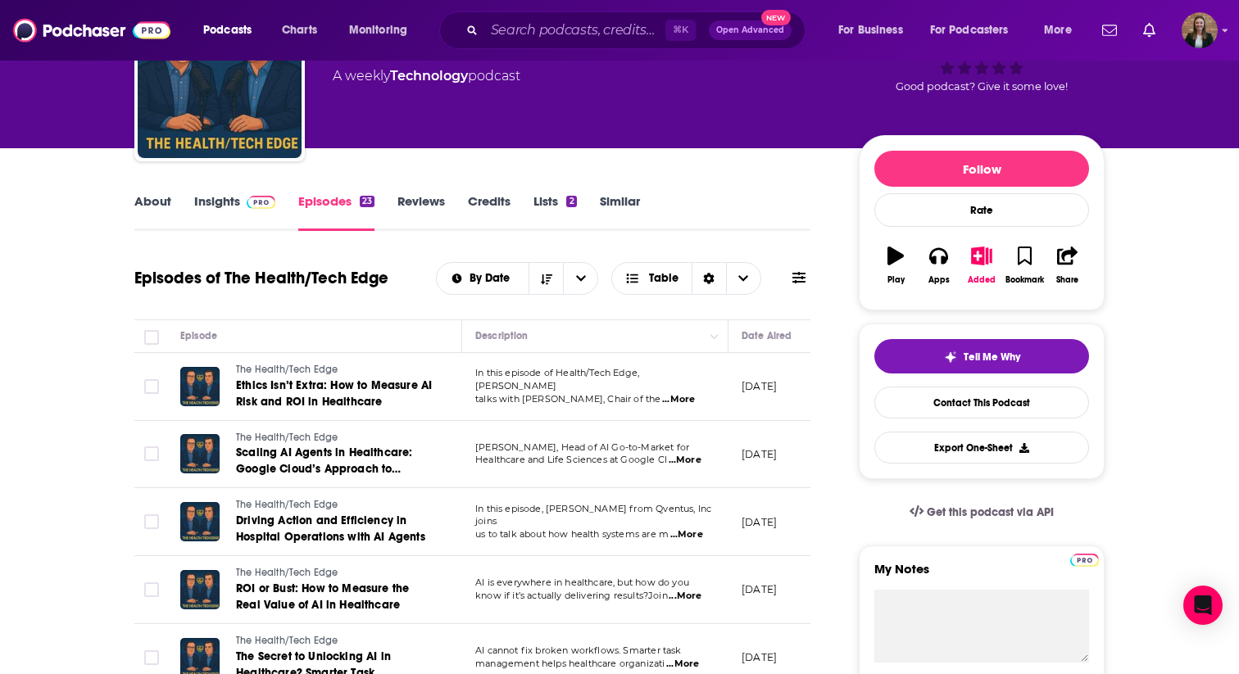
scroll to position [157, 0]
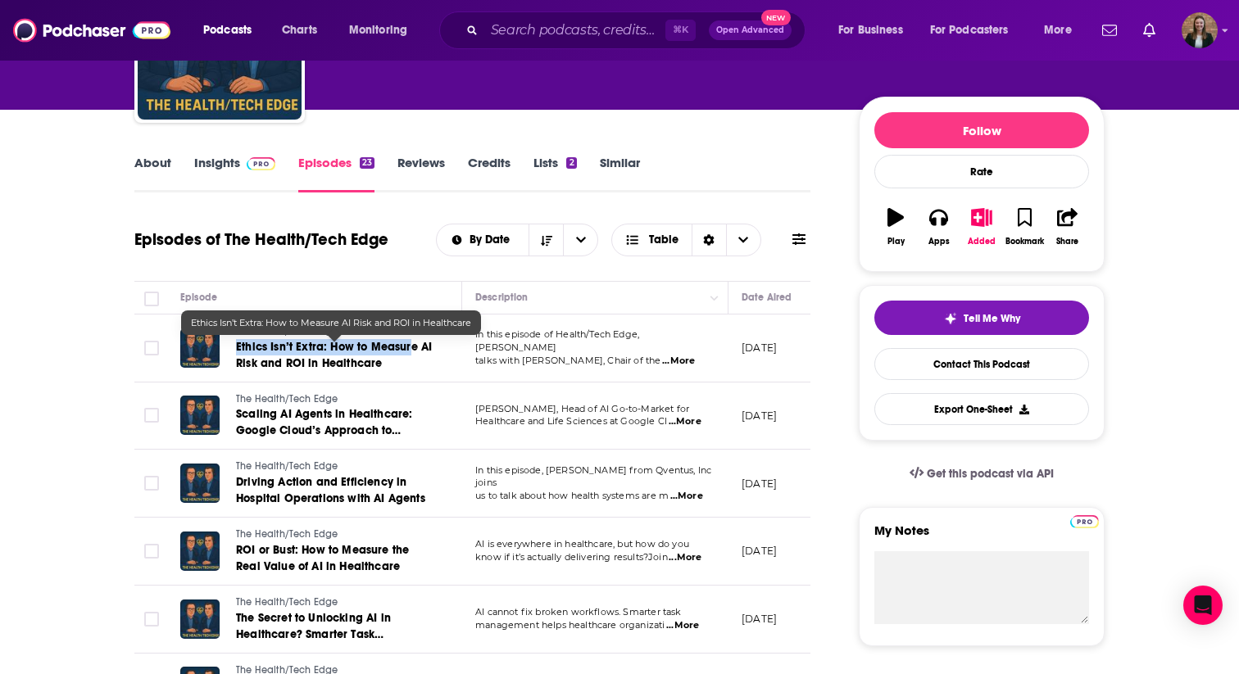
drag, startPoint x: 232, startPoint y: 345, endPoint x: 408, endPoint y: 350, distance: 176.2
click at [408, 350] on div "The Health/Tech Edge Ethics Isn’t Extra: How to Measure AI Risk and ROI in Heal…" at bounding box center [306, 348] width 252 height 48
click at [418, 368] on link "Ethics Isn’t Extra: How to Measure AI Risk and ROI in Healthcare" at bounding box center [334, 355] width 197 height 33
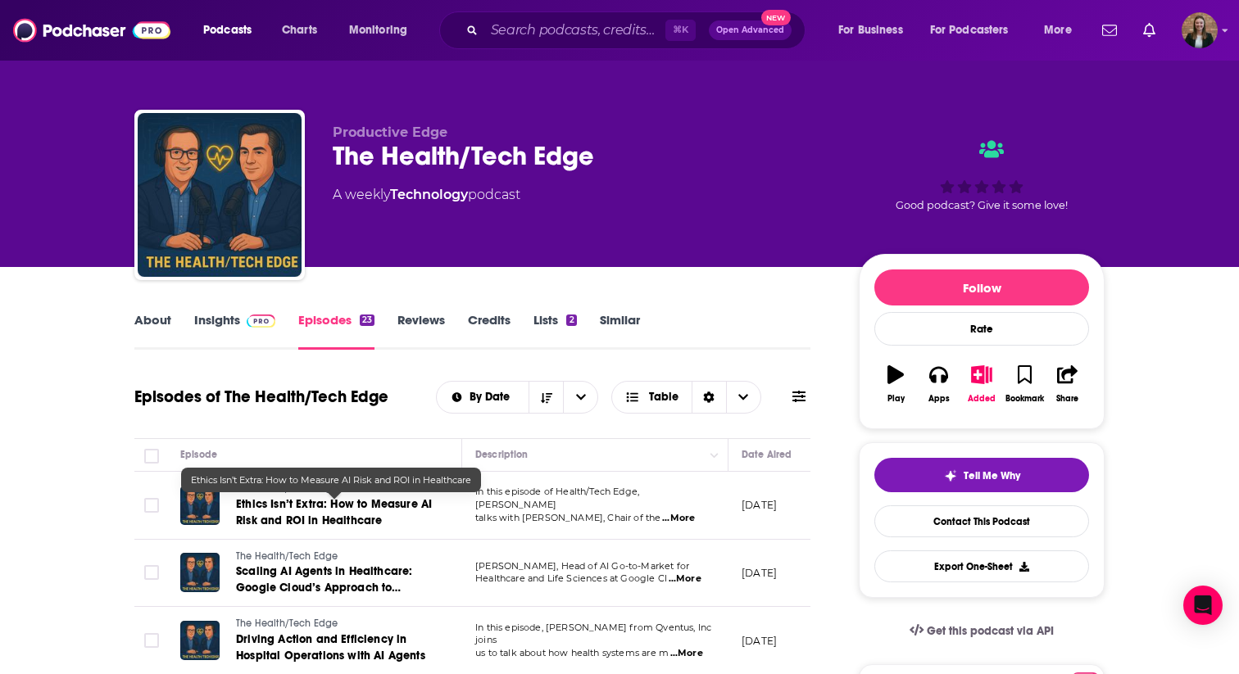
click at [332, 502] on span "Ethics Isn’t Extra: How to Measure AI Risk and ROI in Healthcare" at bounding box center [334, 512] width 196 height 30
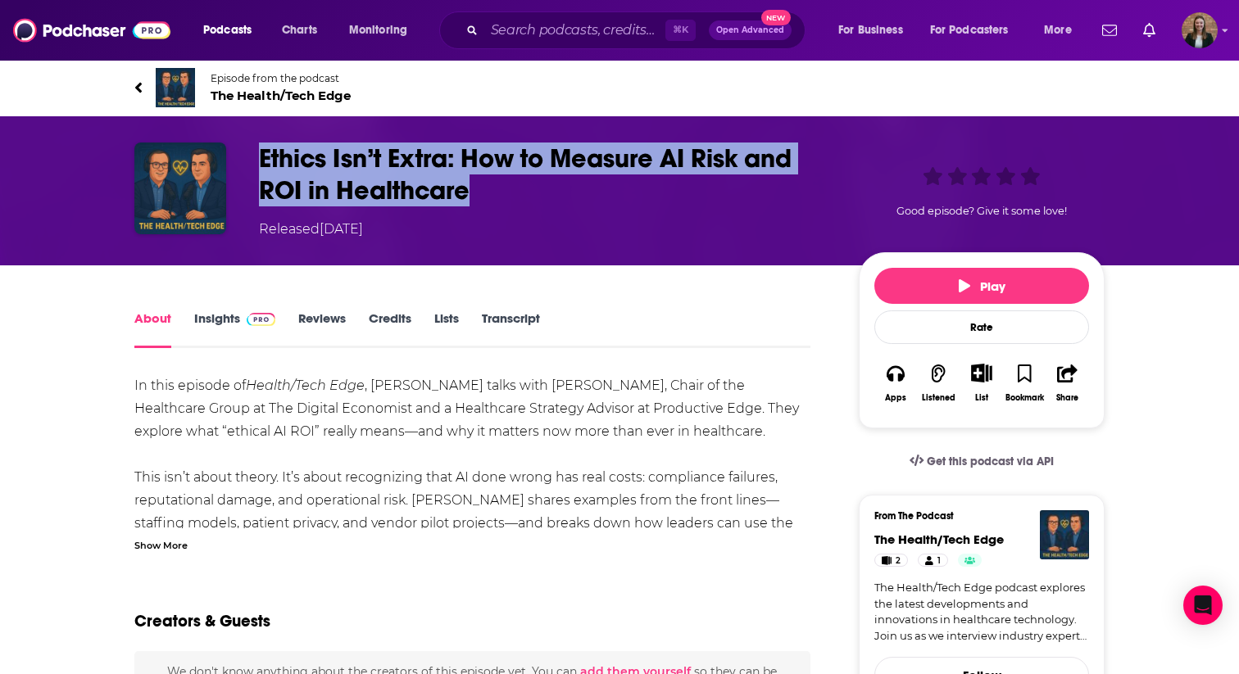
drag, startPoint x: 252, startPoint y: 156, endPoint x: 488, endPoint y: 186, distance: 237.9
click at [488, 186] on div "Ethics Isn’t Extra: How to Measure AI Risk and ROI in Healthcare Released Wedne…" at bounding box center [619, 191] width 970 height 97
copy h1 "Ethics Isn’t Extra: How to Measure AI Risk and ROI in Healthcare"
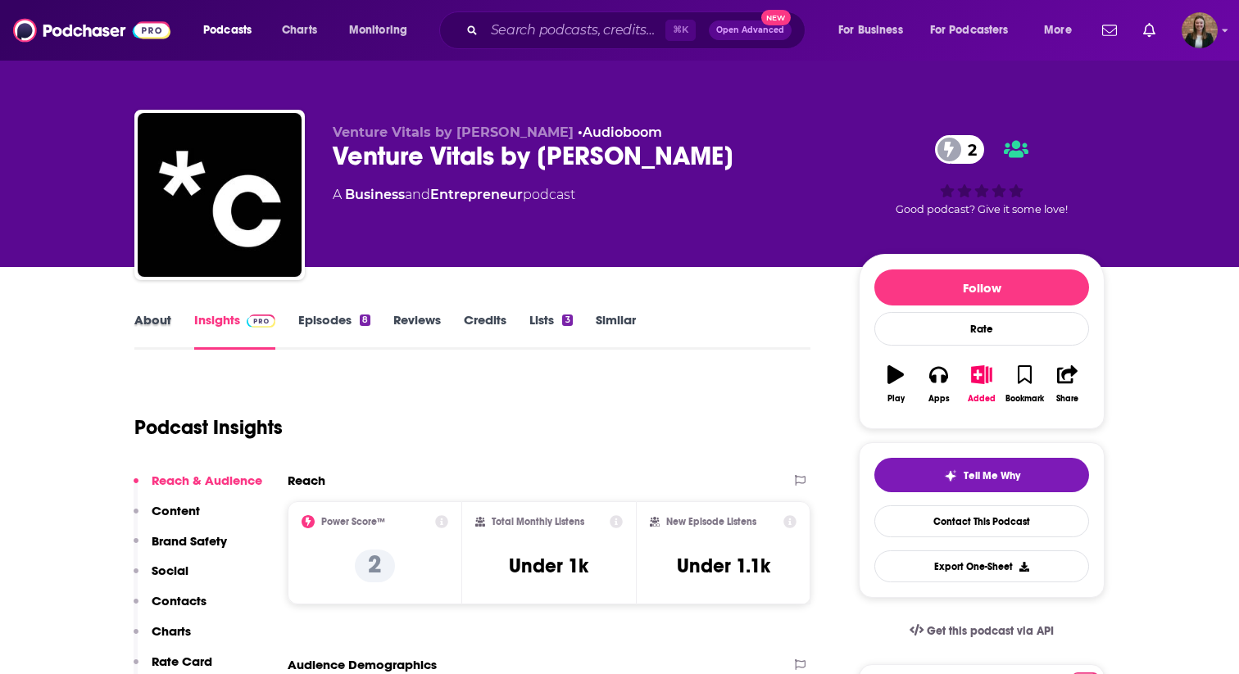
click at [170, 321] on div "About" at bounding box center [164, 331] width 60 height 38
click at [147, 328] on link "About" at bounding box center [152, 331] width 37 height 38
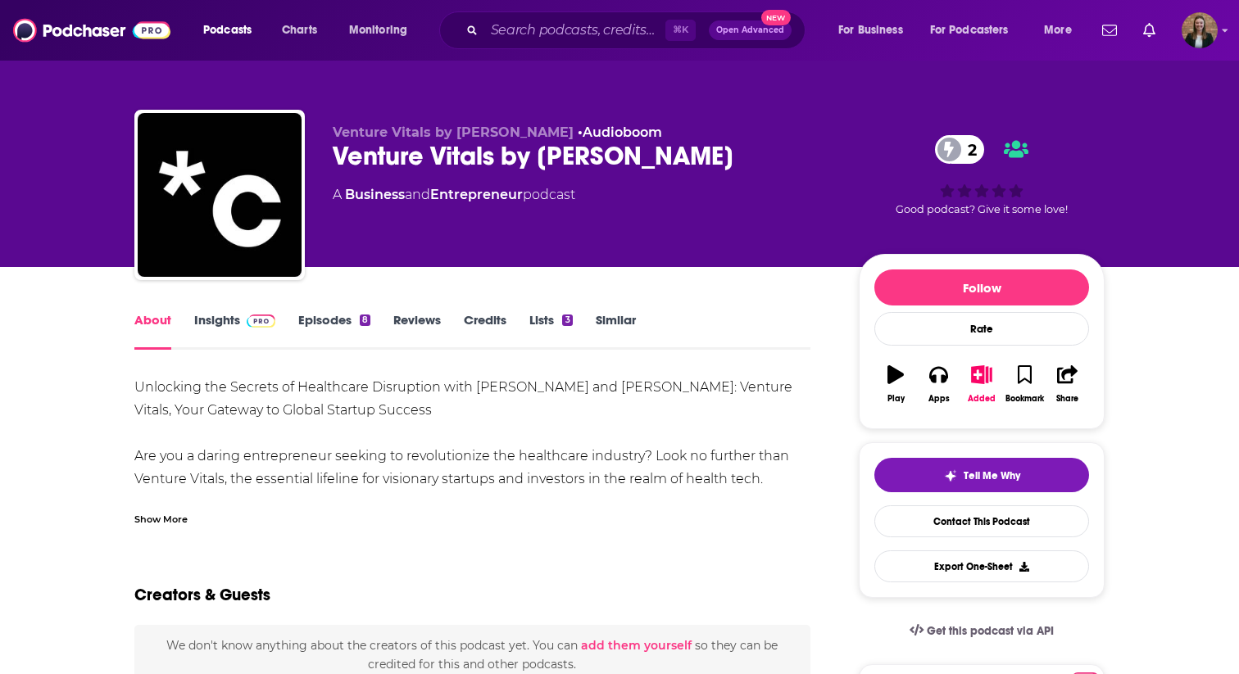
click at [229, 332] on link "Insights" at bounding box center [234, 331] width 81 height 38
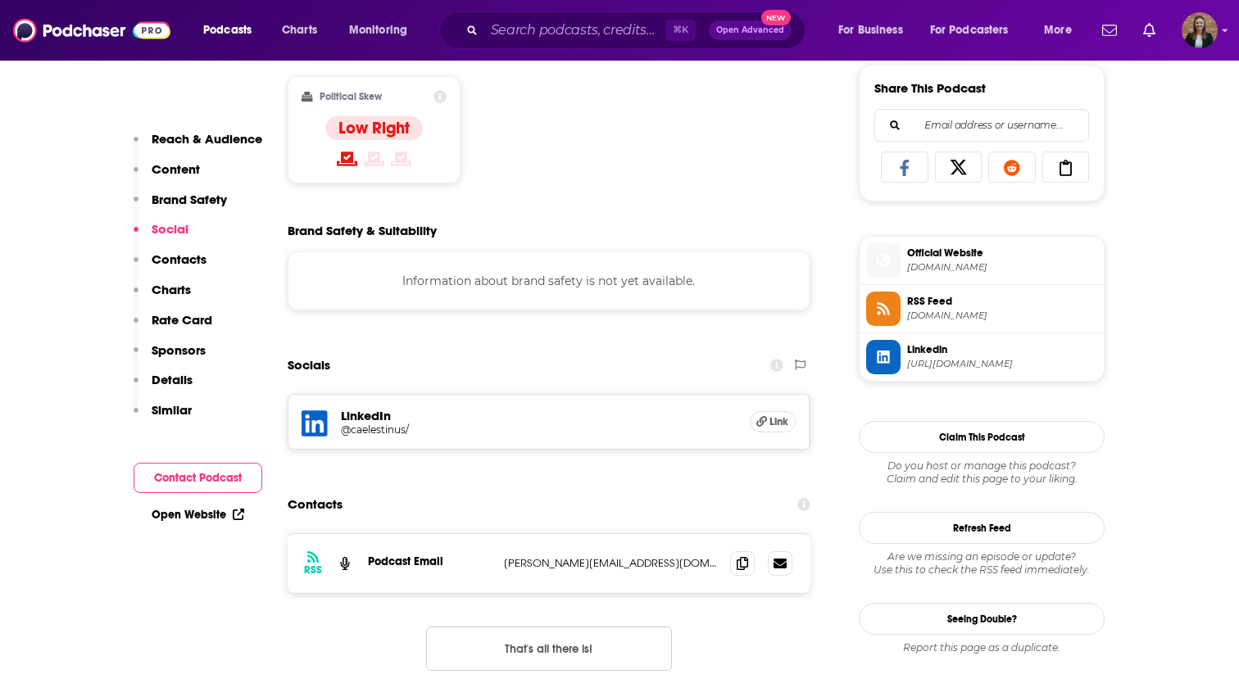
scroll to position [1108, 0]
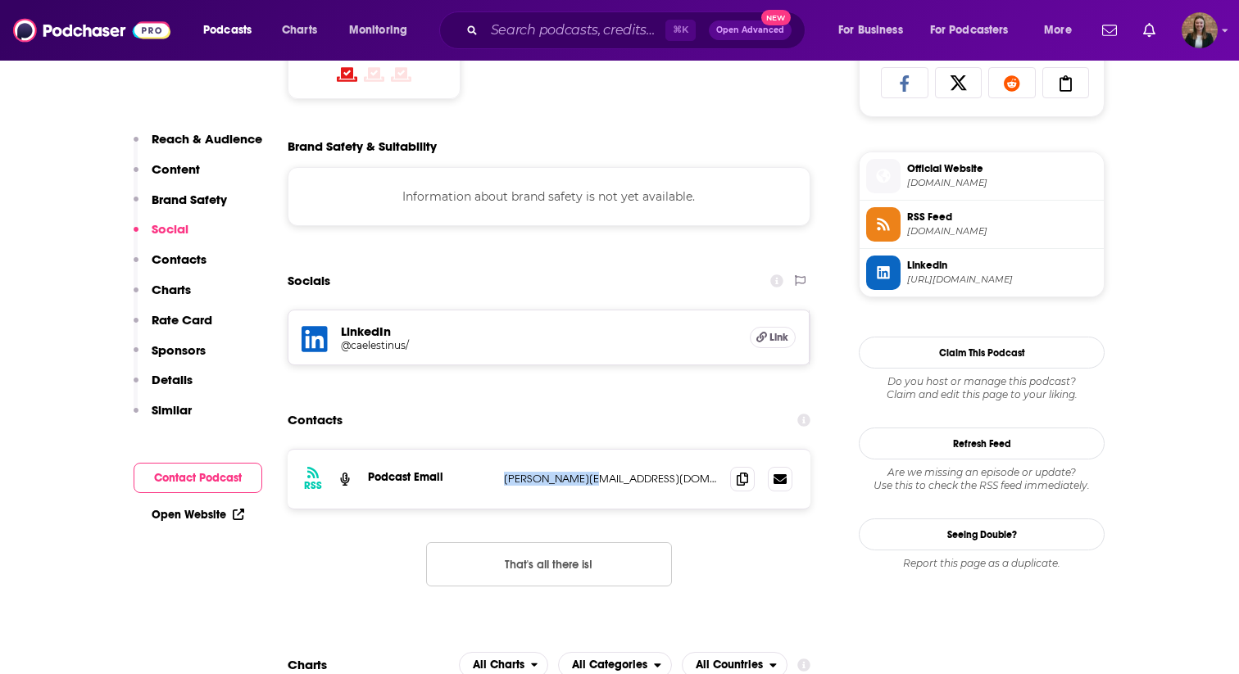
drag, startPoint x: 496, startPoint y: 477, endPoint x: 628, endPoint y: 478, distance: 131.9
click at [628, 478] on div "RSS Podcast Email tomas@inbui.com tomas@inbui.com" at bounding box center [549, 479] width 523 height 59
copy div "tomas@inbui.com"
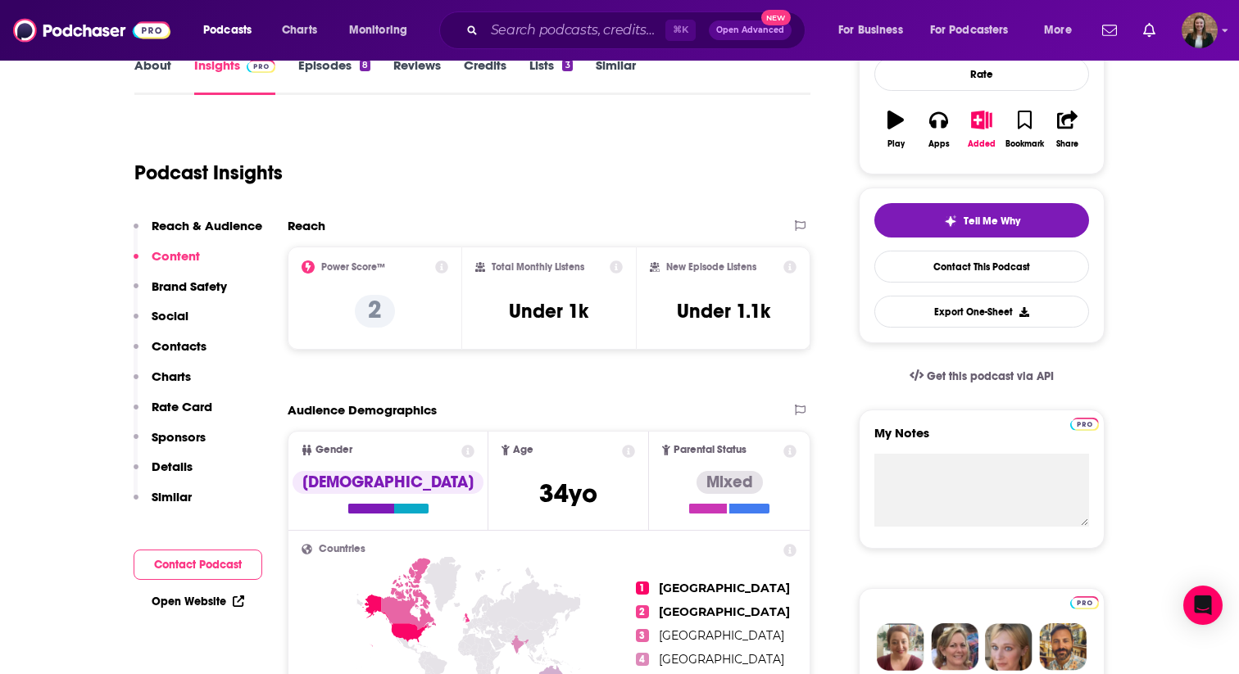
scroll to position [0, 0]
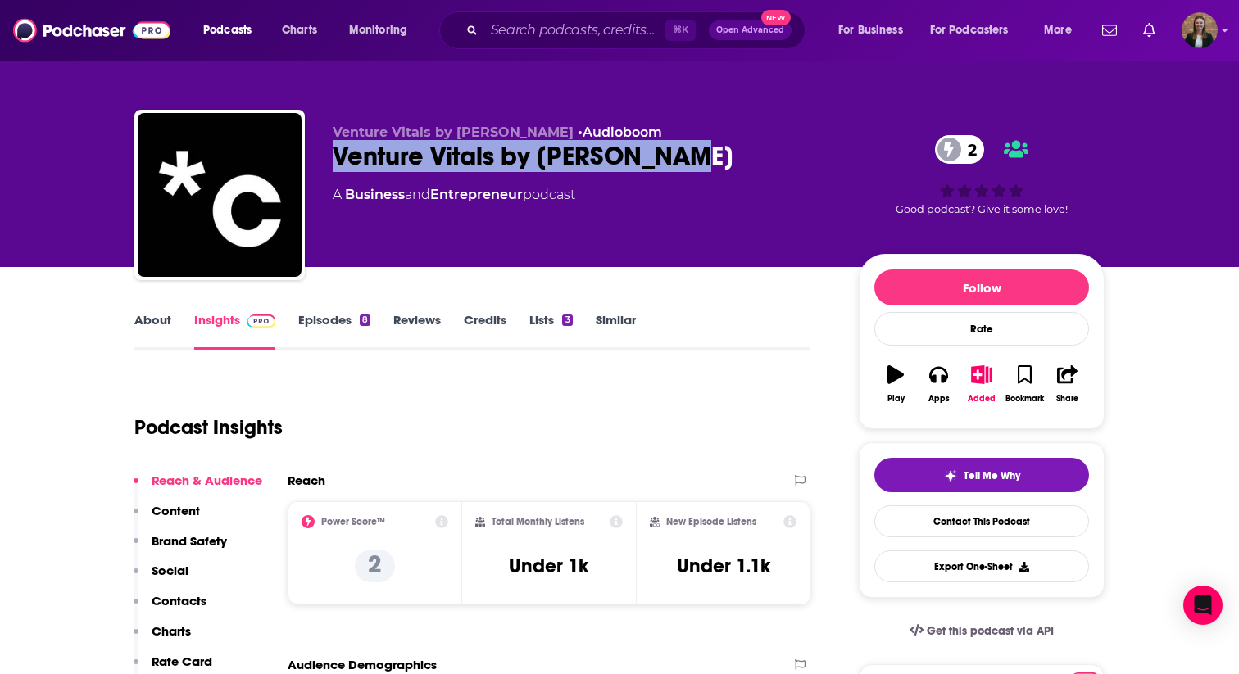
drag, startPoint x: 362, startPoint y: 148, endPoint x: 705, endPoint y: 152, distance: 343.3
click at [705, 152] on div "Venture Vitals by Caelestinus • Audioboom Venture Vitals by Caelestinus 2 A Bus…" at bounding box center [619, 198] width 970 height 177
copy h2 "Venture Vitals by Caelestinus"
click at [154, 321] on link "About" at bounding box center [152, 331] width 37 height 38
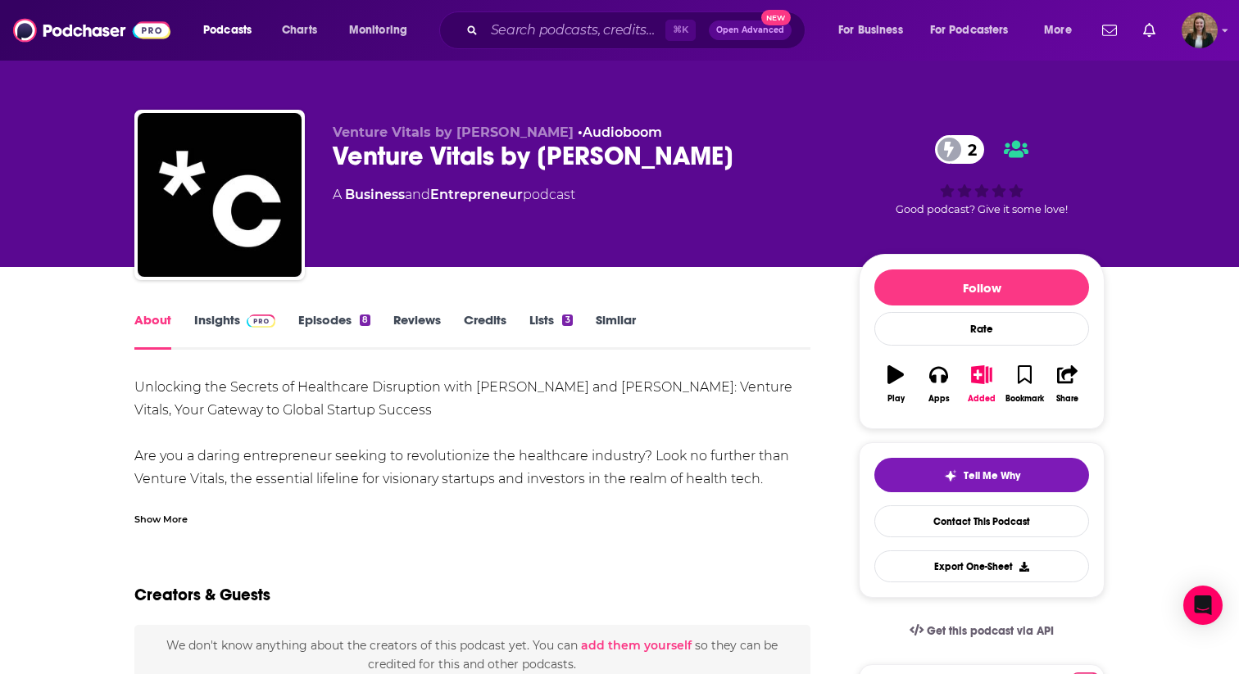
scroll to position [48, 0]
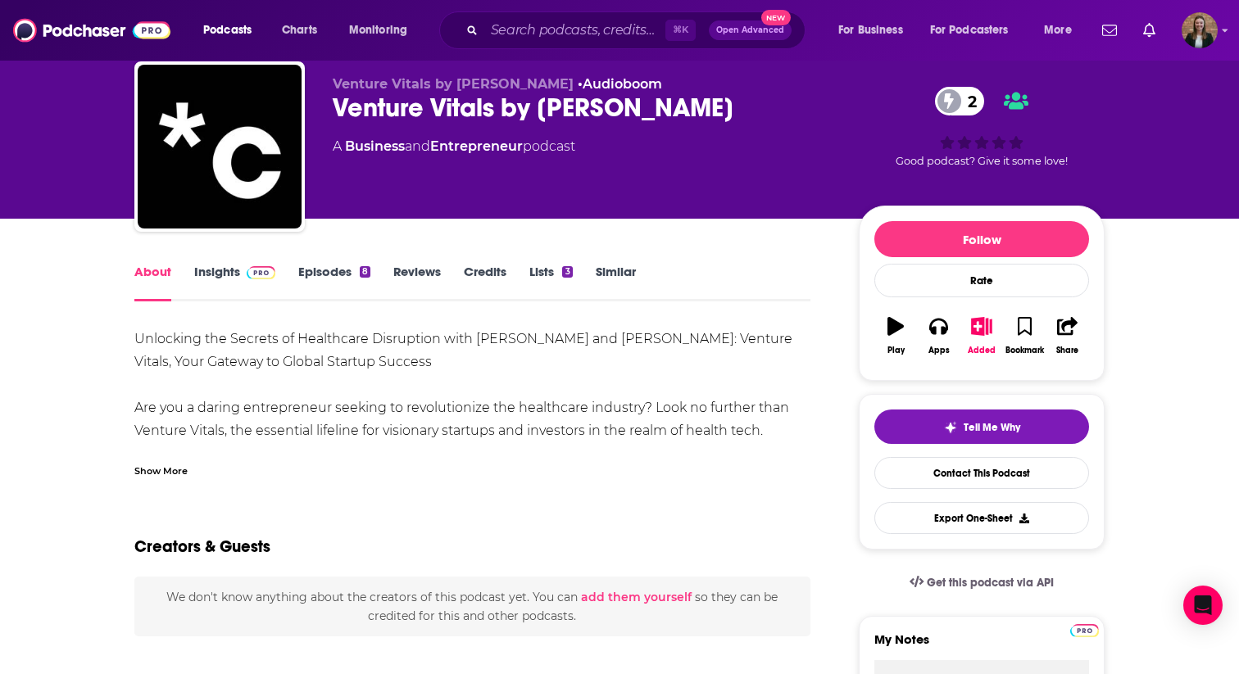
click at [231, 269] on link "Insights" at bounding box center [234, 283] width 81 height 38
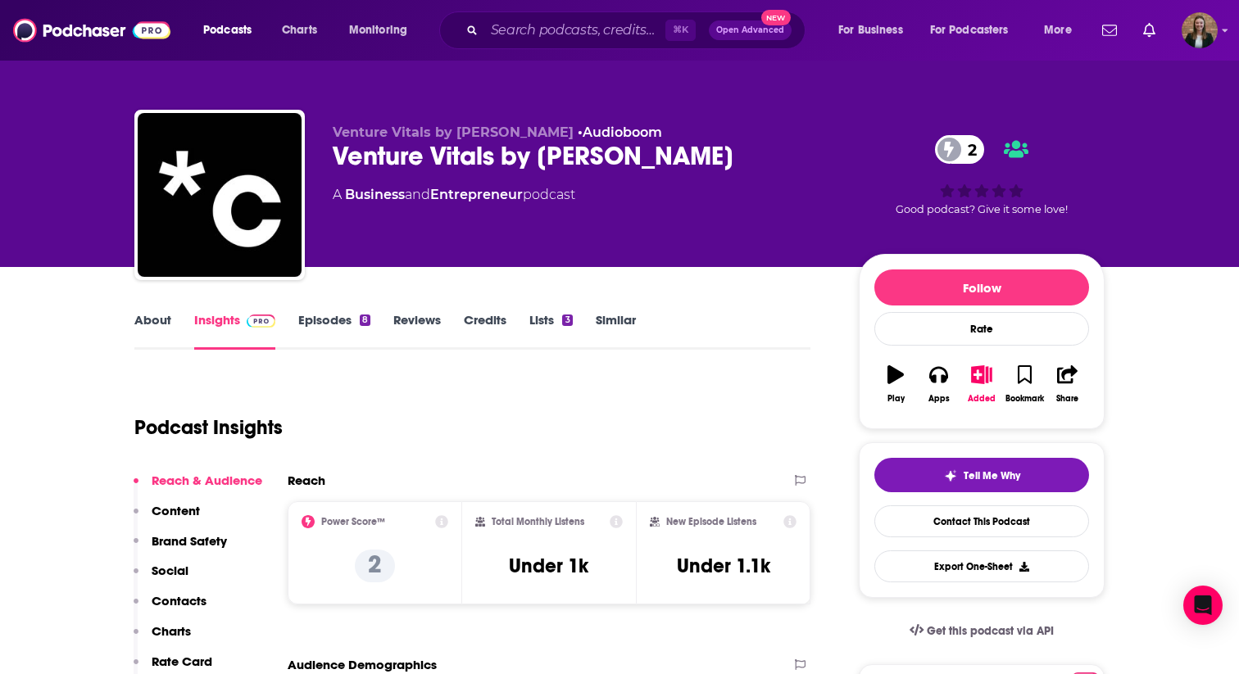
click at [322, 314] on link "Episodes 8" at bounding box center [334, 331] width 72 height 38
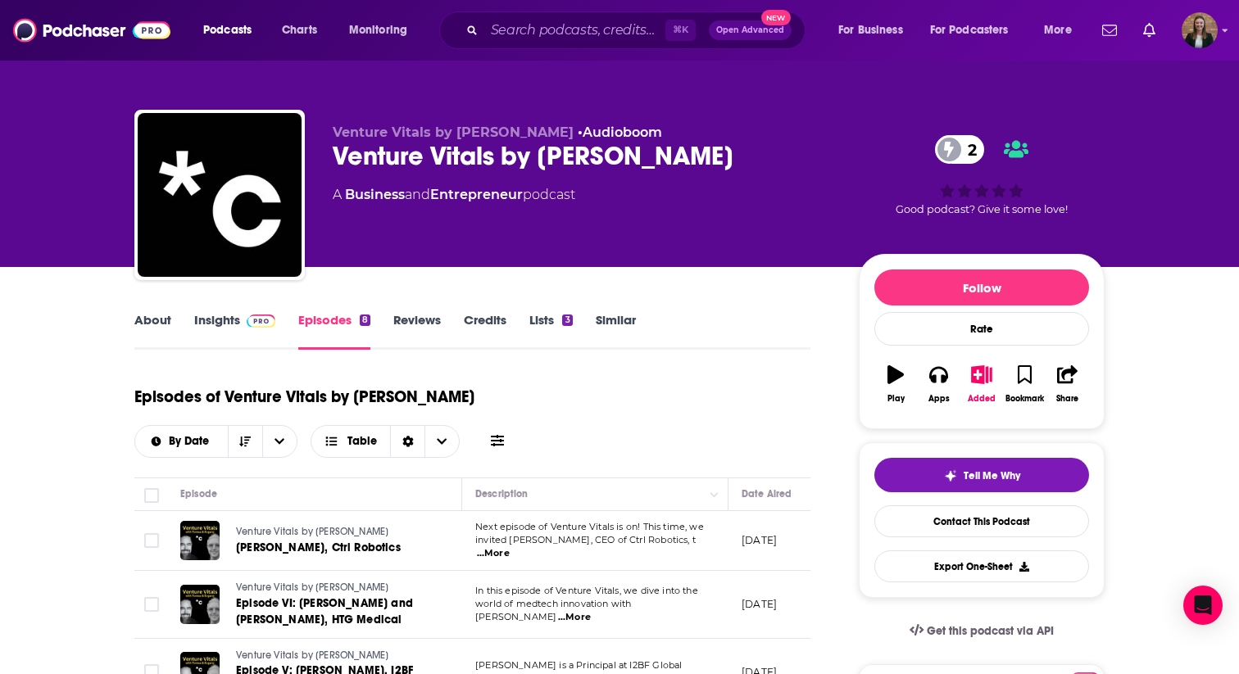
scroll to position [163, 0]
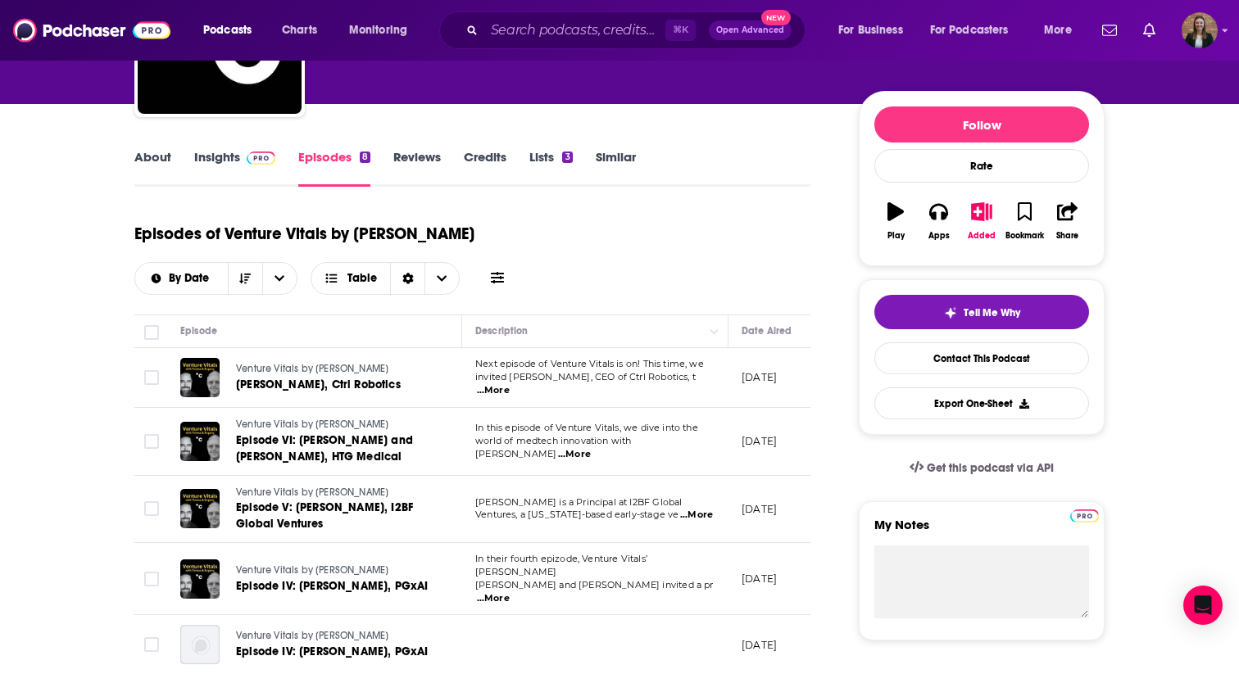
click at [510, 384] on span "...More" at bounding box center [493, 390] width 33 height 13
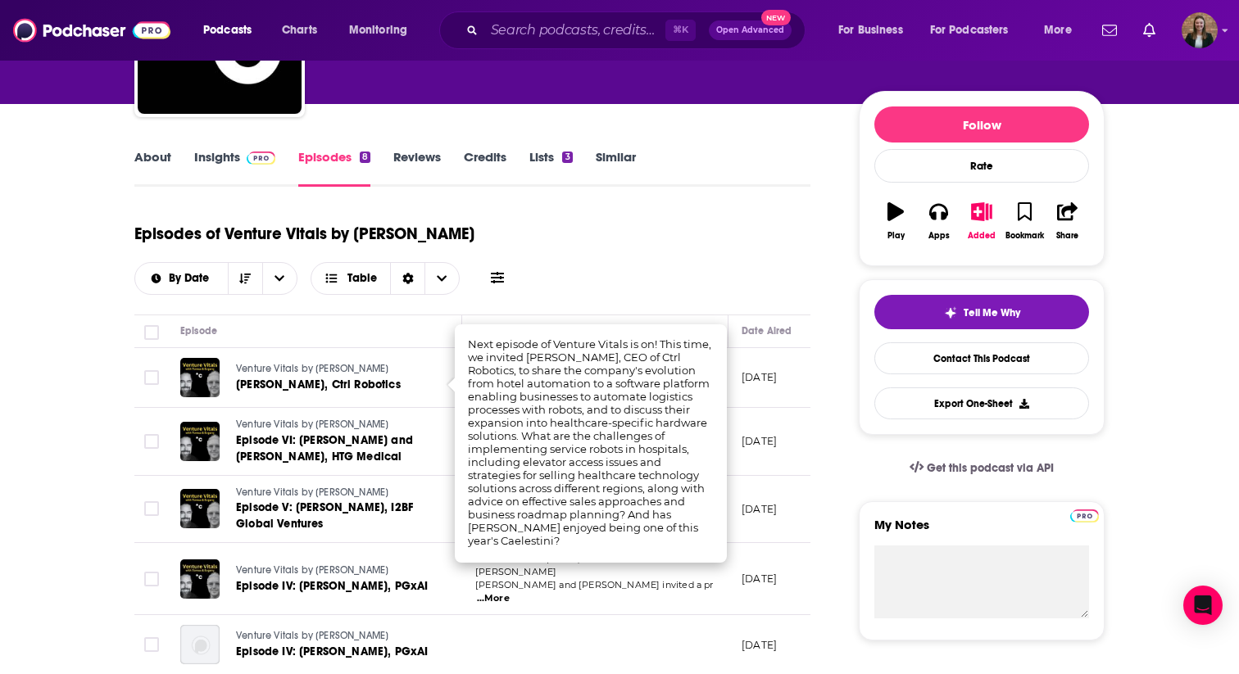
click at [669, 268] on div "Episodes of Venture Vitals by Caelestinus By Date Table" at bounding box center [472, 254] width 676 height 82
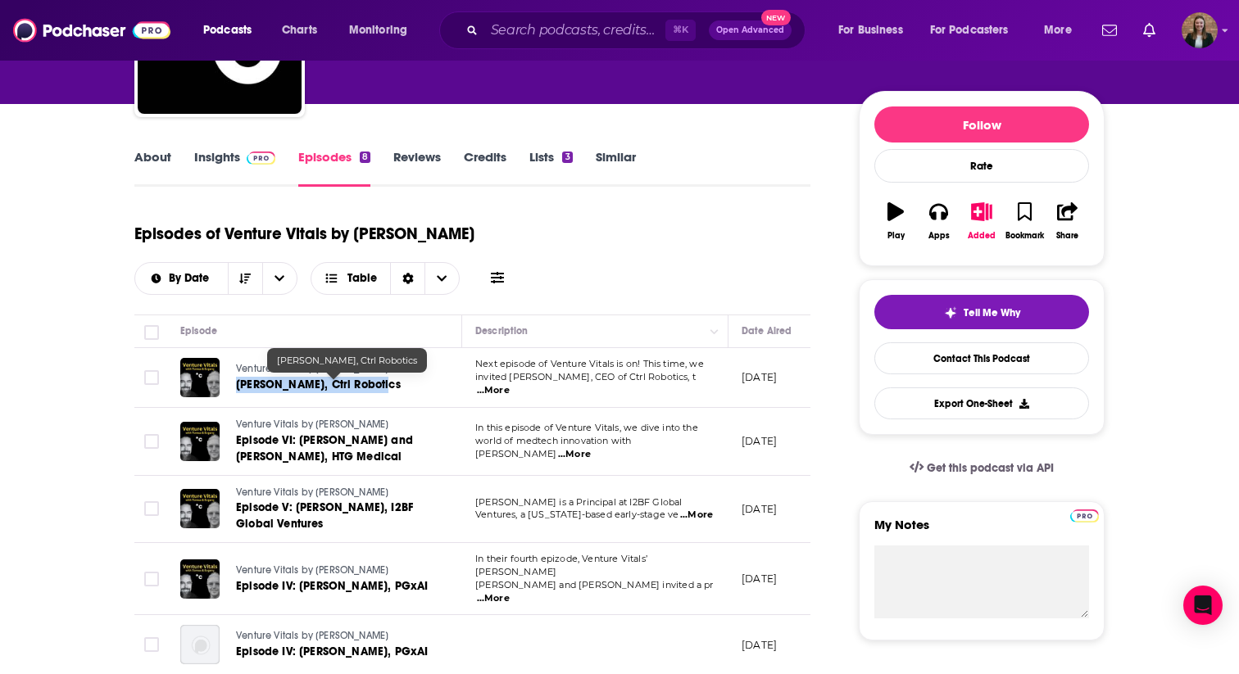
drag, startPoint x: 234, startPoint y: 383, endPoint x: 395, endPoint y: 385, distance: 160.6
click at [395, 385] on div "Venture Vitals by Caelestinus Steve Pinto, Ctrl Robotics" at bounding box center [305, 377] width 251 height 39
copy span "Steve Pinto, Ctrl Robotics"
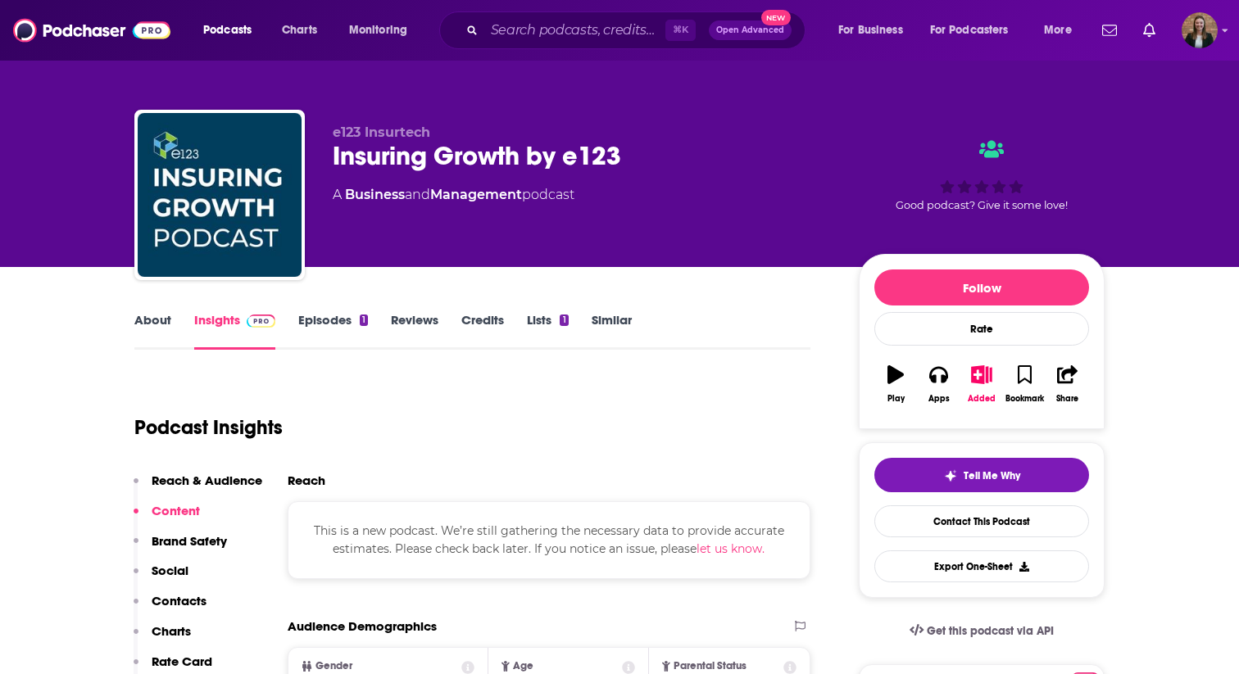
click at [146, 320] on link "About" at bounding box center [152, 331] width 37 height 38
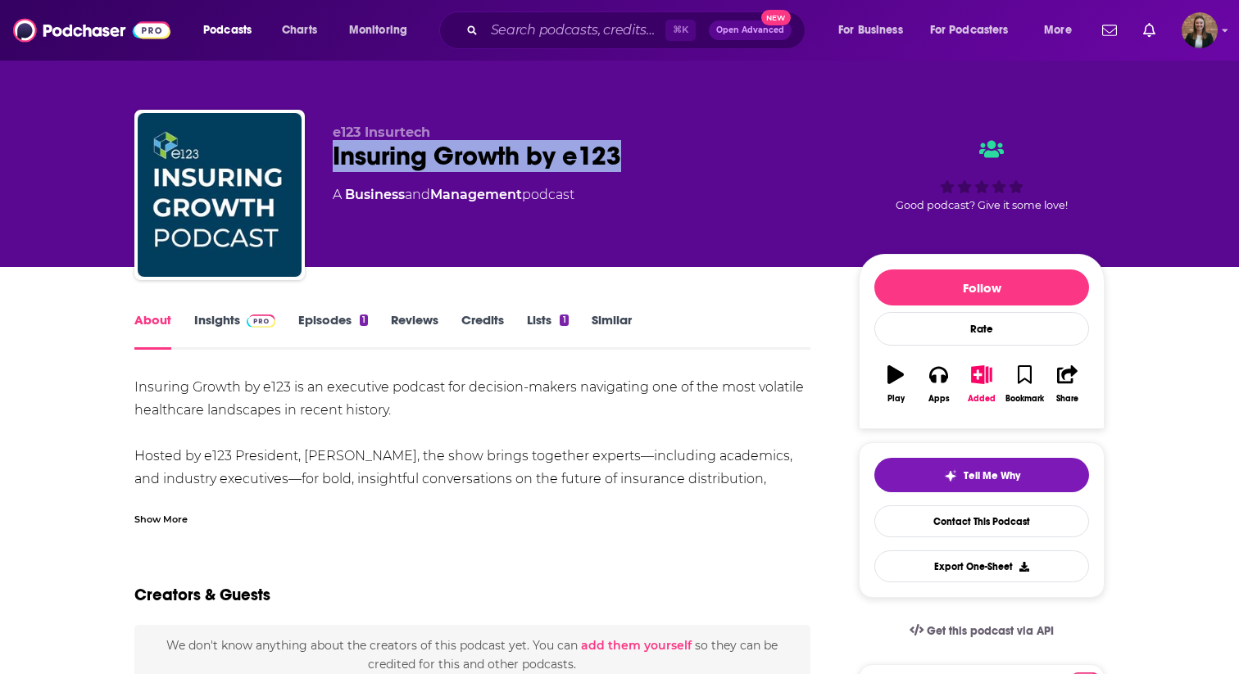
drag, startPoint x: 332, startPoint y: 152, endPoint x: 618, endPoint y: 152, distance: 286.7
click at [618, 152] on div "e123 Insurtech Insuring Growth by e123 A Business and Management podcast Good p…" at bounding box center [619, 198] width 970 height 177
copy h1 "Insuring Growth by e123"
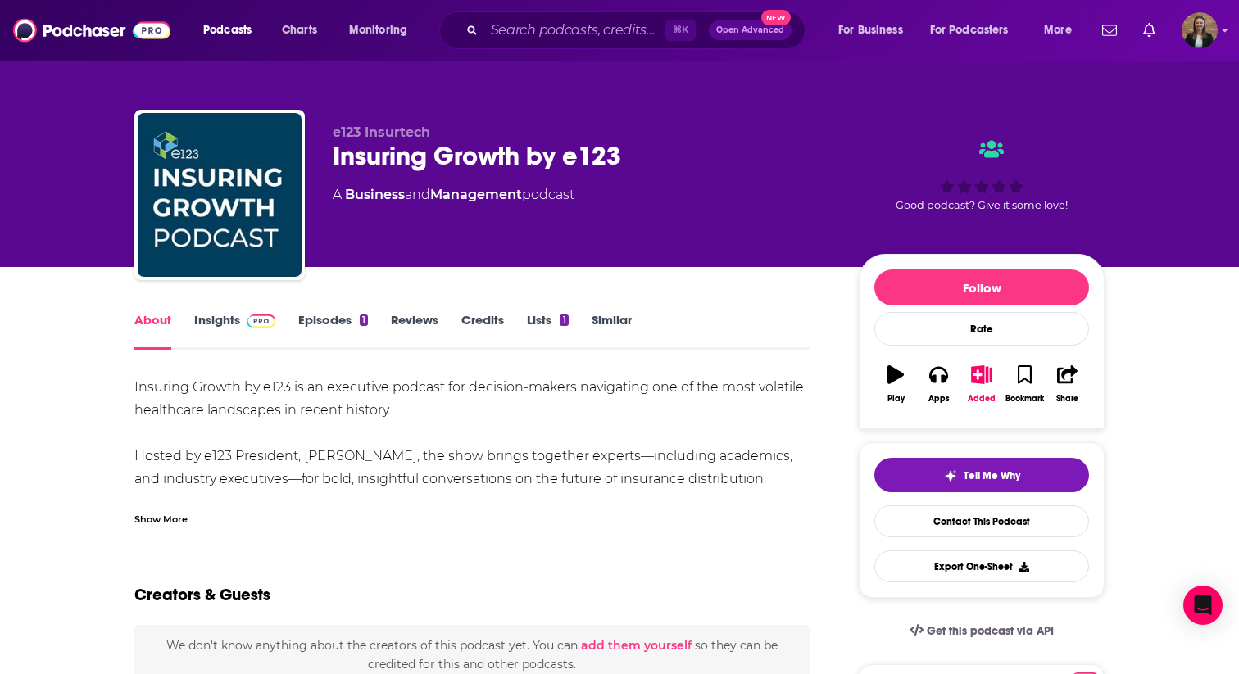
click at [216, 310] on div "About Insights Episodes 1 Reviews Credits Lists 1 Similar" at bounding box center [472, 330] width 676 height 40
click at [218, 323] on link "Insights" at bounding box center [234, 331] width 81 height 38
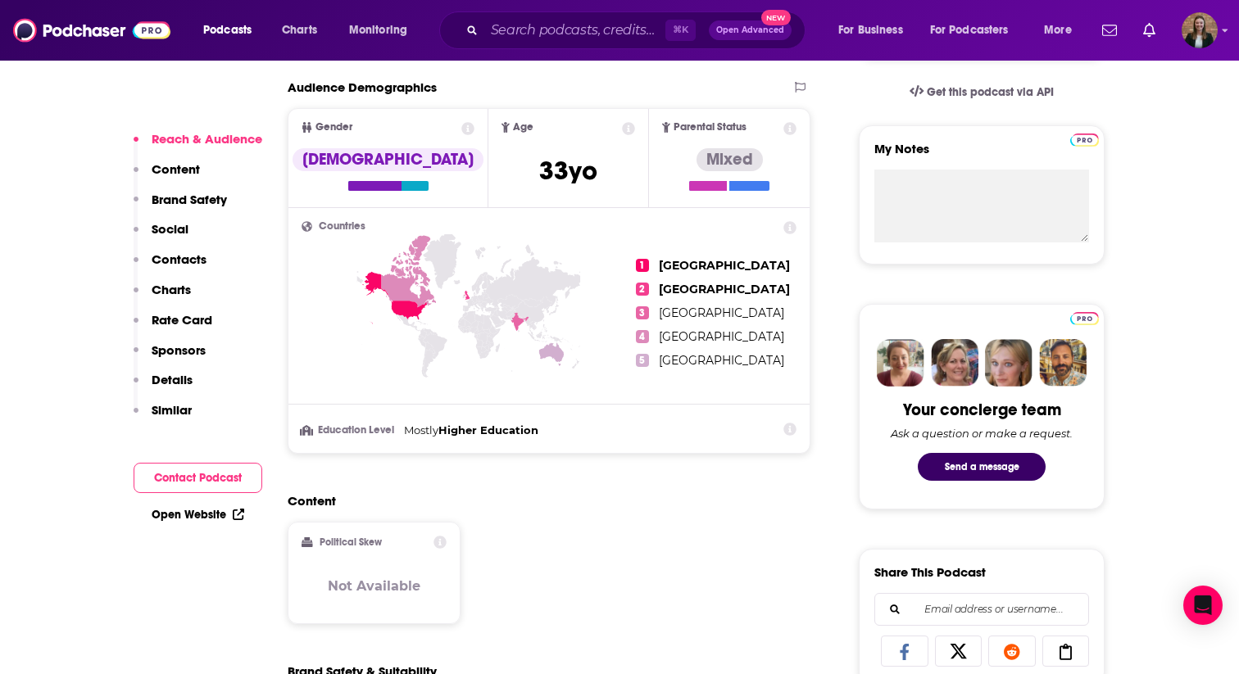
scroll to position [1011, 0]
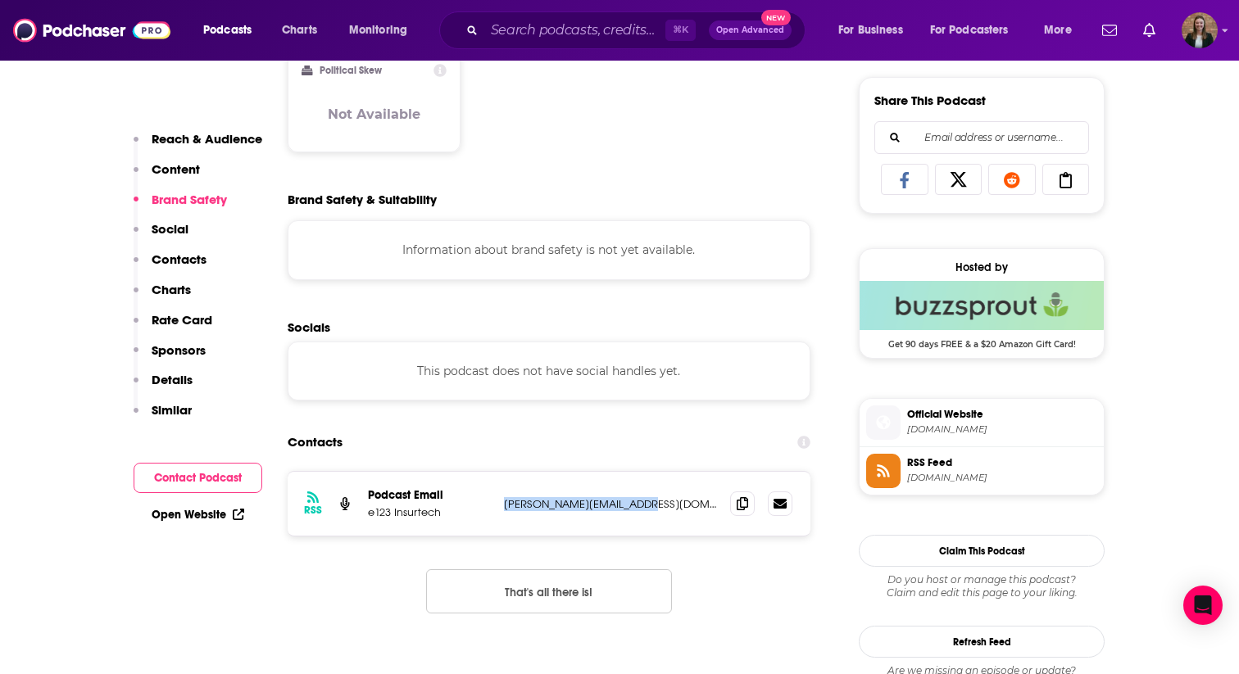
drag, startPoint x: 499, startPoint y: 502, endPoint x: 650, endPoint y: 502, distance: 150.7
click at [650, 502] on div "RSS Podcast Email e123 Insurtech [PERSON_NAME][EMAIL_ADDRESS][DOMAIN_NAME] [PER…" at bounding box center [549, 504] width 523 height 64
copy p "[PERSON_NAME][EMAIL_ADDRESS][DOMAIN_NAME]"
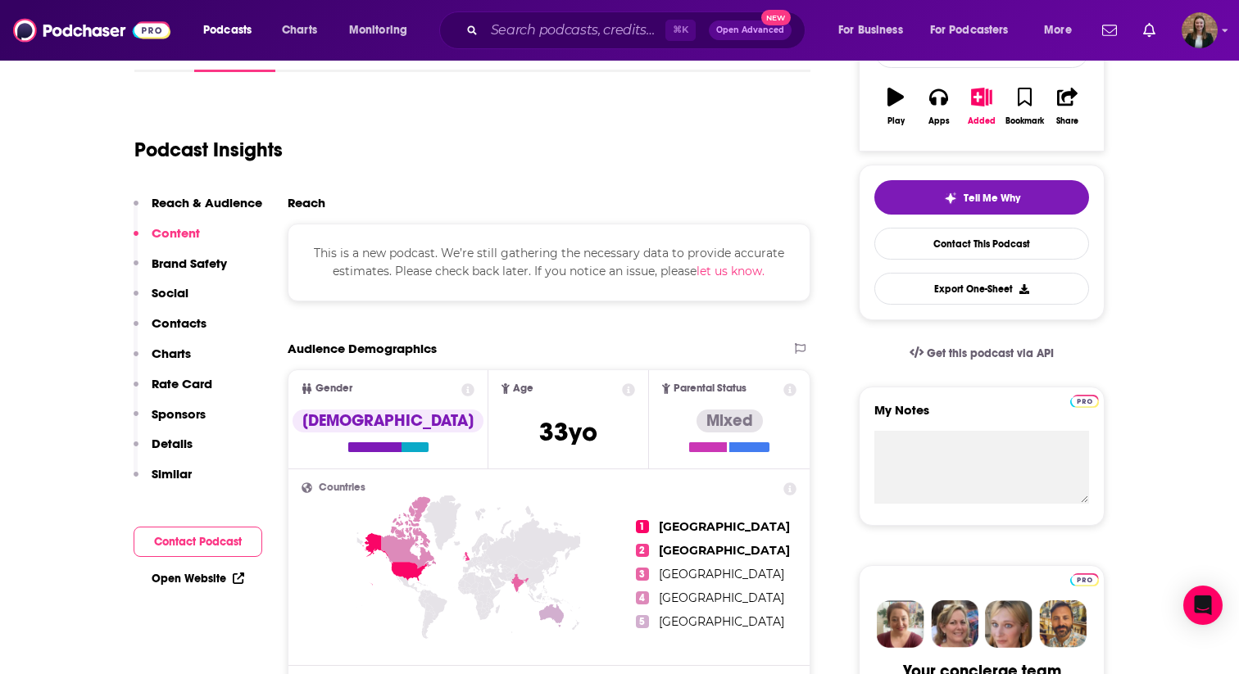
scroll to position [0, 0]
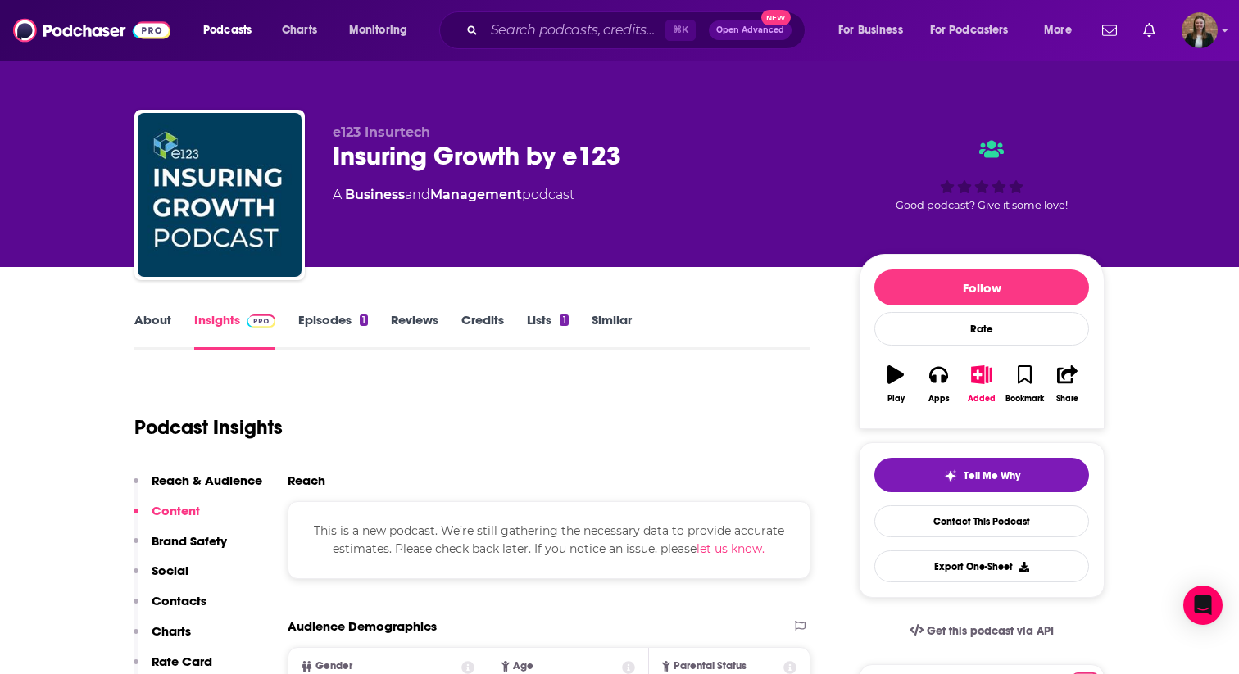
click at [318, 328] on link "Episodes 1" at bounding box center [333, 331] width 70 height 38
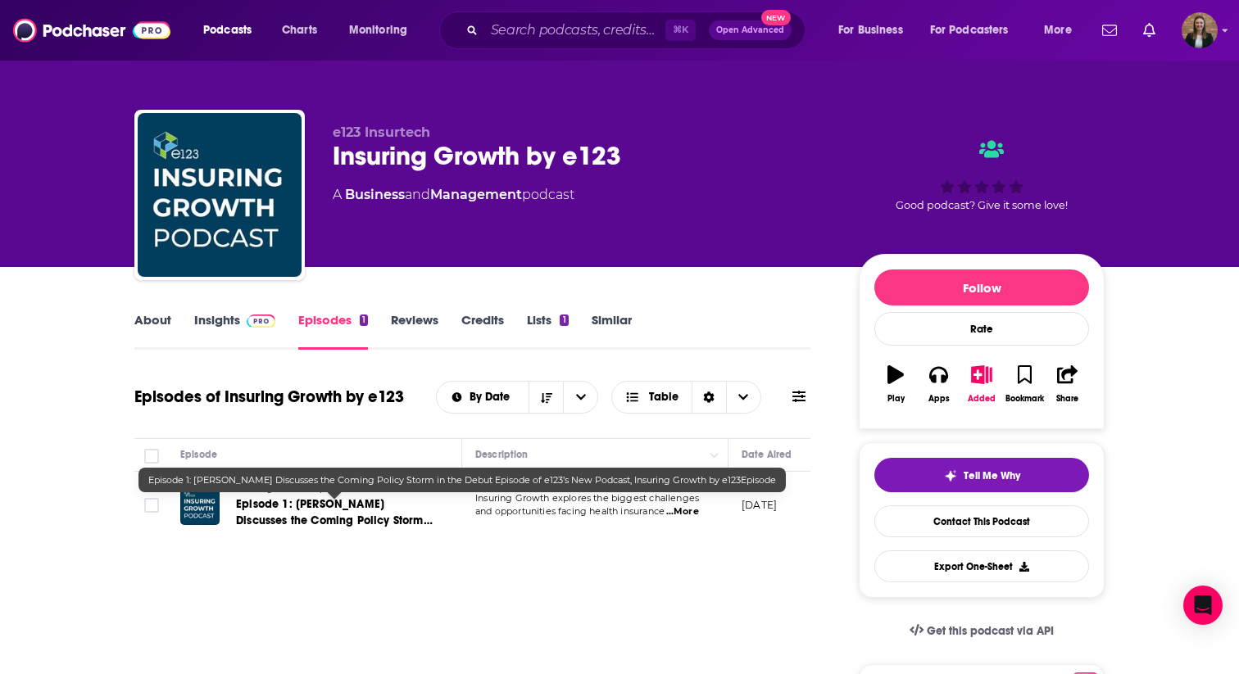
click at [340, 523] on span "Episode 1: [PERSON_NAME] Discusses the Coming Policy Storm in the Debut Episode…" at bounding box center [334, 536] width 197 height 79
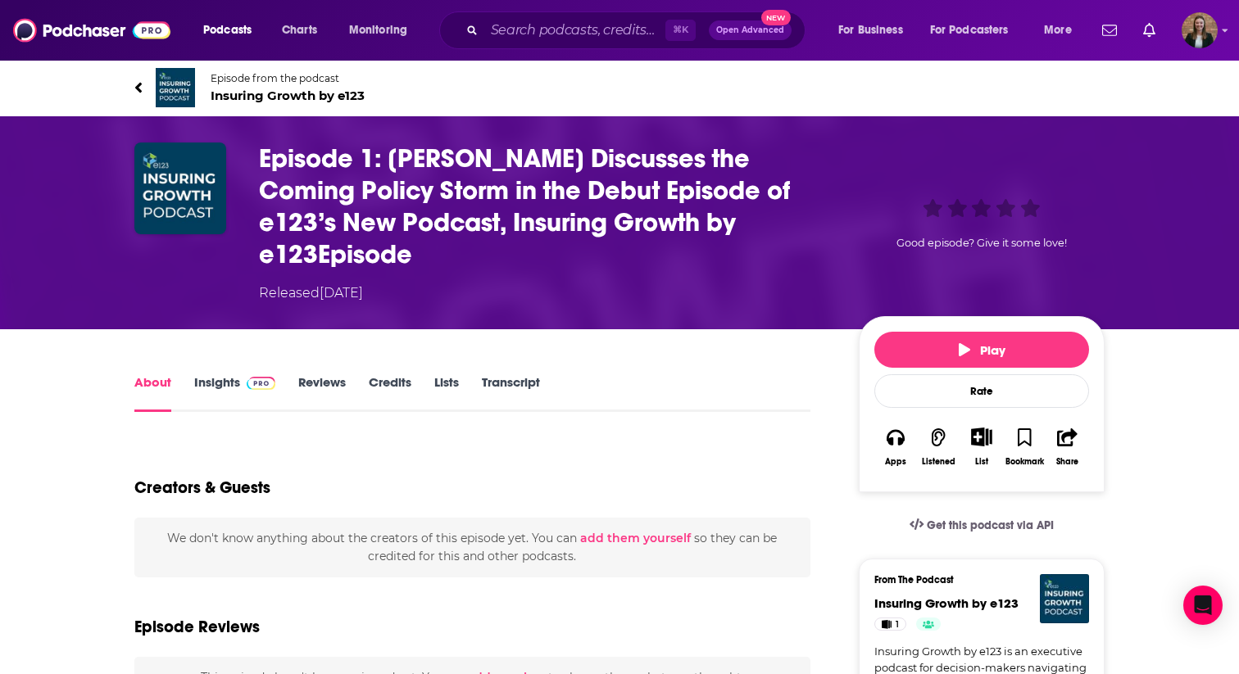
drag, startPoint x: 413, startPoint y: 256, endPoint x: 261, endPoint y: 150, distance: 185.9
click at [261, 150] on h1 "Episode 1: Dr. Makayla Lavender Discusses the Coming Policy Storm in the Debut …" at bounding box center [545, 207] width 573 height 128
click at [299, 172] on h1 "Episode 1: Dr. Makayla Lavender Discusses the Coming Policy Storm in the Debut …" at bounding box center [545, 207] width 573 height 128
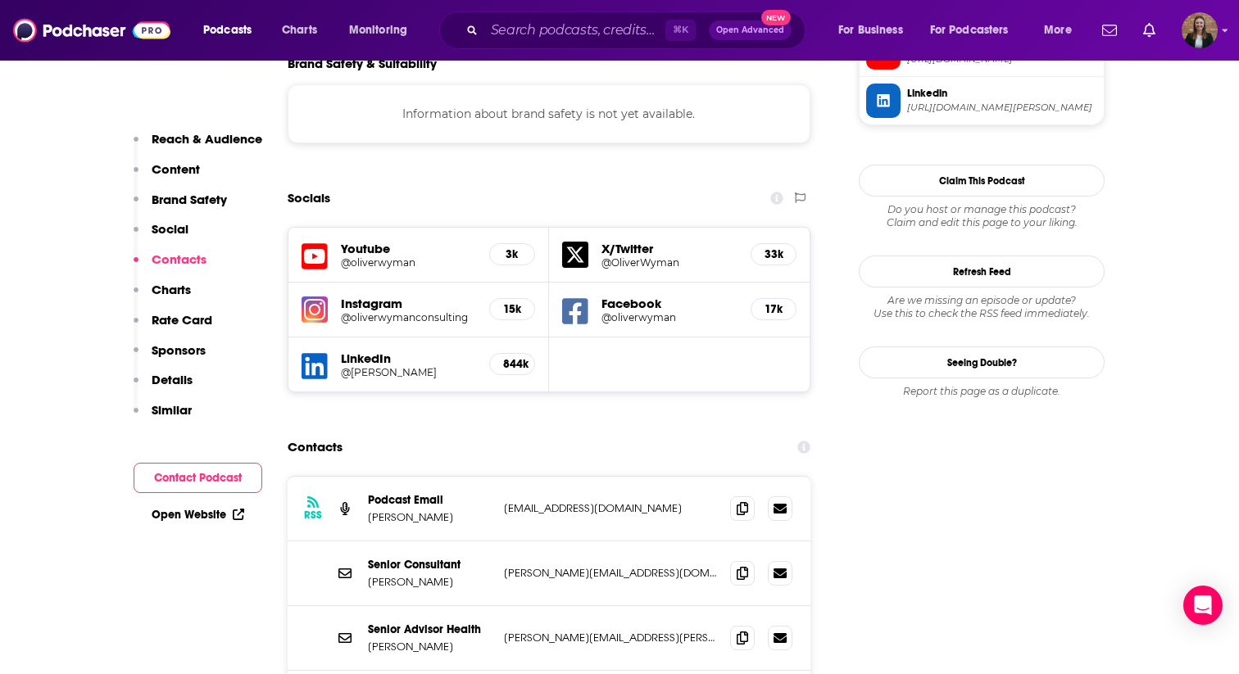
scroll to position [1522, 0]
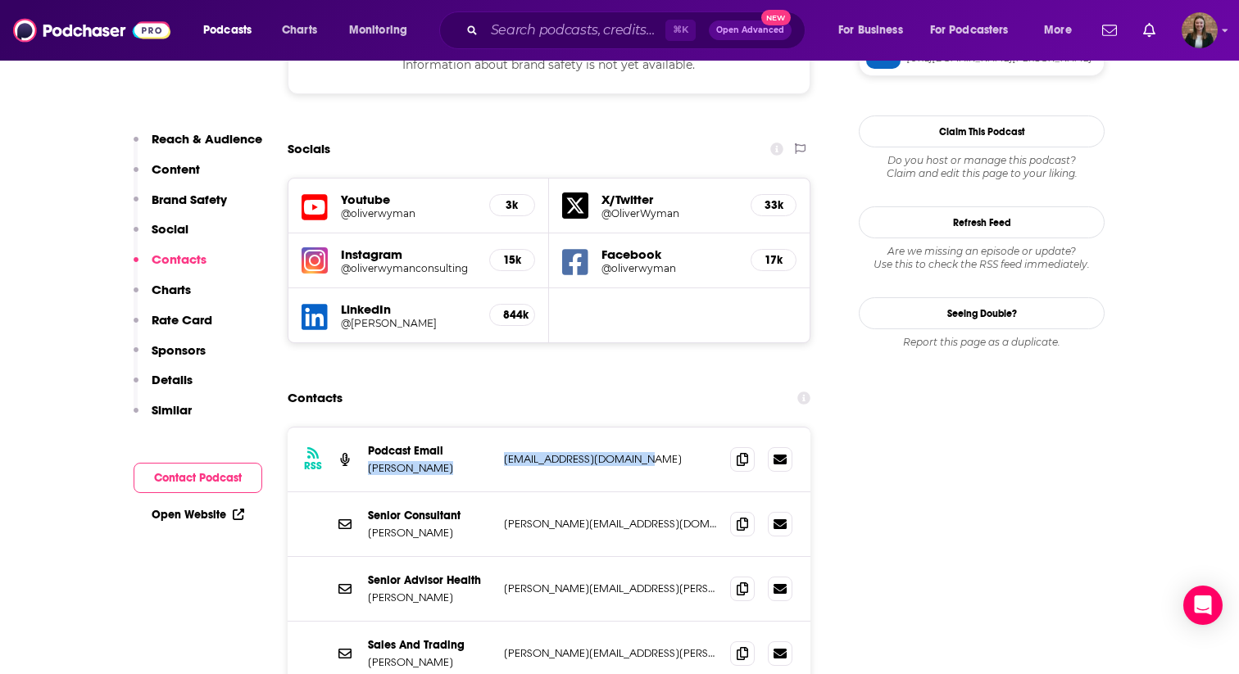
drag, startPoint x: 496, startPoint y: 378, endPoint x: 696, endPoint y: 379, distance: 199.9
click at [696, 428] on div "RSS Podcast Email [PERSON_NAME] [EMAIL_ADDRESS][DOMAIN_NAME] [EMAIL_ADDRESS][DO…" at bounding box center [549, 460] width 523 height 65
click at [696, 452] on p "[EMAIL_ADDRESS][DOMAIN_NAME]" at bounding box center [610, 459] width 213 height 14
click at [654, 452] on p "podcasts@oliverwyman.com" at bounding box center [610, 459] width 213 height 14
drag, startPoint x: 651, startPoint y: 380, endPoint x: 503, endPoint y: 380, distance: 148.3
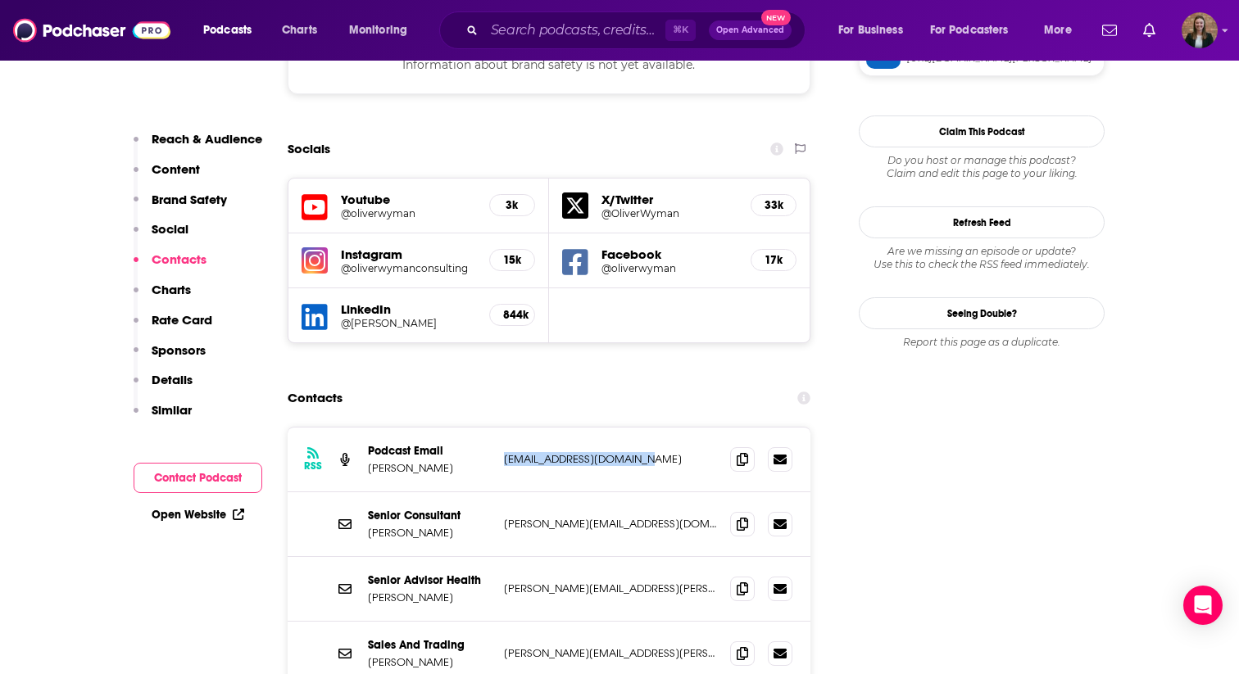
click at [503, 428] on div "RSS Podcast Email Oliver Wyman podcasts@oliverwyman.com podcasts@oliverwyman.com" at bounding box center [549, 460] width 523 height 65
copy p "podcasts@oliverwyman.com"
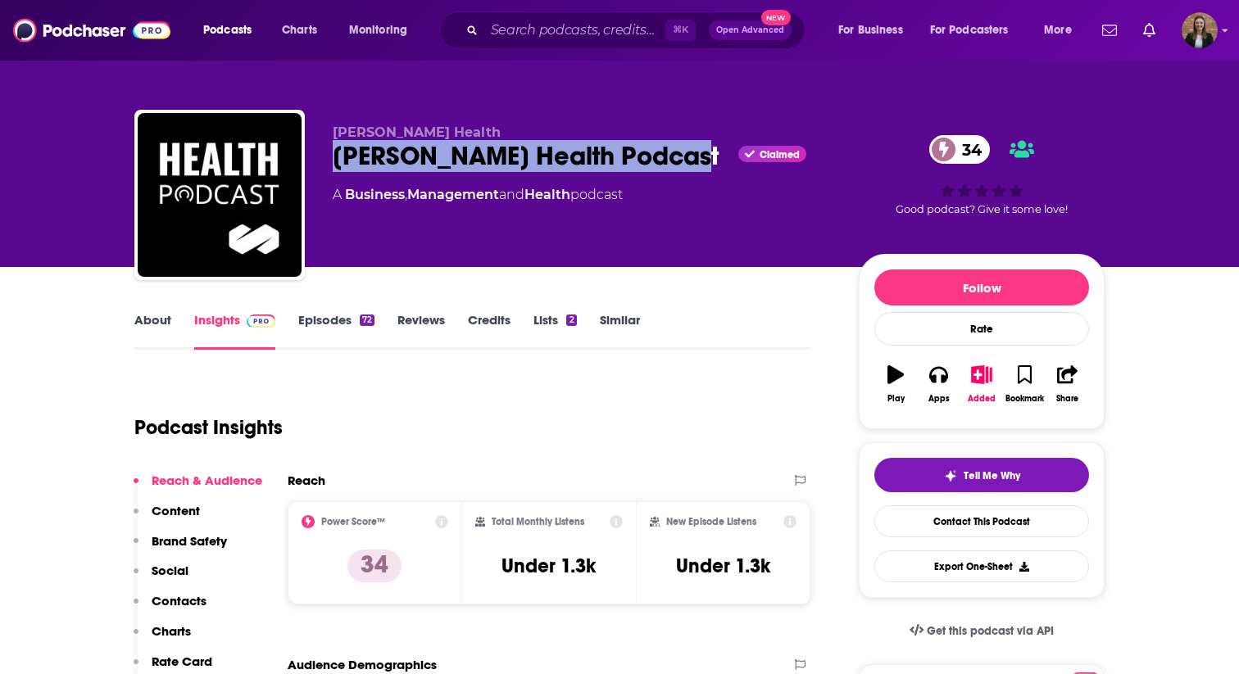
drag, startPoint x: 345, startPoint y: 155, endPoint x: 688, endPoint y: 155, distance: 343.2
click at [688, 155] on div "[PERSON_NAME] Health [PERSON_NAME] Health Podcast Claimed 34 A Business , Manag…" at bounding box center [619, 198] width 970 height 177
copy h2 "Oliver Wyman Health Podcast"
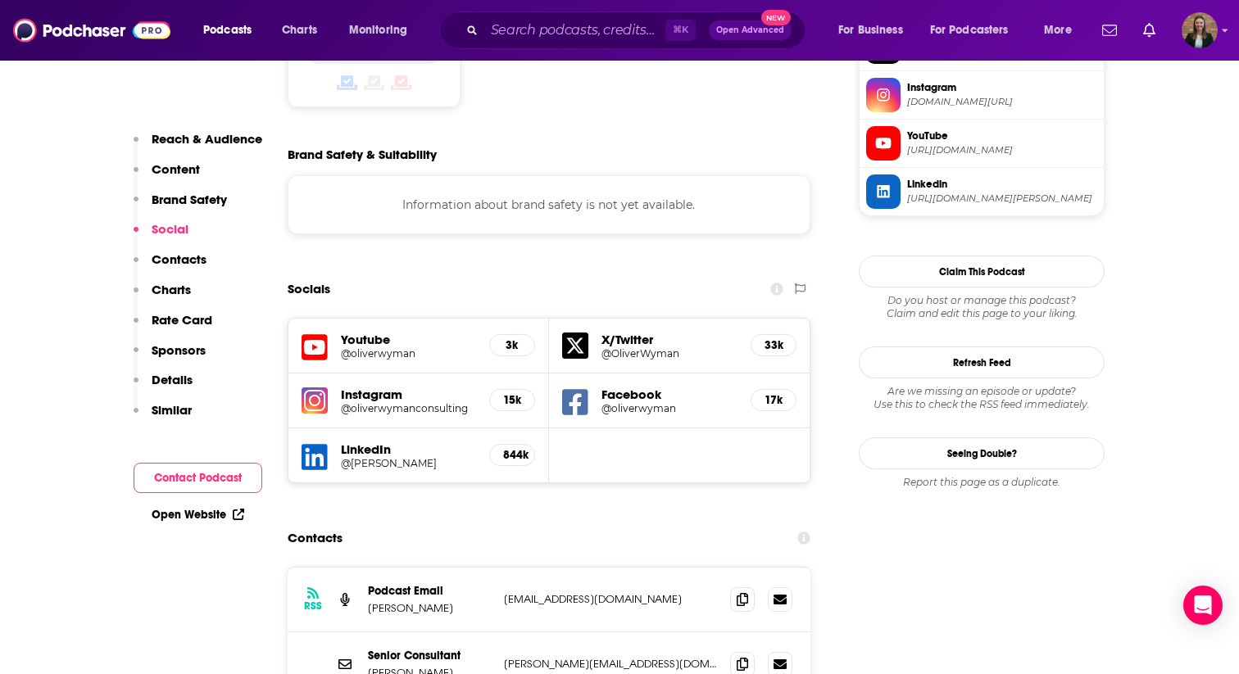
scroll to position [1377, 0]
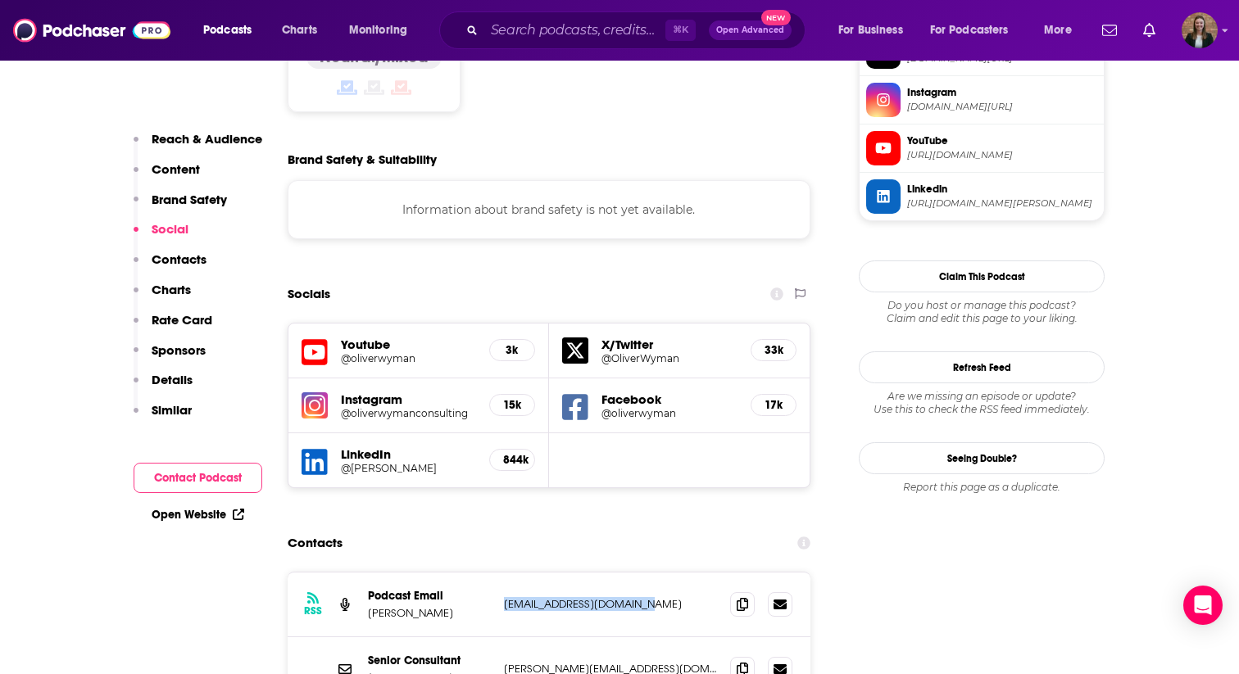
drag, startPoint x: 498, startPoint y: 528, endPoint x: 669, endPoint y: 528, distance: 171.2
click at [669, 573] on div "RSS Podcast Email Oliver Wyman podcasts@oliverwyman.com podcasts@oliverwyman.com" at bounding box center [549, 605] width 523 height 65
copy p "podcasts@oliverwyman.com"
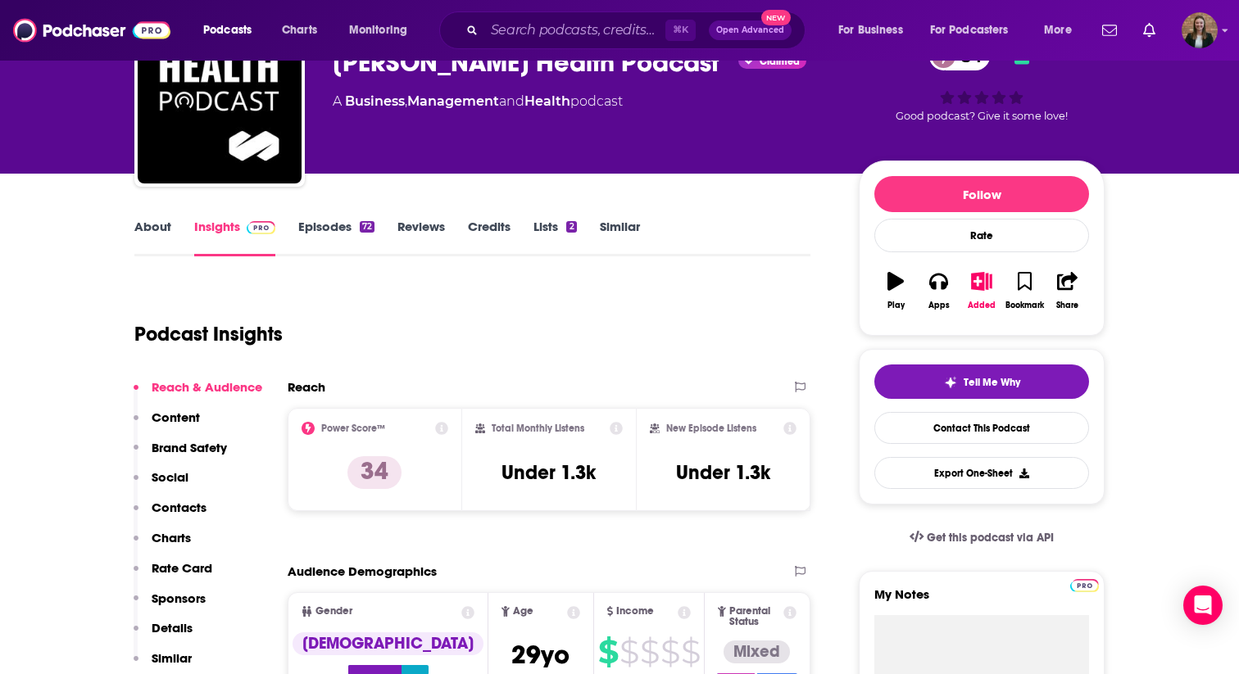
scroll to position [0, 0]
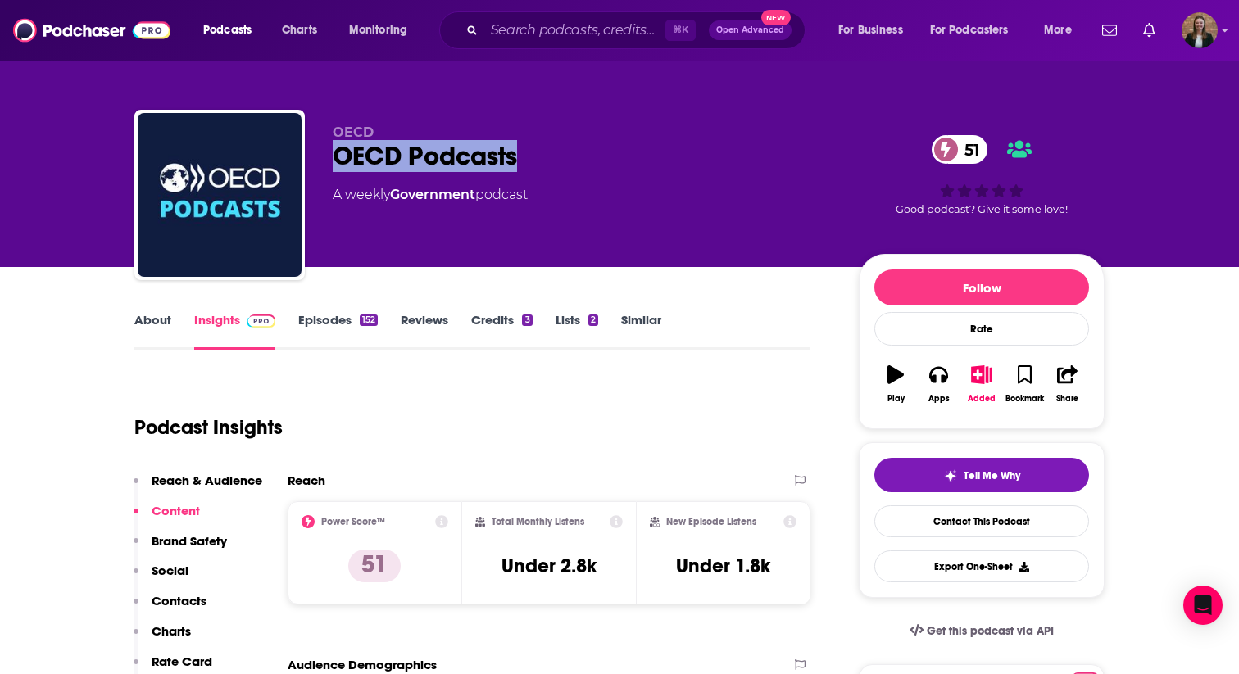
drag, startPoint x: 332, startPoint y: 160, endPoint x: 609, endPoint y: 160, distance: 276.9
click at [609, 160] on div "OECD OECD Podcasts 51 A weekly Government podcast 51 Good podcast? Give it some…" at bounding box center [619, 198] width 970 height 177
copy h2 "OECD Podcasts"
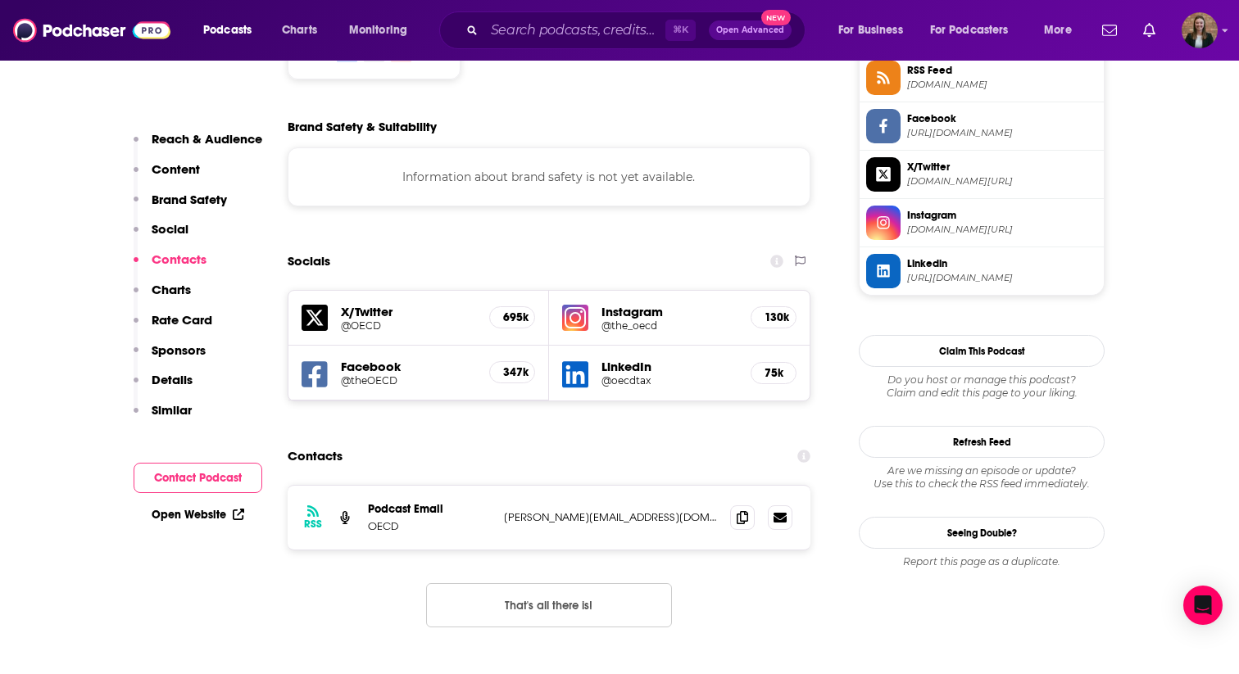
scroll to position [1479, 0]
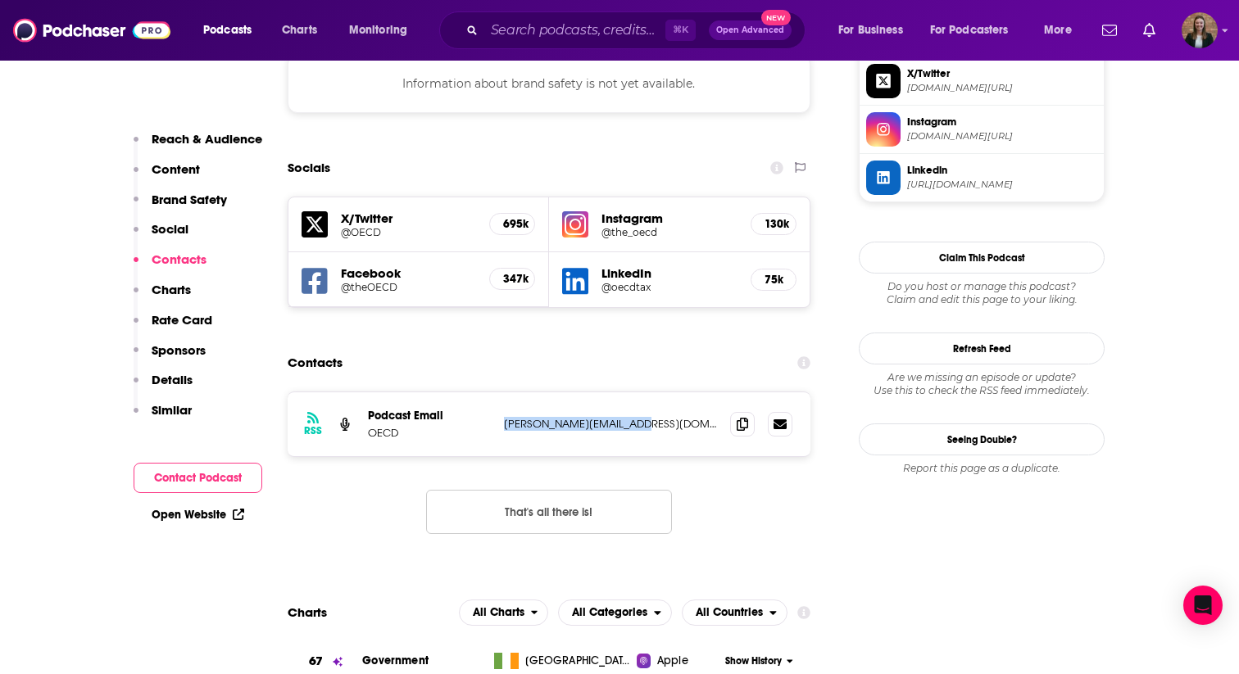
drag, startPoint x: 500, startPoint y: 352, endPoint x: 646, endPoint y: 353, distance: 145.8
click at [646, 392] on div "RSS Podcast Email OECD [PERSON_NAME][EMAIL_ADDRESS][DOMAIN_NAME] [PERSON_NAME][…" at bounding box center [549, 424] width 523 height 64
copy p "[PERSON_NAME][EMAIL_ADDRESS][DOMAIN_NAME]"
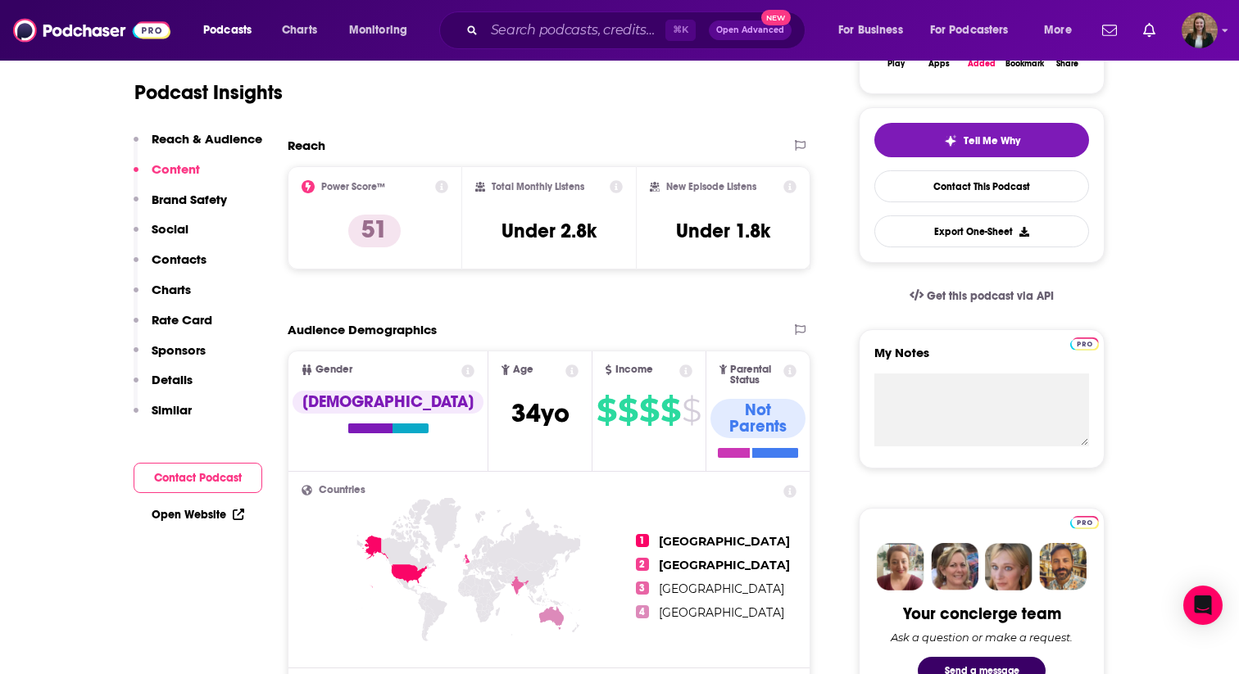
scroll to position [0, 0]
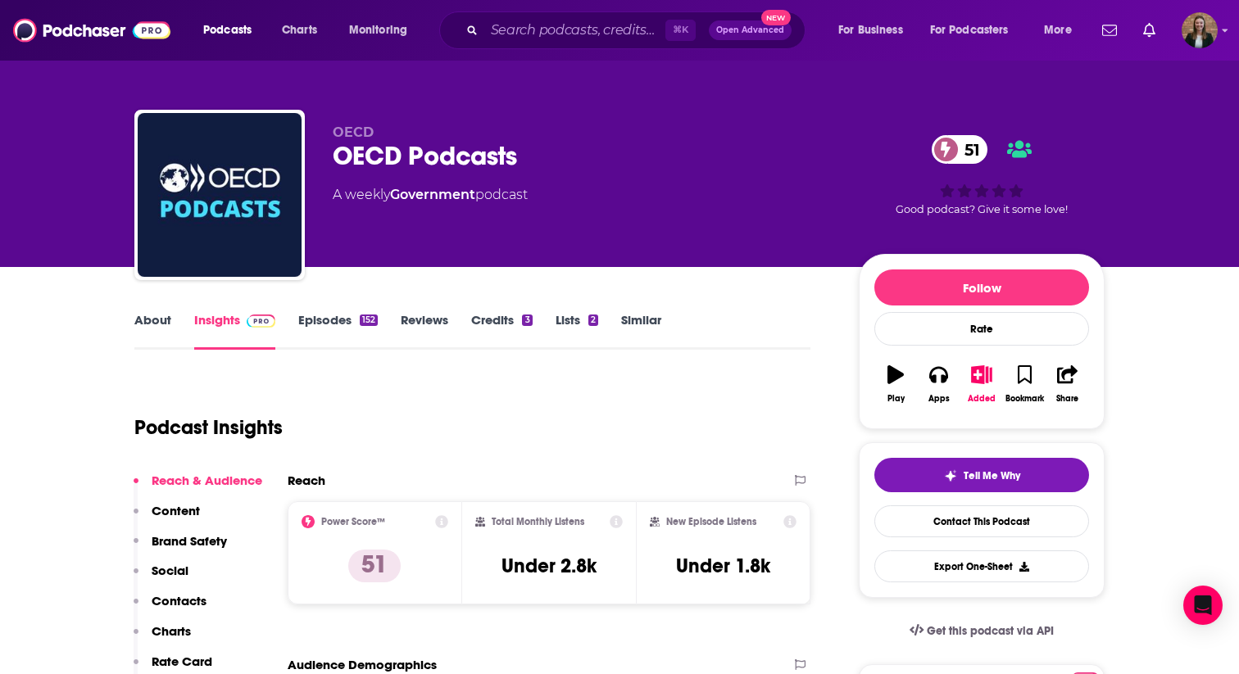
click at [314, 316] on link "Episodes 152" at bounding box center [337, 331] width 79 height 38
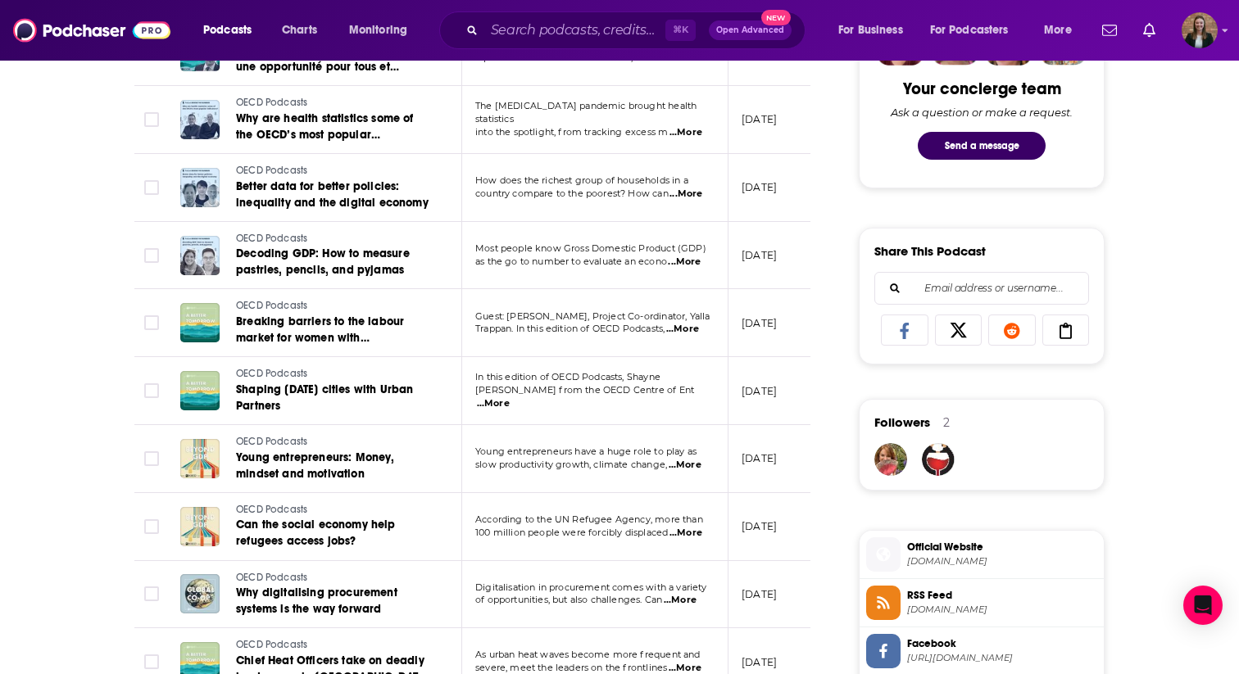
scroll to position [862, 0]
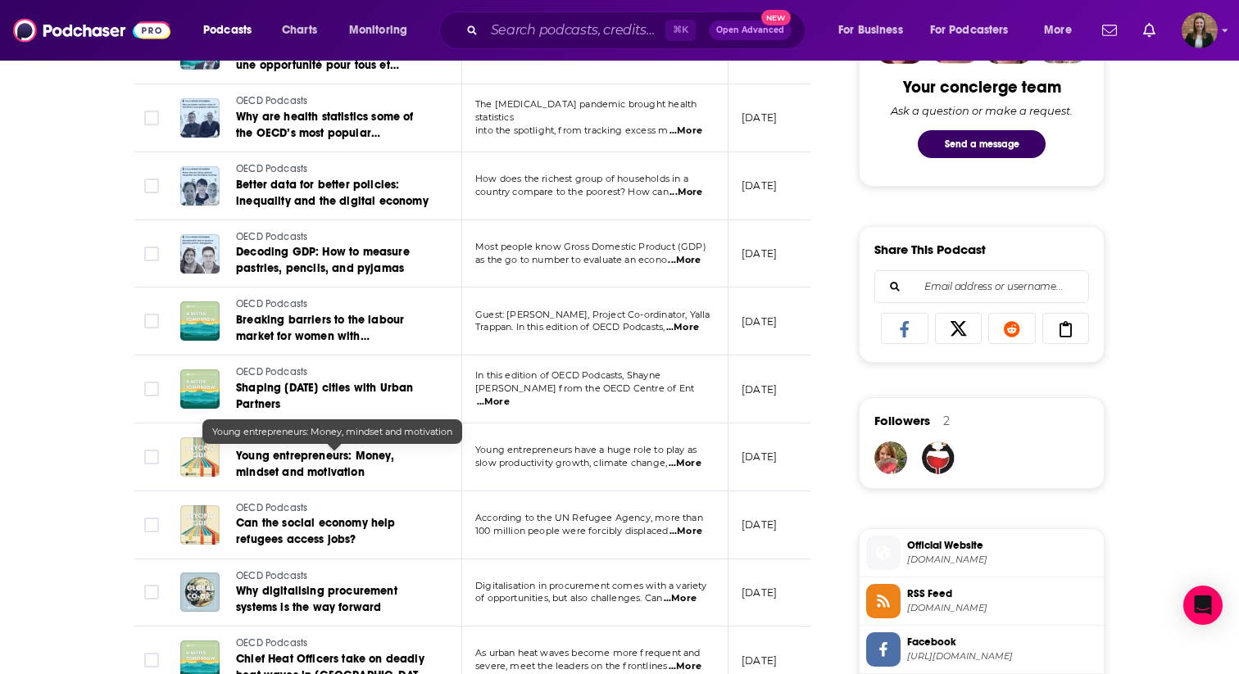
click at [327, 464] on span "Young entrepreneurs: Money, mindset and motivation" at bounding box center [315, 464] width 159 height 30
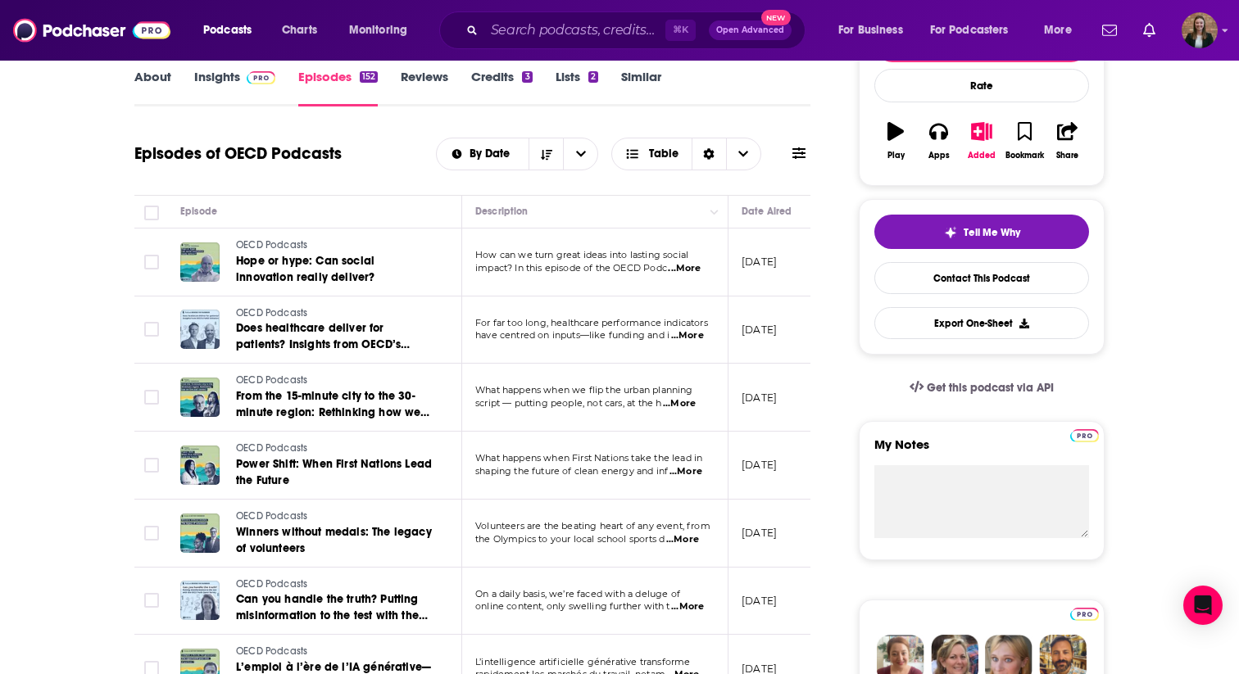
scroll to position [254, 0]
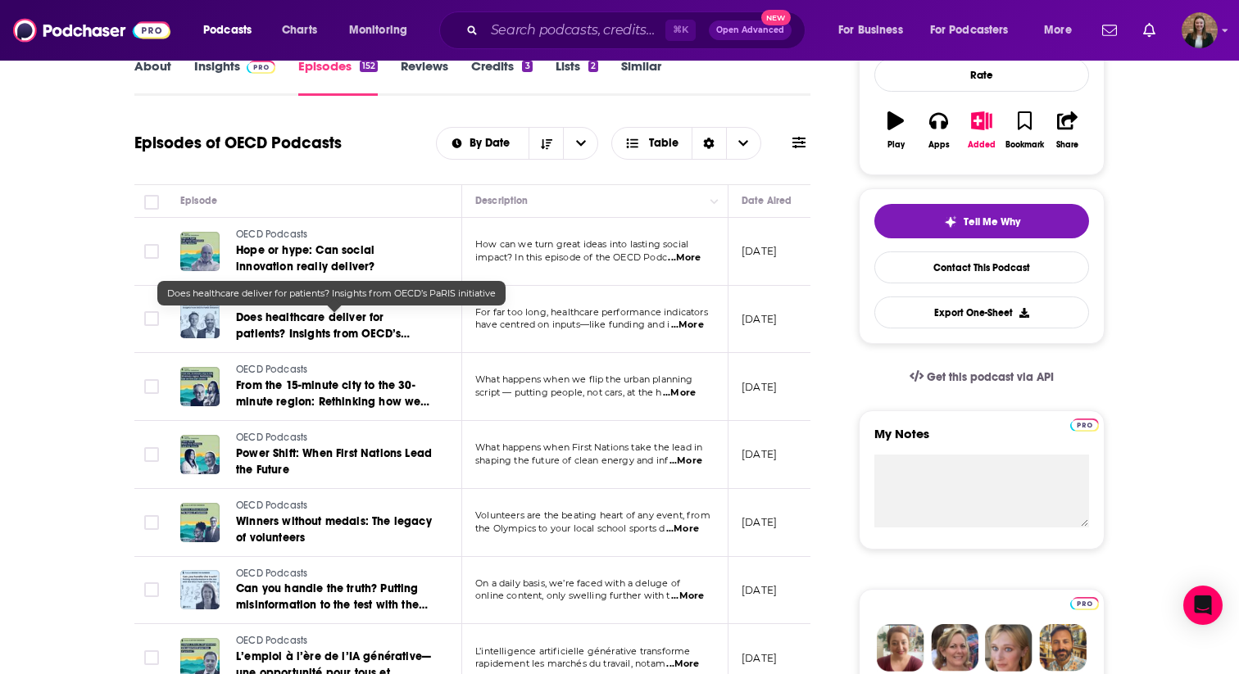
click at [304, 319] on span "Does healthcare deliver for patients? Insights from OECD’s PaRIS initiative" at bounding box center [323, 333] width 174 height 47
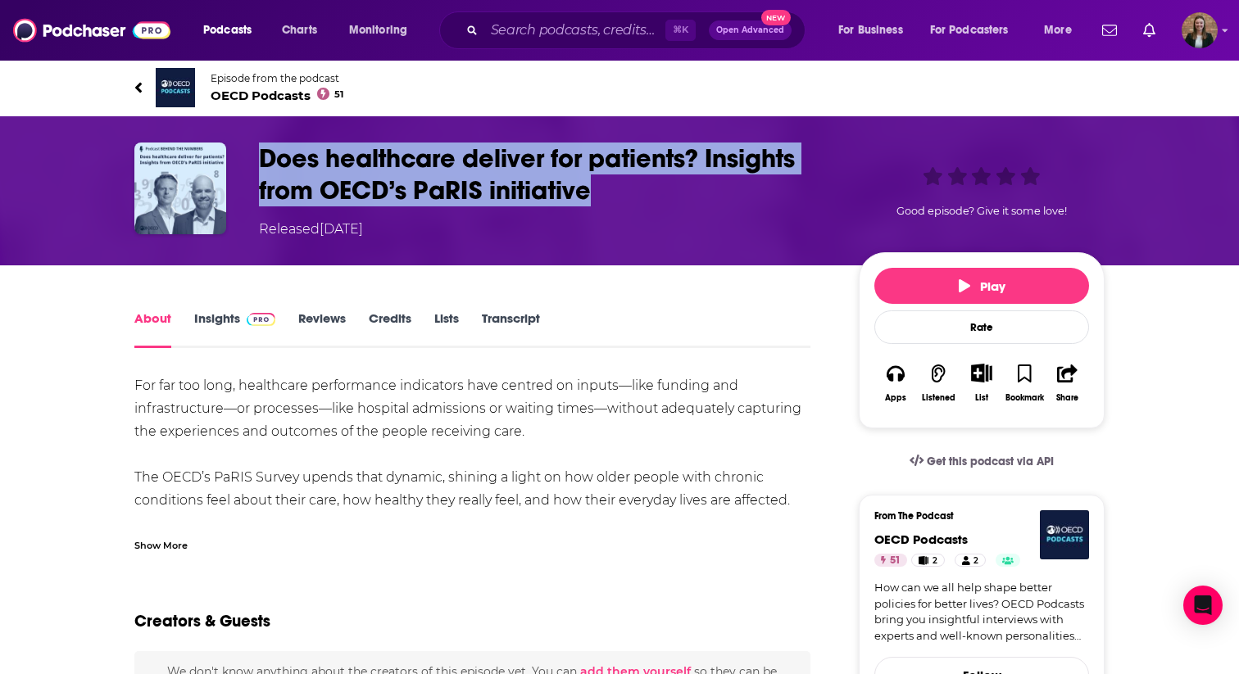
drag, startPoint x: 262, startPoint y: 152, endPoint x: 596, endPoint y: 190, distance: 335.6
click at [596, 190] on h1 "Does healthcare deliver for patients? Insights from OECD’s PaRIS initiative" at bounding box center [545, 175] width 573 height 64
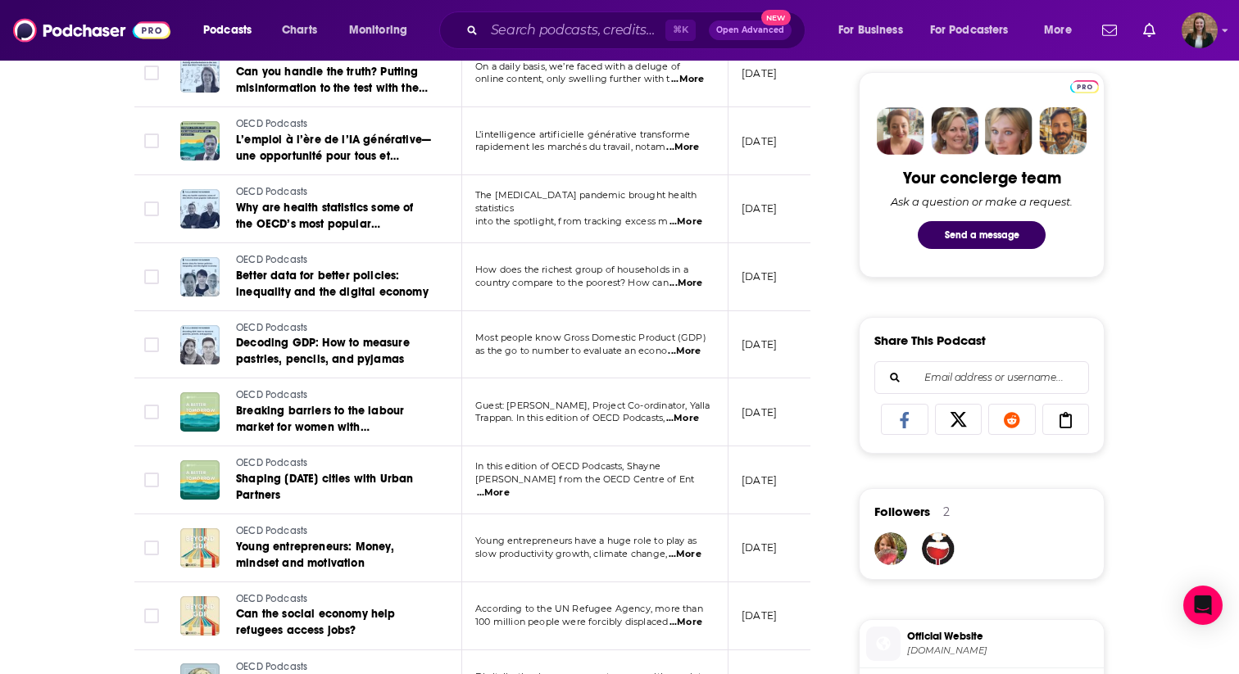
scroll to position [865, 0]
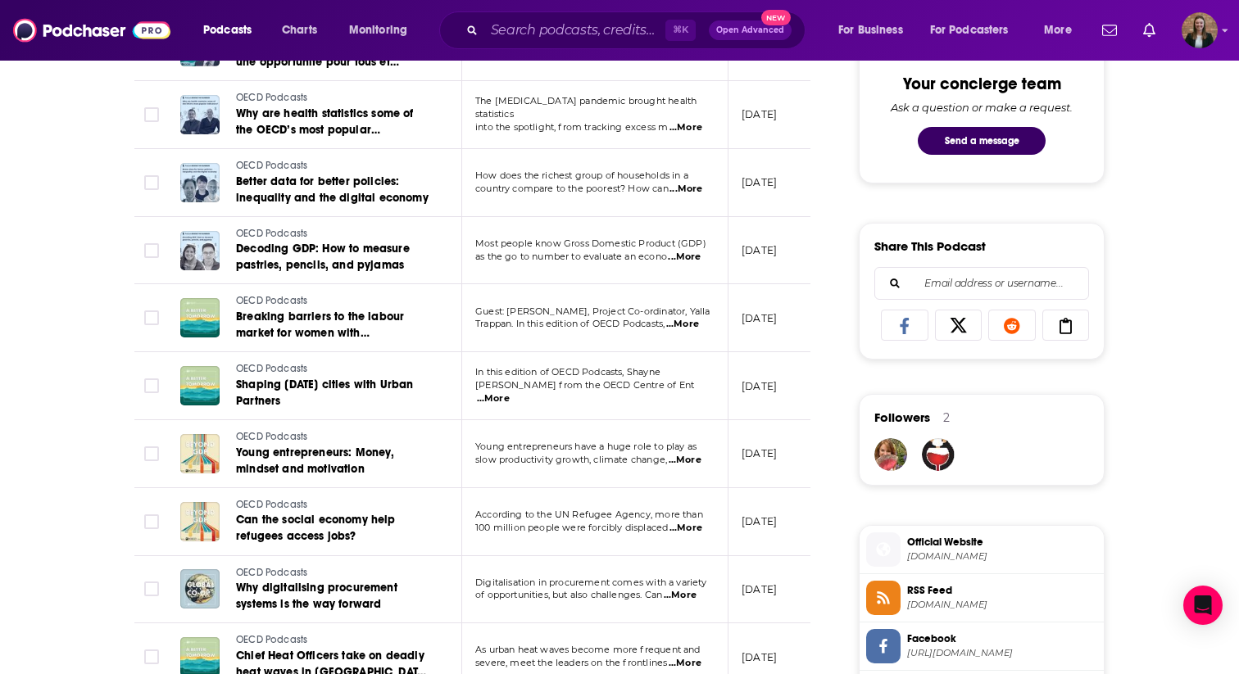
click at [370, 442] on link "OECD Podcasts" at bounding box center [334, 437] width 197 height 15
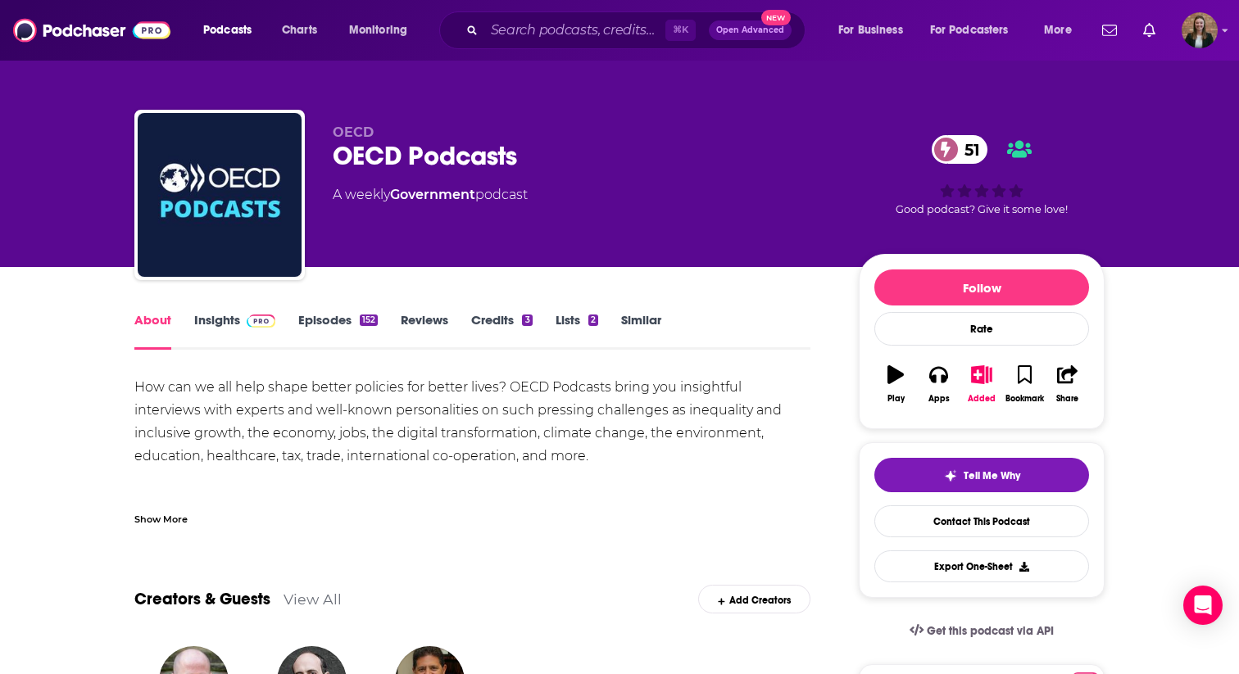
click at [315, 324] on link "Episodes 152" at bounding box center [337, 331] width 79 height 38
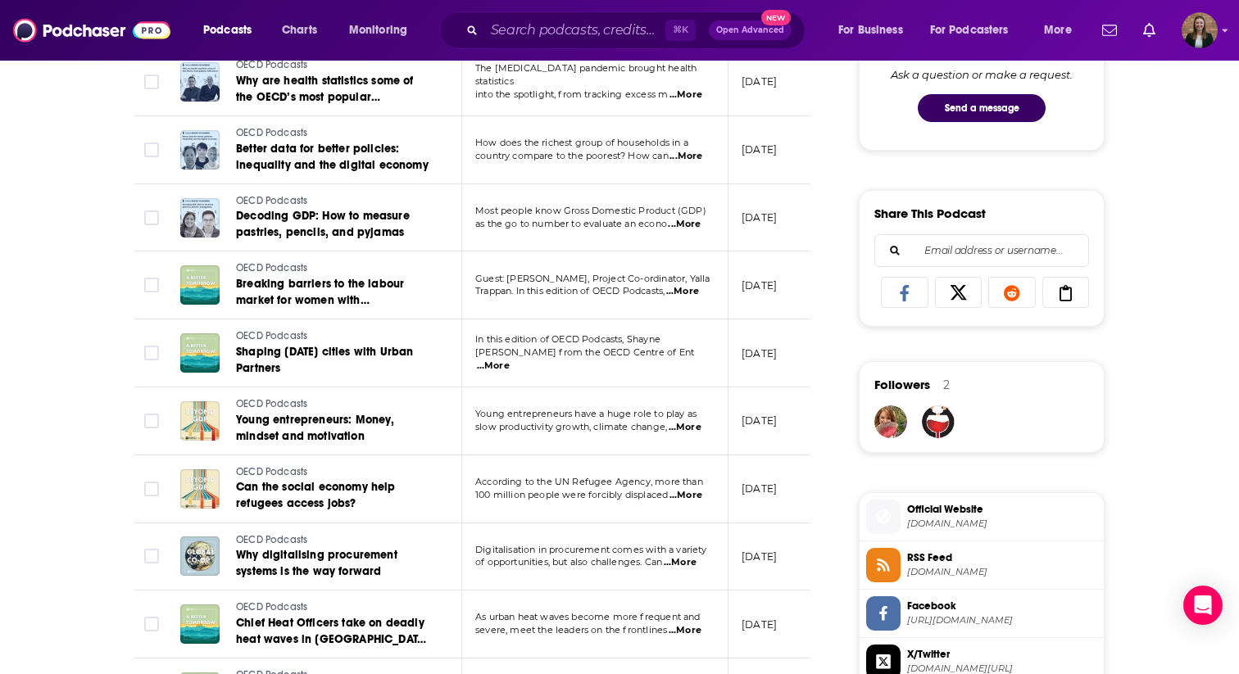
scroll to position [948, 0]
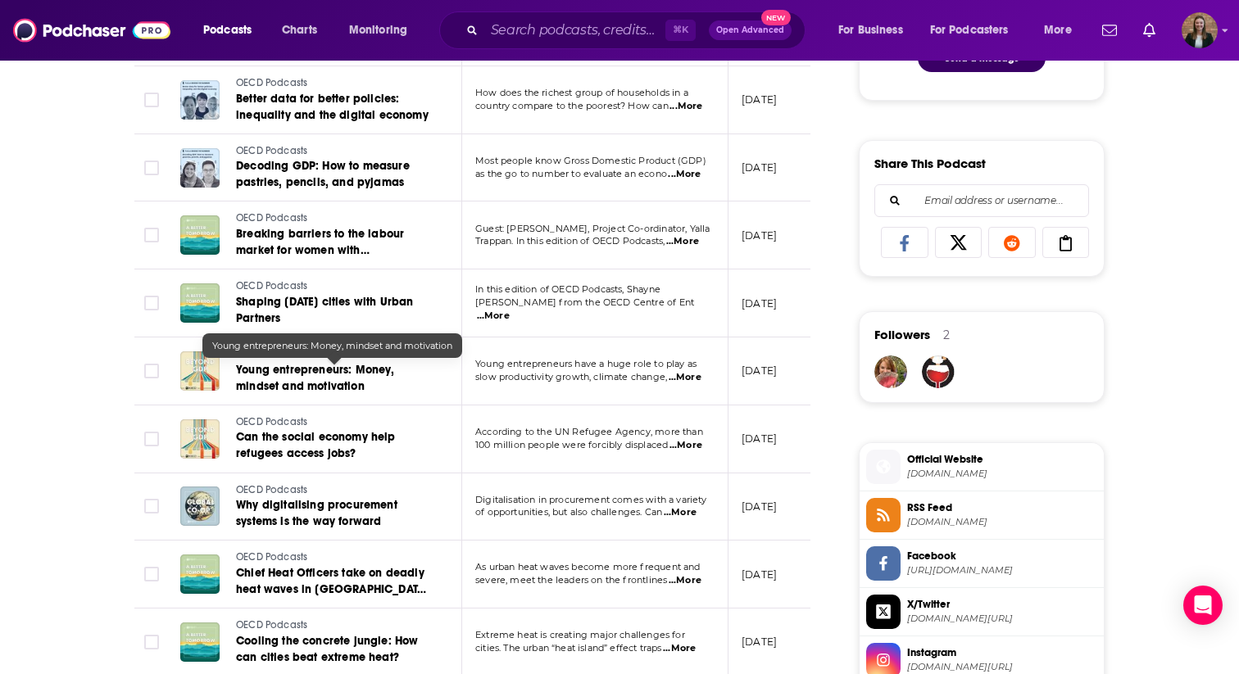
click at [253, 370] on span "Young entrepreneurs: Money, mindset and motivation" at bounding box center [315, 378] width 159 height 30
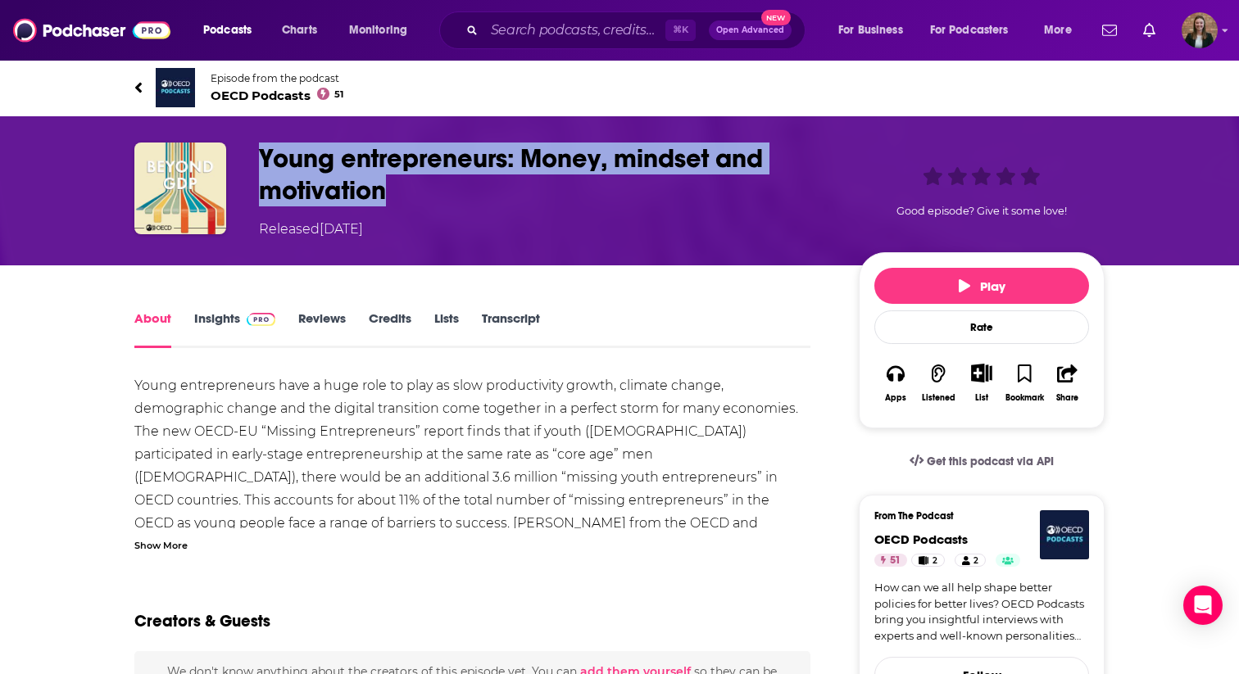
drag, startPoint x: 257, startPoint y: 143, endPoint x: 399, endPoint y: 179, distance: 146.0
click at [399, 179] on div "Young entrepreneurs: Money, mindset and motivation Released Thursday, 30th Nove…" at bounding box center [619, 191] width 970 height 97
copy h1 "Young entrepreneurs: Money, mindset and motivation"
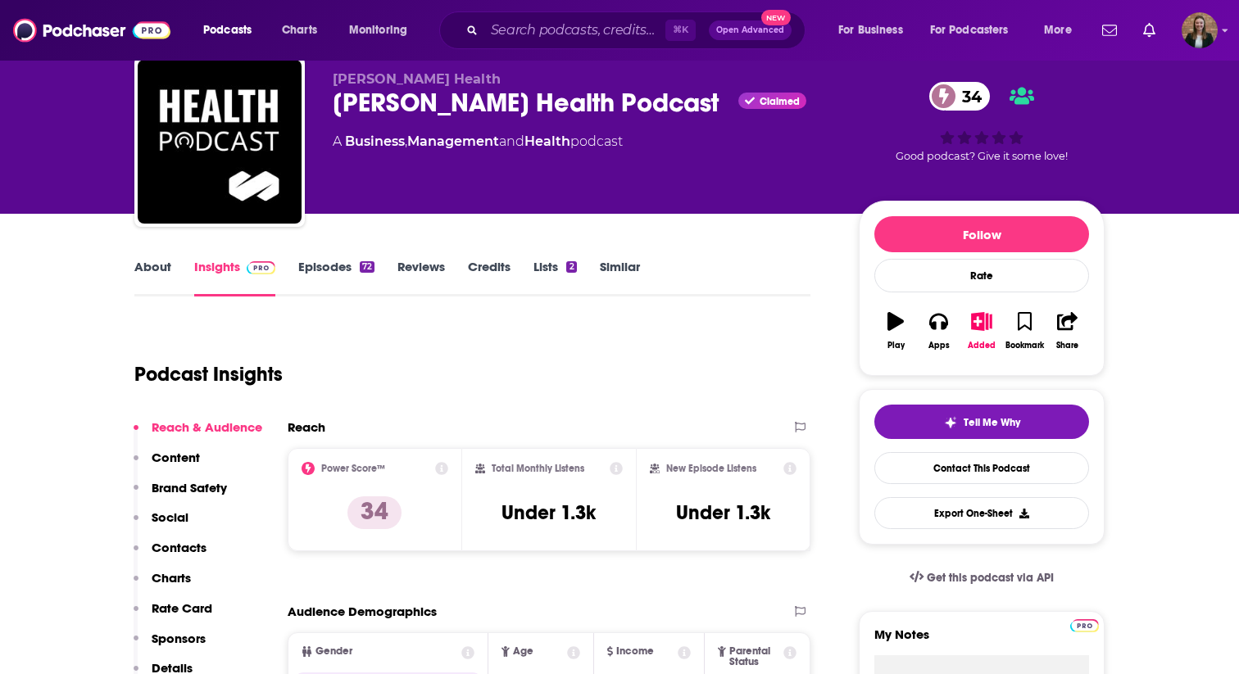
scroll to position [32, 0]
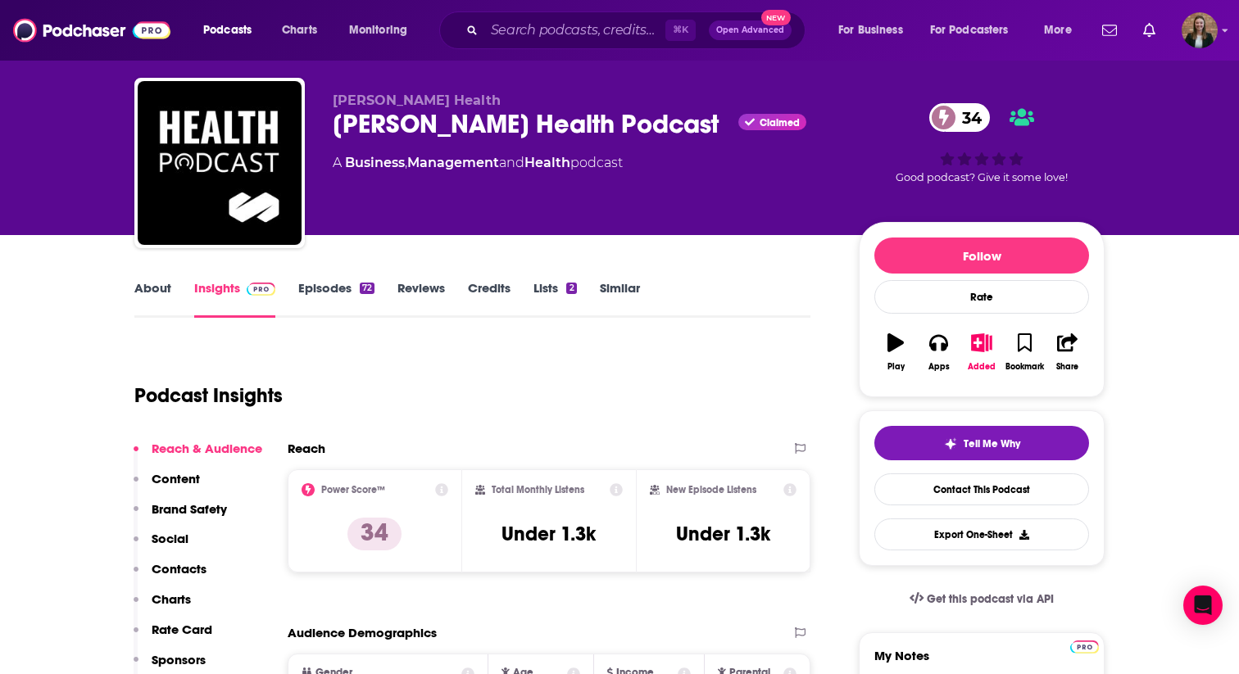
click at [306, 297] on link "Episodes 72" at bounding box center [336, 299] width 76 height 38
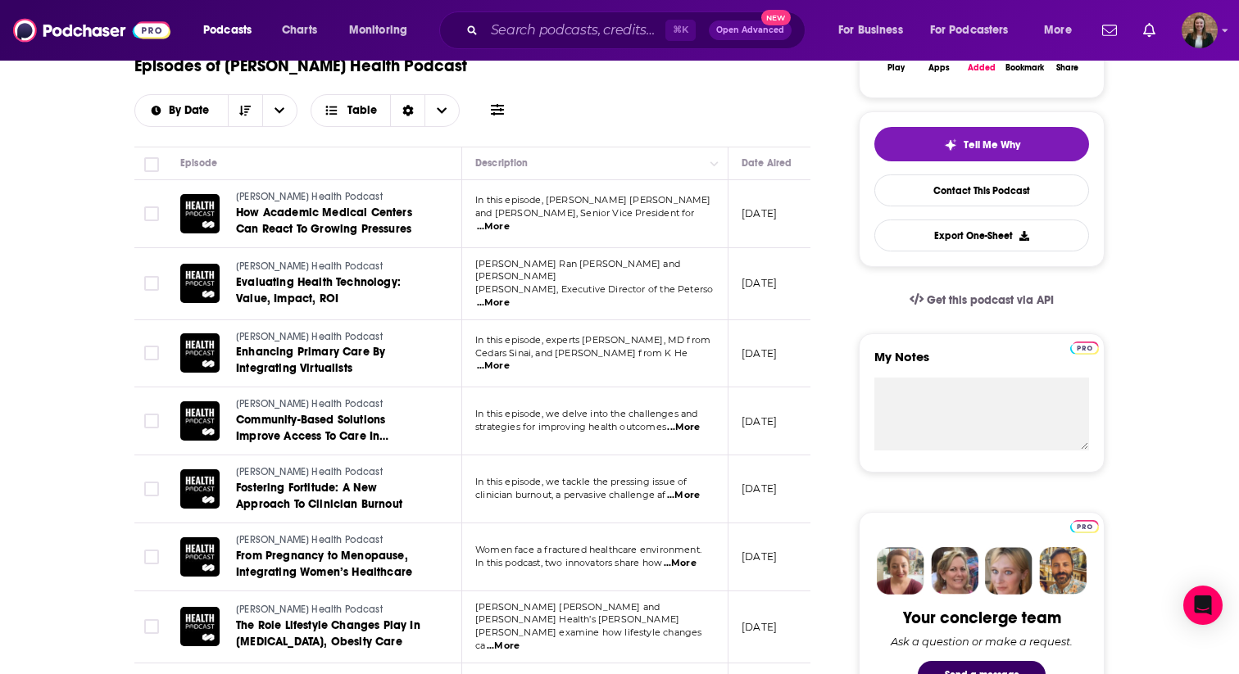
scroll to position [333, 0]
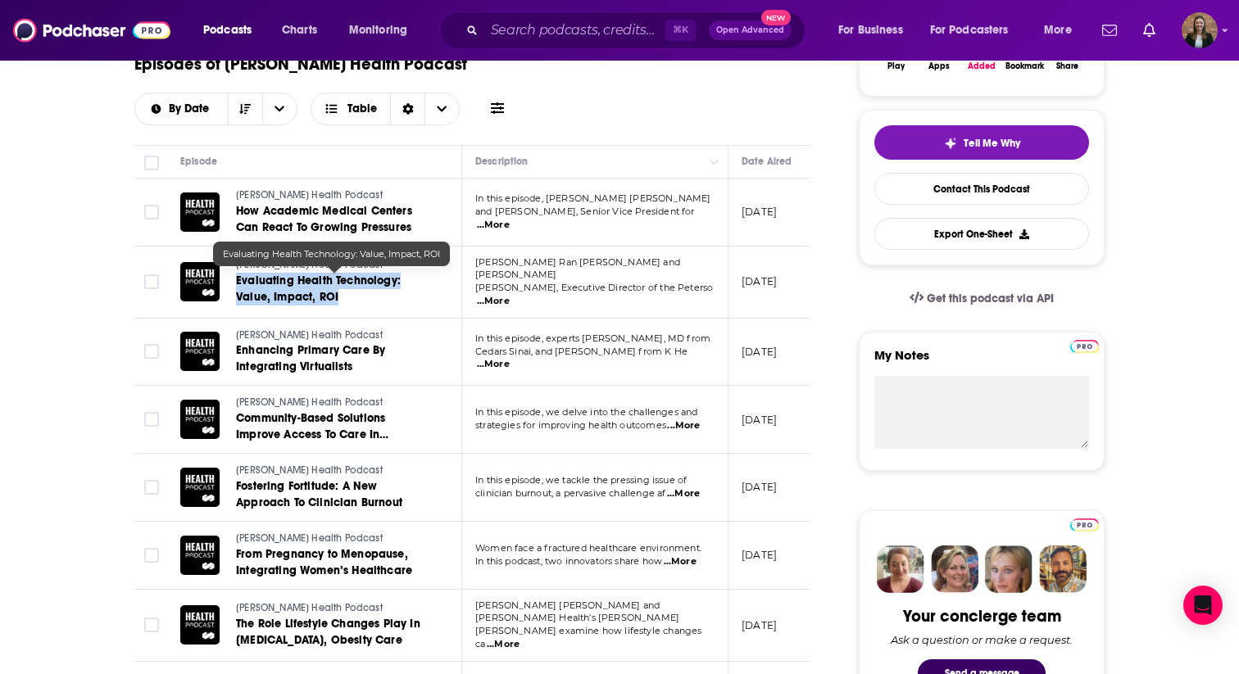
drag, startPoint x: 233, startPoint y: 276, endPoint x: 368, endPoint y: 301, distance: 136.7
click at [368, 301] on div "Oliver Wyman Health Podcast Evaluating Health Technology: Value, Impact, ROI" at bounding box center [306, 282] width 252 height 48
copy span "Evaluating Health Technology: Value, Impact, ROI"
click at [304, 274] on span "Evaluating Health Technology: Value, Impact, ROI" at bounding box center [318, 289] width 165 height 30
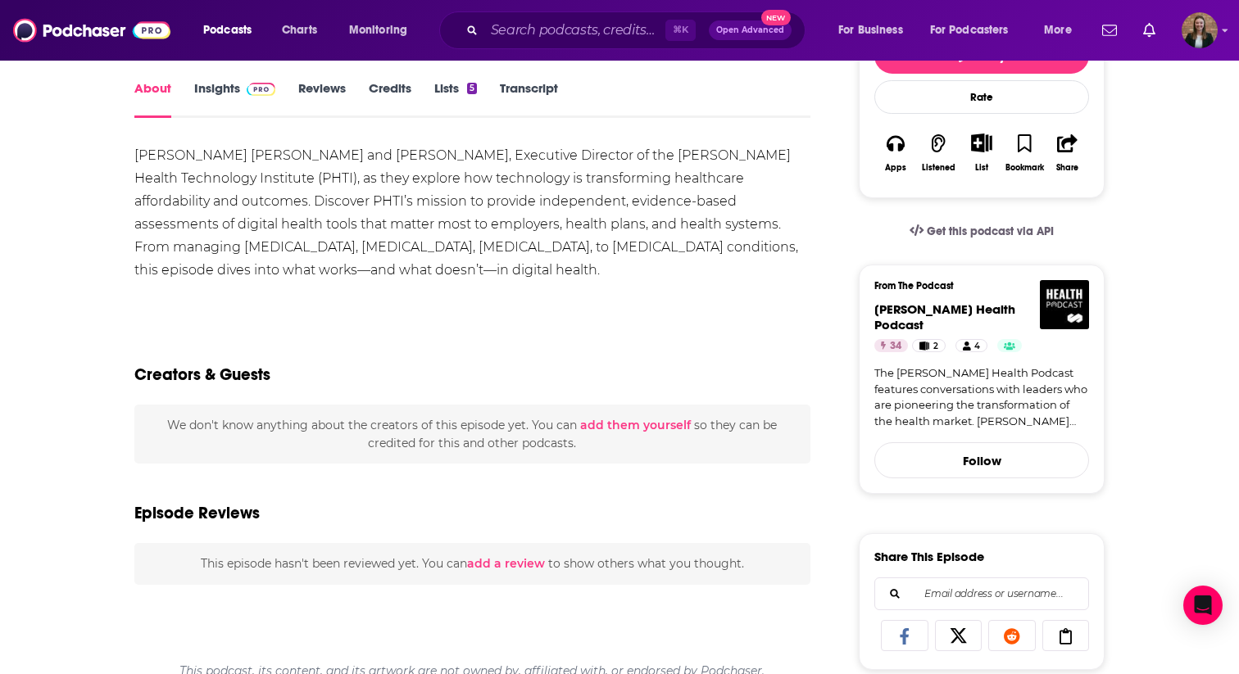
scroll to position [48, 0]
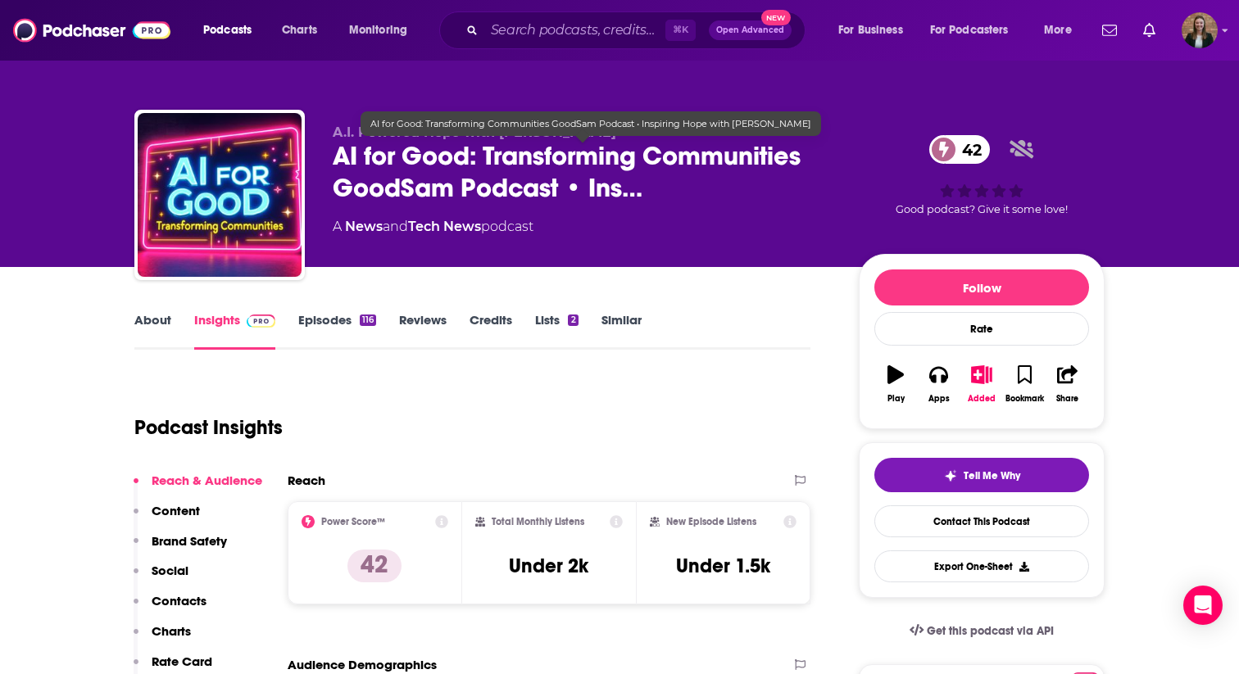
click at [371, 151] on span "AI for Good: Transforming Communities GoodSam Podcast • Ins…" at bounding box center [583, 172] width 500 height 64
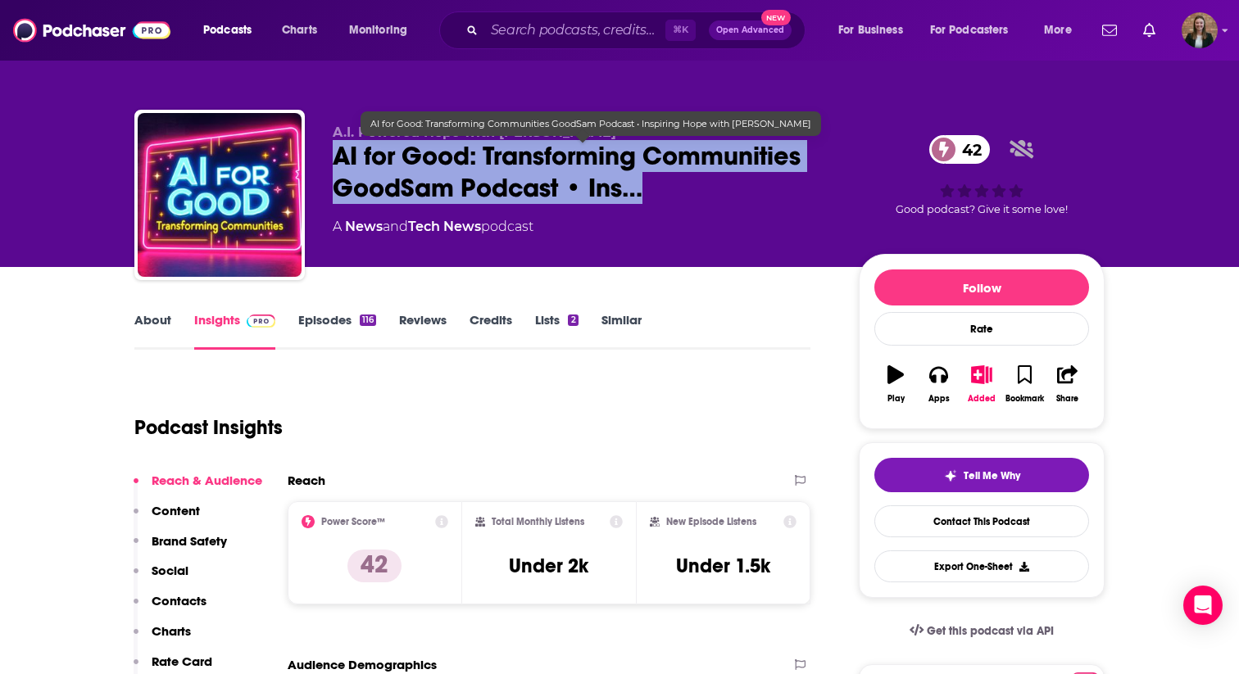
drag, startPoint x: 330, startPoint y: 152, endPoint x: 643, endPoint y: 202, distance: 316.9
click at [643, 202] on div "A.I. Powered Hope with Douglas Liles AI for Good: Transforming Communities Good…" at bounding box center [619, 198] width 970 height 177
copy h2 "AI for Good: Transforming Communities GoodSam Podcast • Ins…"
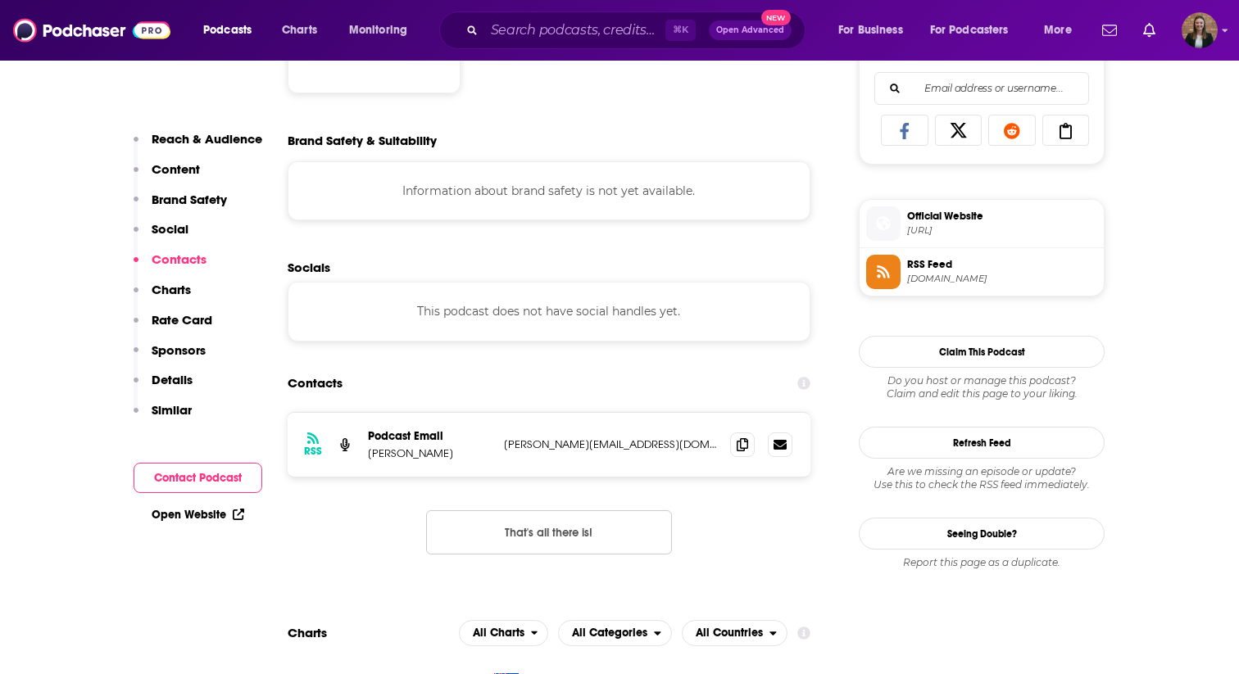
scroll to position [1149, 0]
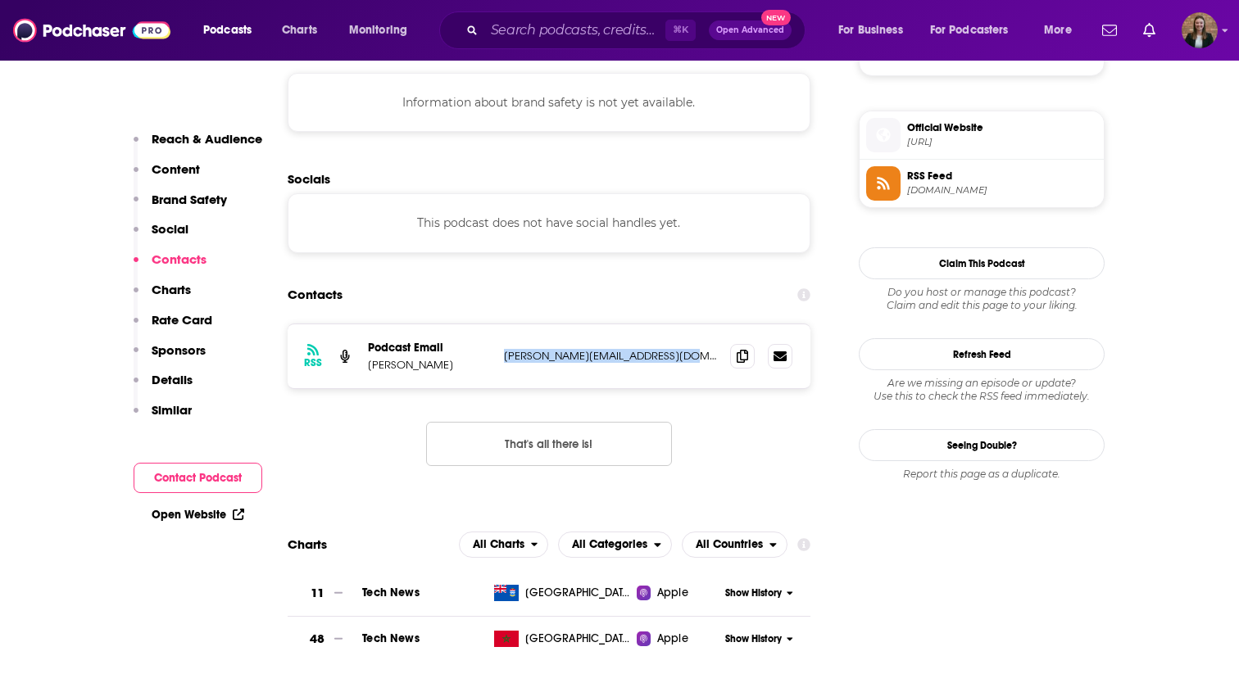
drag, startPoint x: 500, startPoint y: 358, endPoint x: 681, endPoint y: 360, distance: 181.1
click at [681, 360] on div "RSS Podcast Email Douglas Liles doug@goodsamaritaninstitute.org doug@goodsamari…" at bounding box center [549, 356] width 523 height 64
copy p "doug@goodsamaritaninstitute.org"
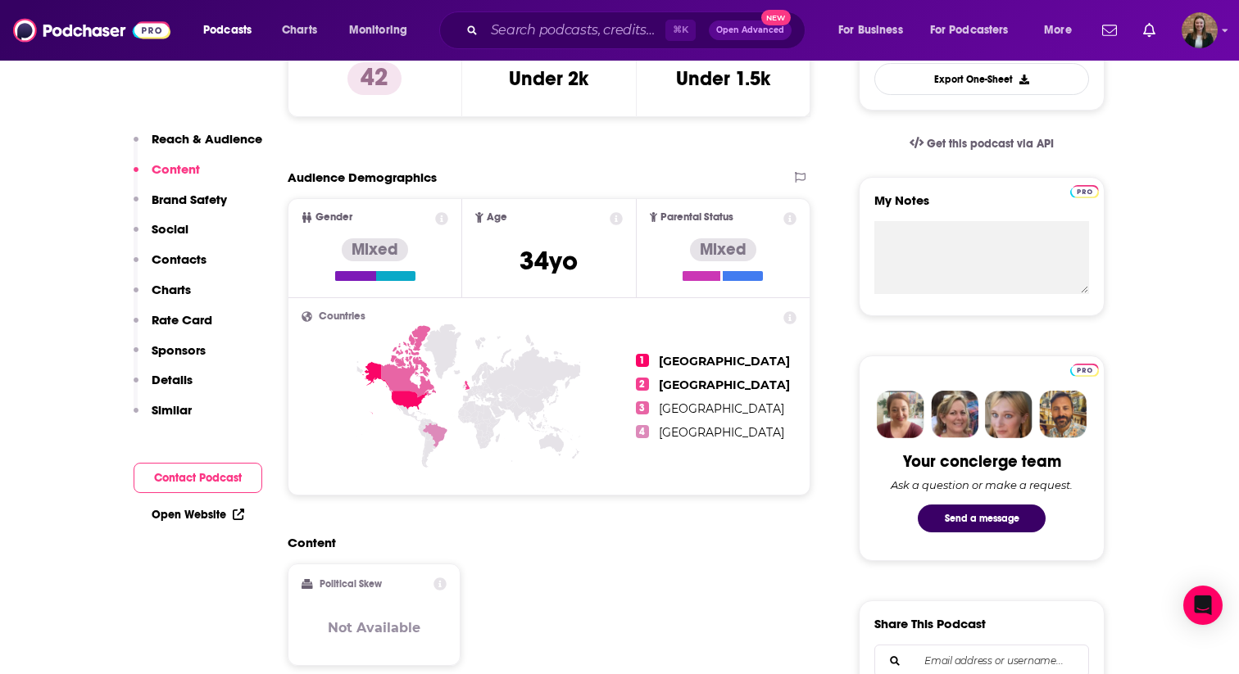
scroll to position [0, 0]
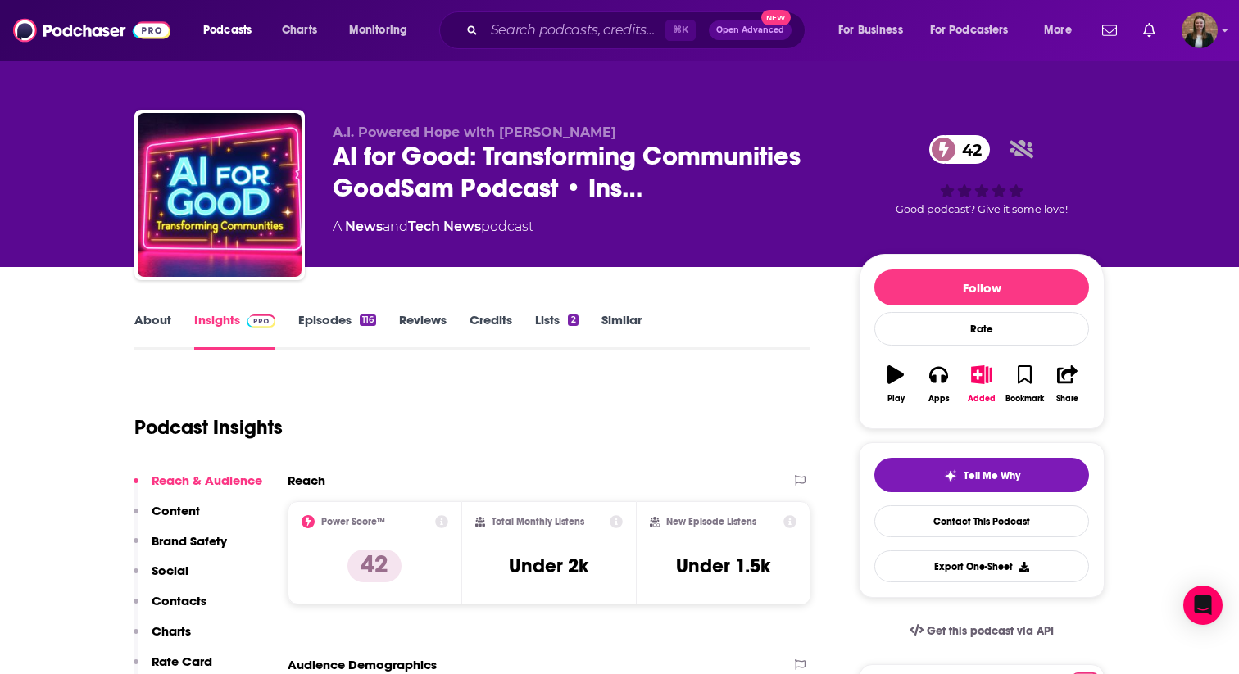
click at [158, 326] on link "About" at bounding box center [152, 331] width 37 height 38
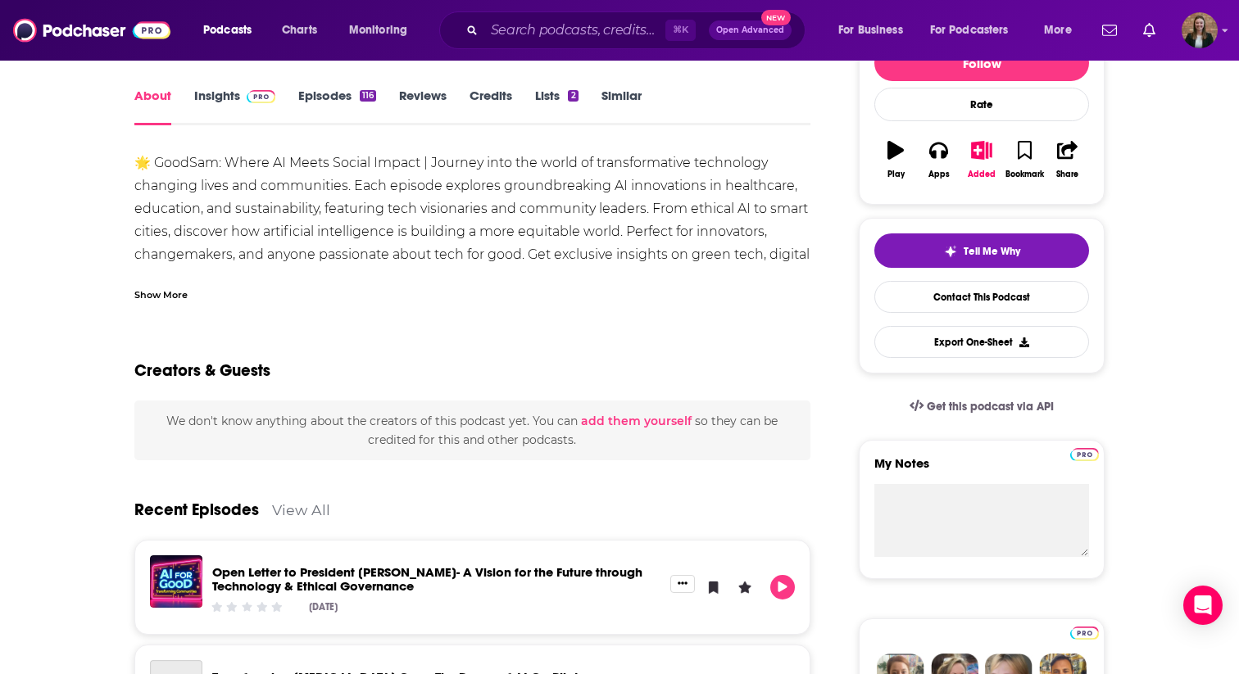
scroll to position [147, 0]
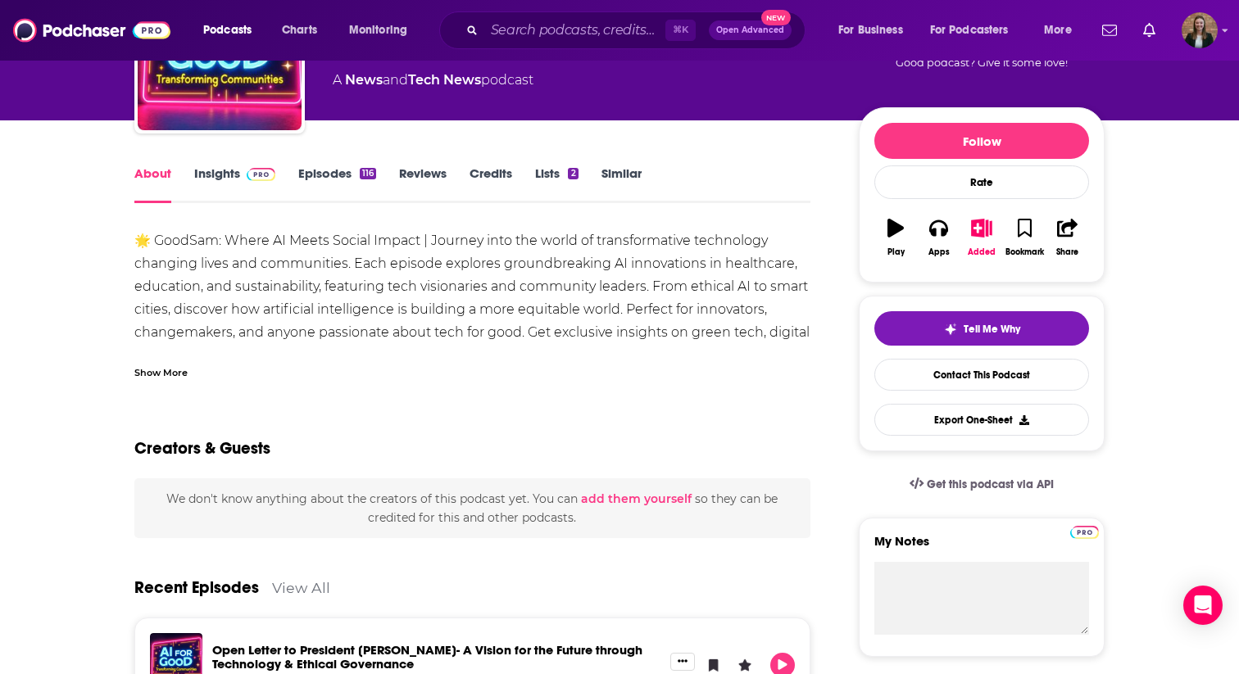
click at [333, 176] on link "Episodes 116" at bounding box center [337, 184] width 78 height 38
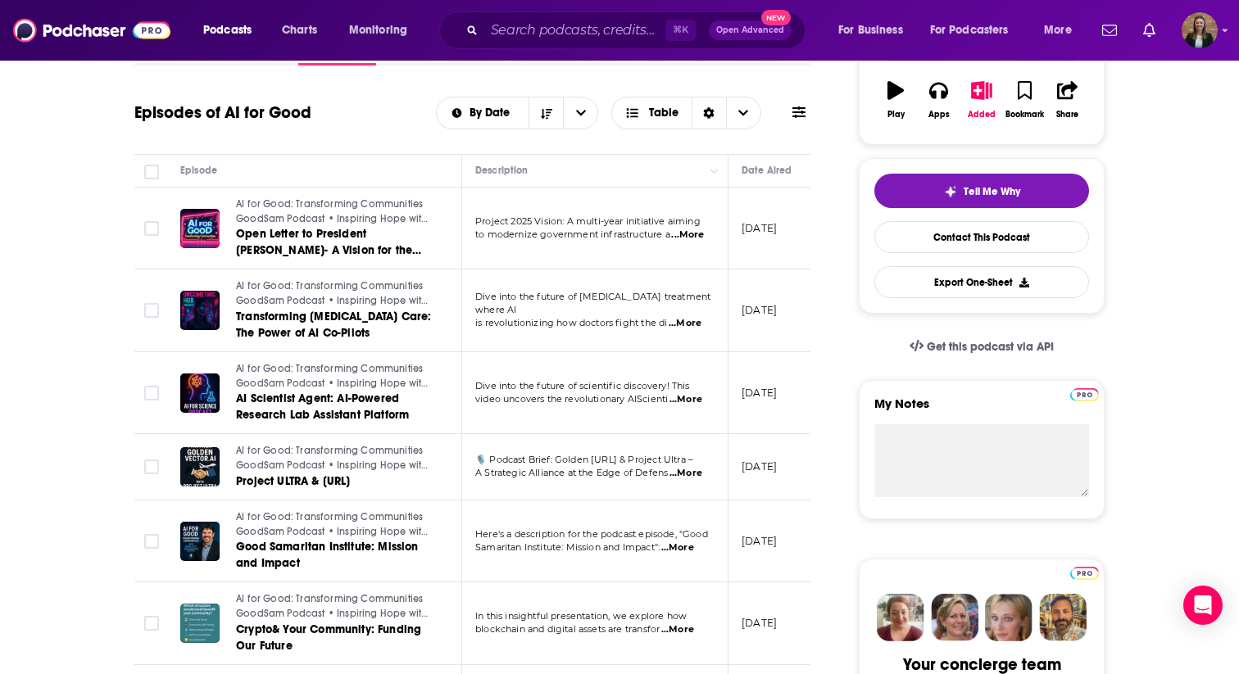
scroll to position [286, 0]
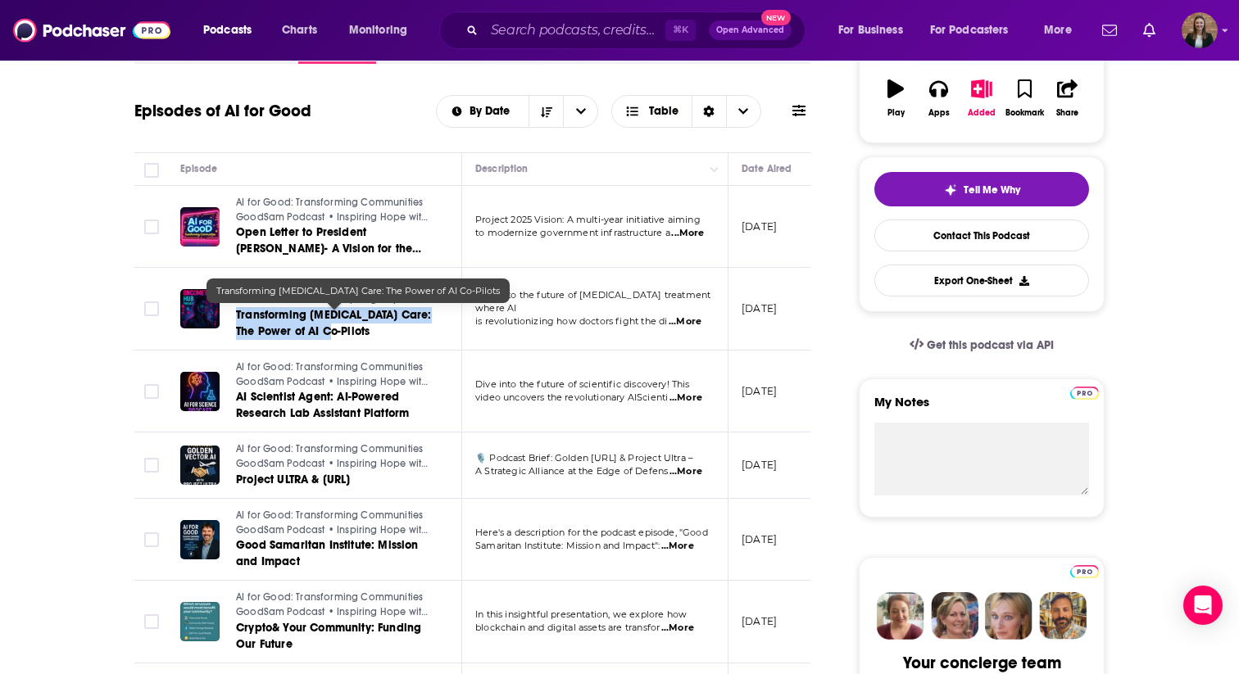
drag, startPoint x: 235, startPoint y: 315, endPoint x: 347, endPoint y: 337, distance: 114.4
click at [347, 337] on div "AI for Good: Transforming Communities GoodSam Podcast • Inspiring Hope with Dou…" at bounding box center [306, 309] width 252 height 62
copy span "Transforming Cancer Care: The Power of AI Co-Pilots"
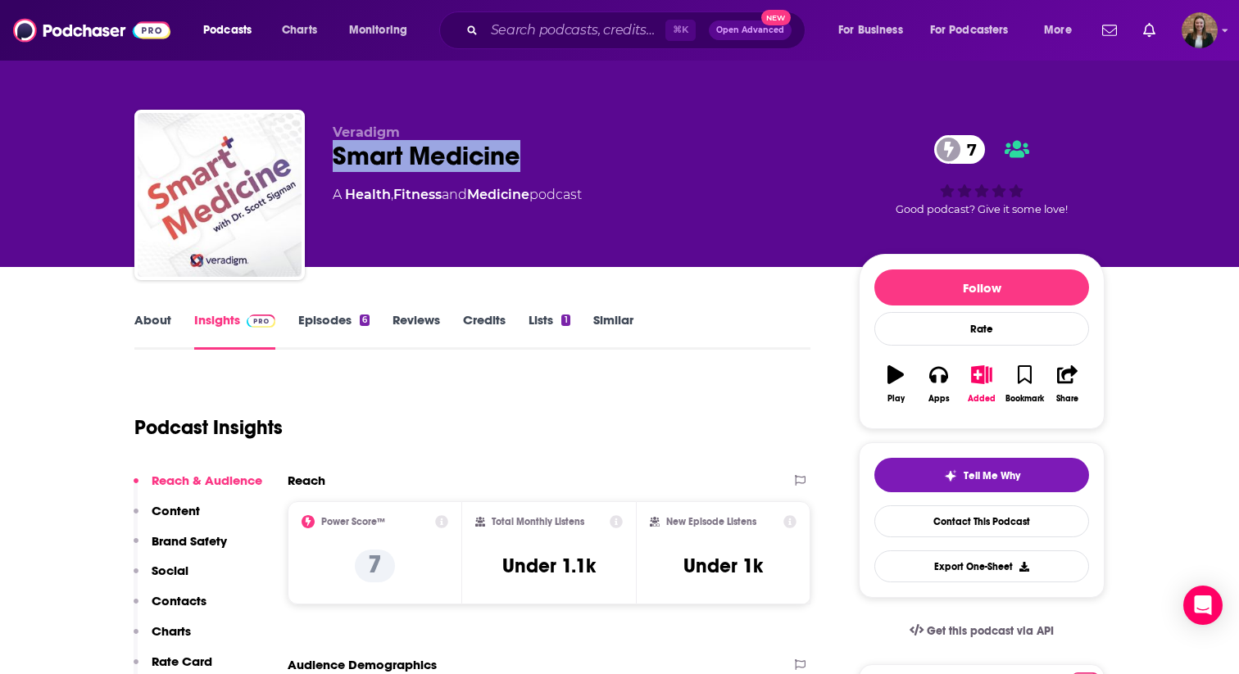
drag, startPoint x: 329, startPoint y: 152, endPoint x: 514, endPoint y: 165, distance: 185.7
click at [514, 165] on div "Veradigm Smart Medicine 7 A Health , Fitness and Medicine podcast 7 Good podcas…" at bounding box center [619, 198] width 970 height 177
copy h2 "Smart Medicine"
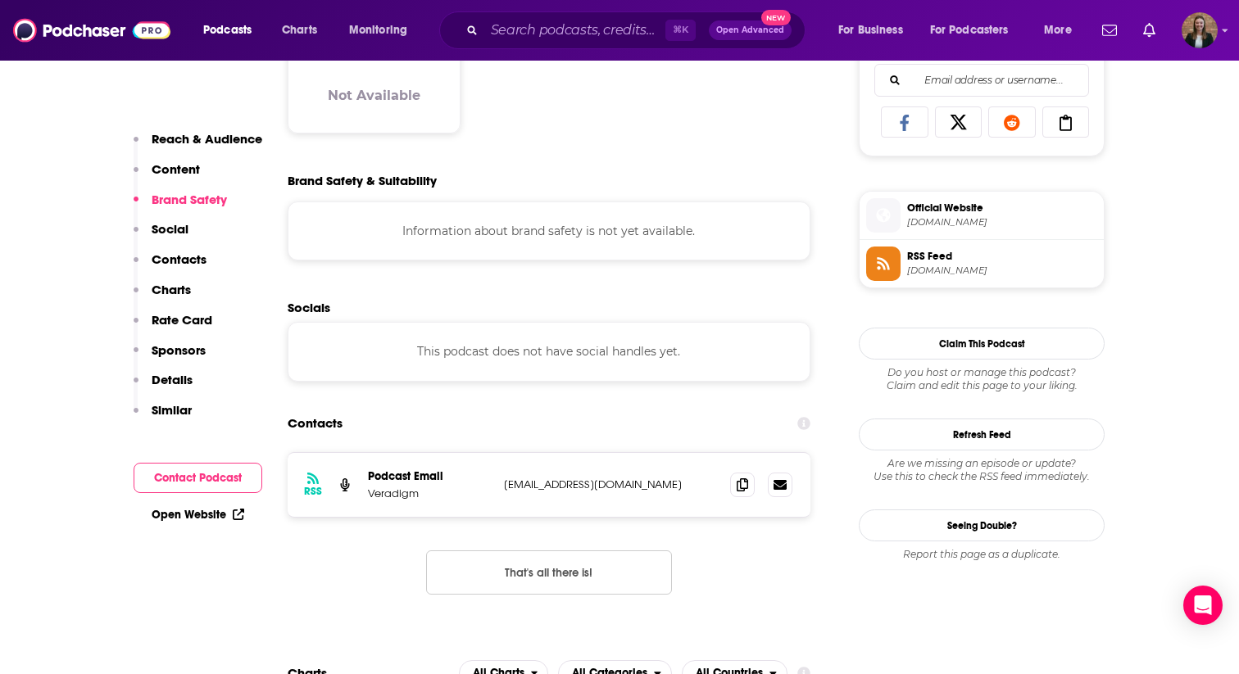
scroll to position [1114, 0]
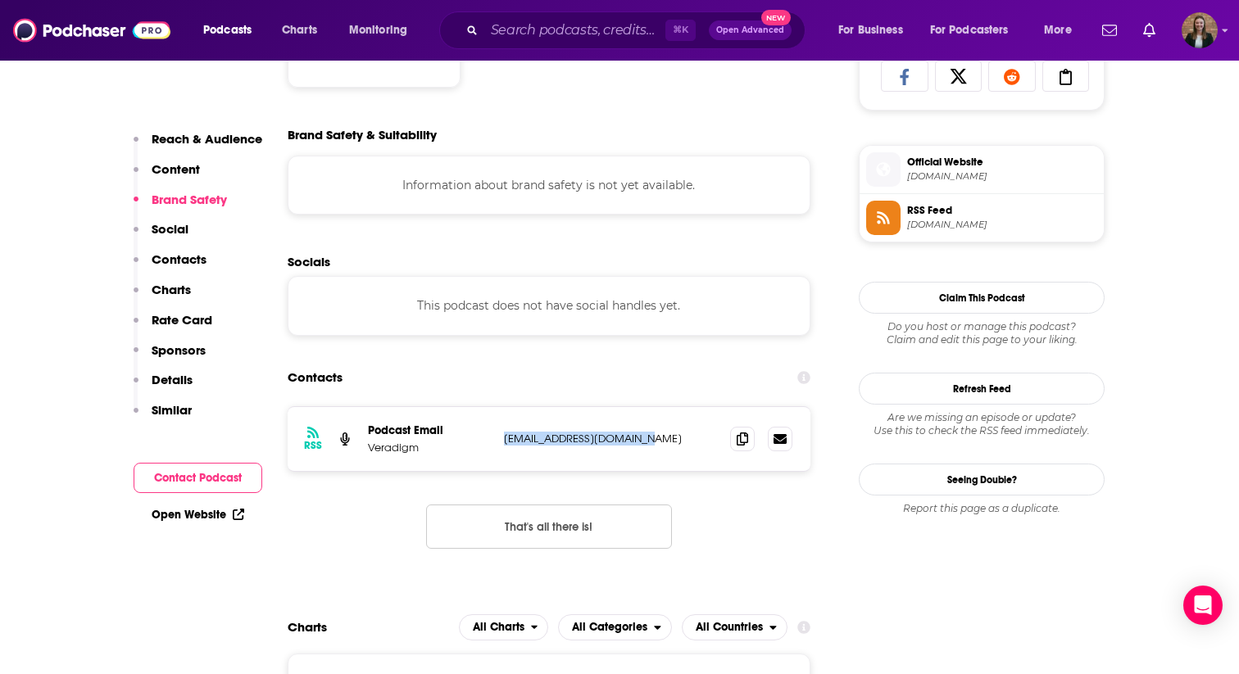
drag, startPoint x: 502, startPoint y: 440, endPoint x: 678, endPoint y: 440, distance: 176.1
click at [678, 440] on div "RSS Podcast Email Veradigm [EMAIL_ADDRESS][DOMAIN_NAME] [EMAIL_ADDRESS][DOMAIN_…" at bounding box center [549, 439] width 523 height 64
copy p "[EMAIL_ADDRESS][DOMAIN_NAME]"
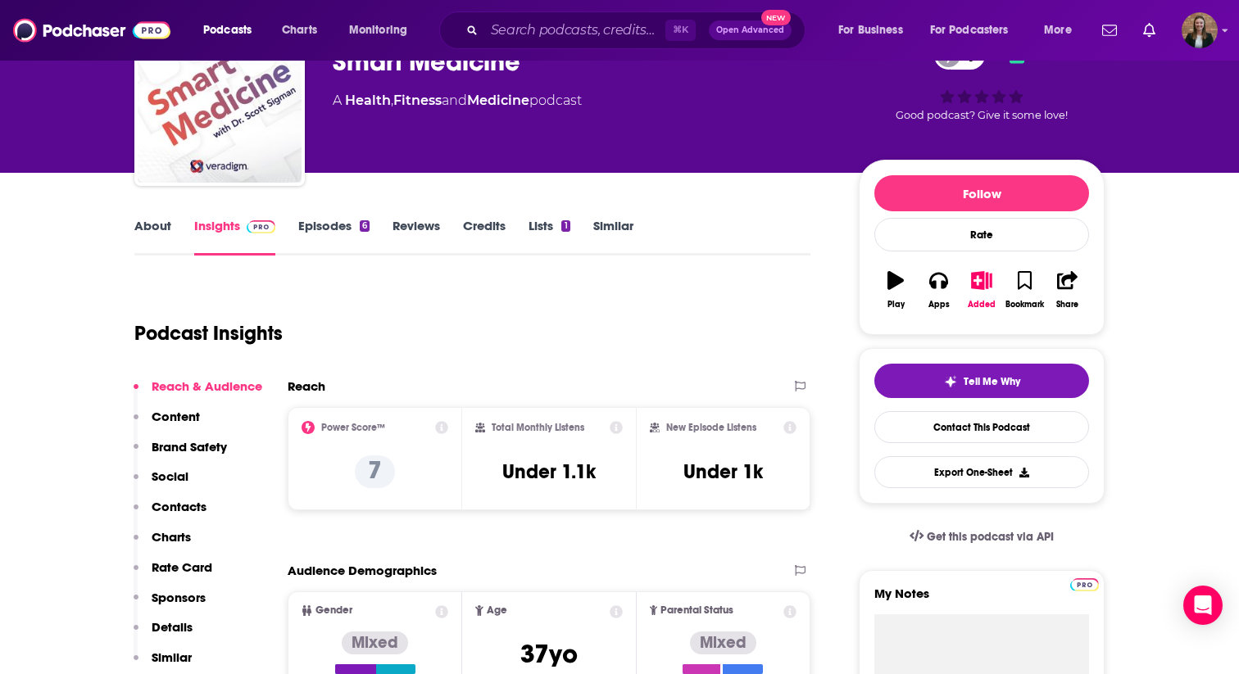
scroll to position [0, 0]
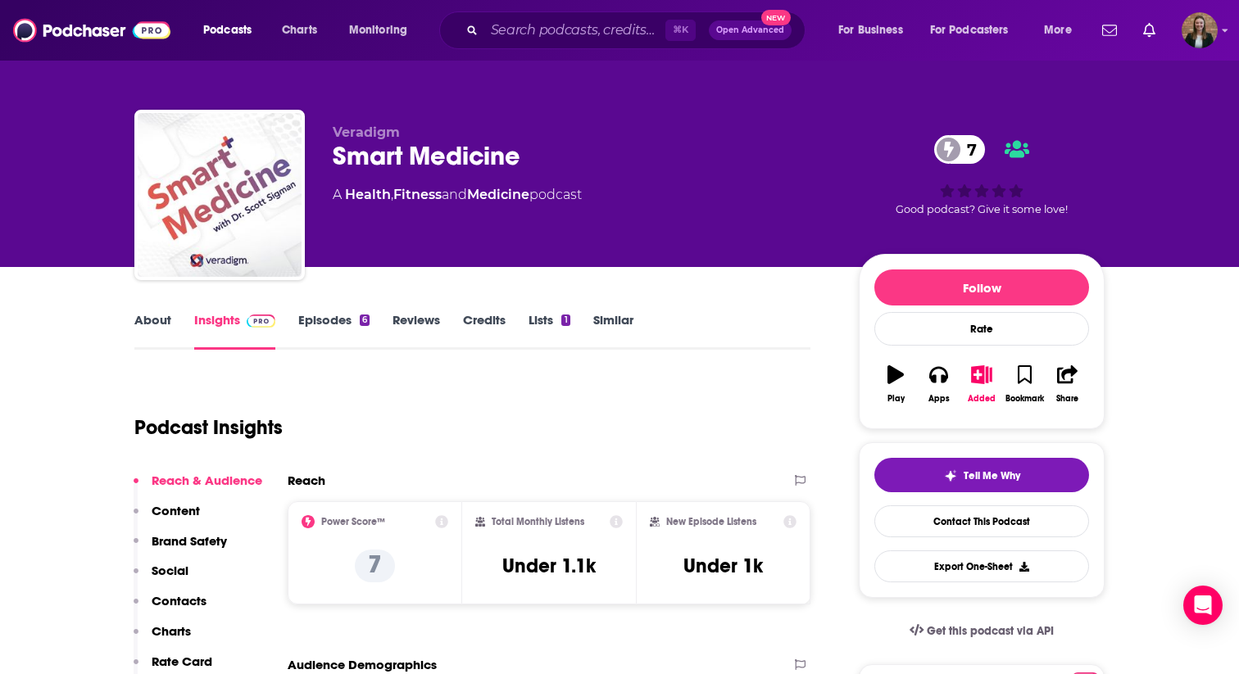
click at [314, 324] on link "Episodes 6" at bounding box center [333, 331] width 71 height 38
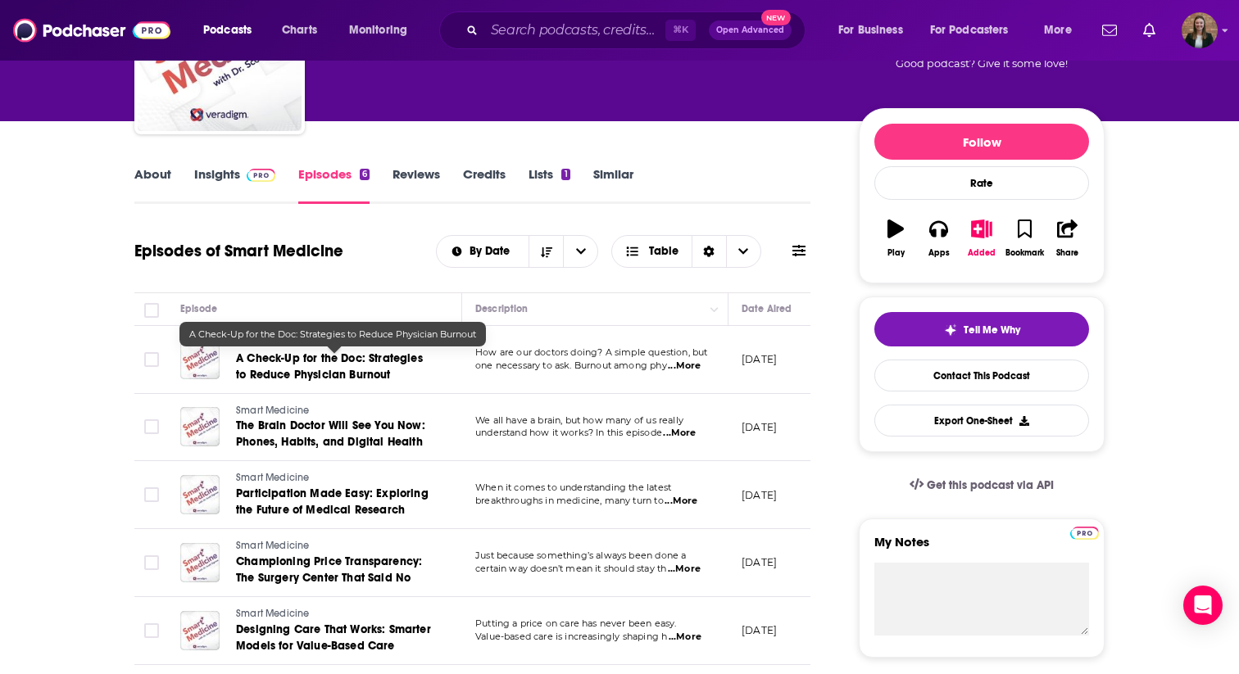
scroll to position [195, 0]
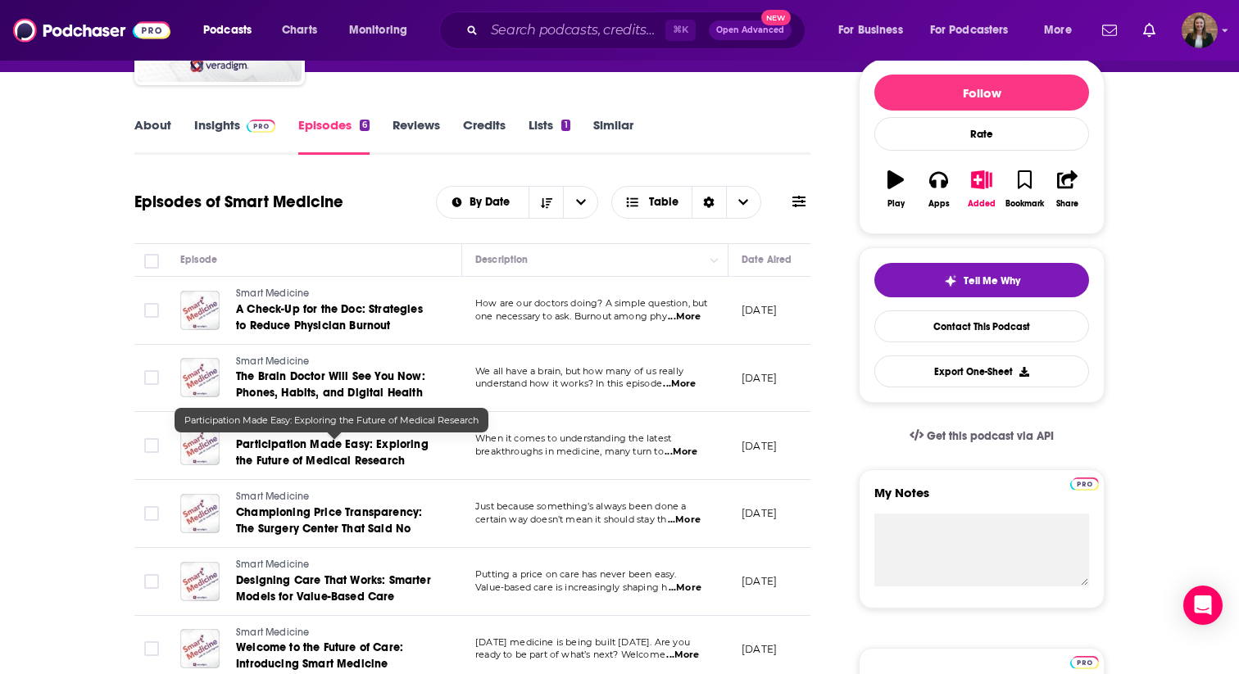
click at [264, 447] on span "Participation Made Easy: Exploring the Future of Medical Research" at bounding box center [332, 452] width 193 height 30
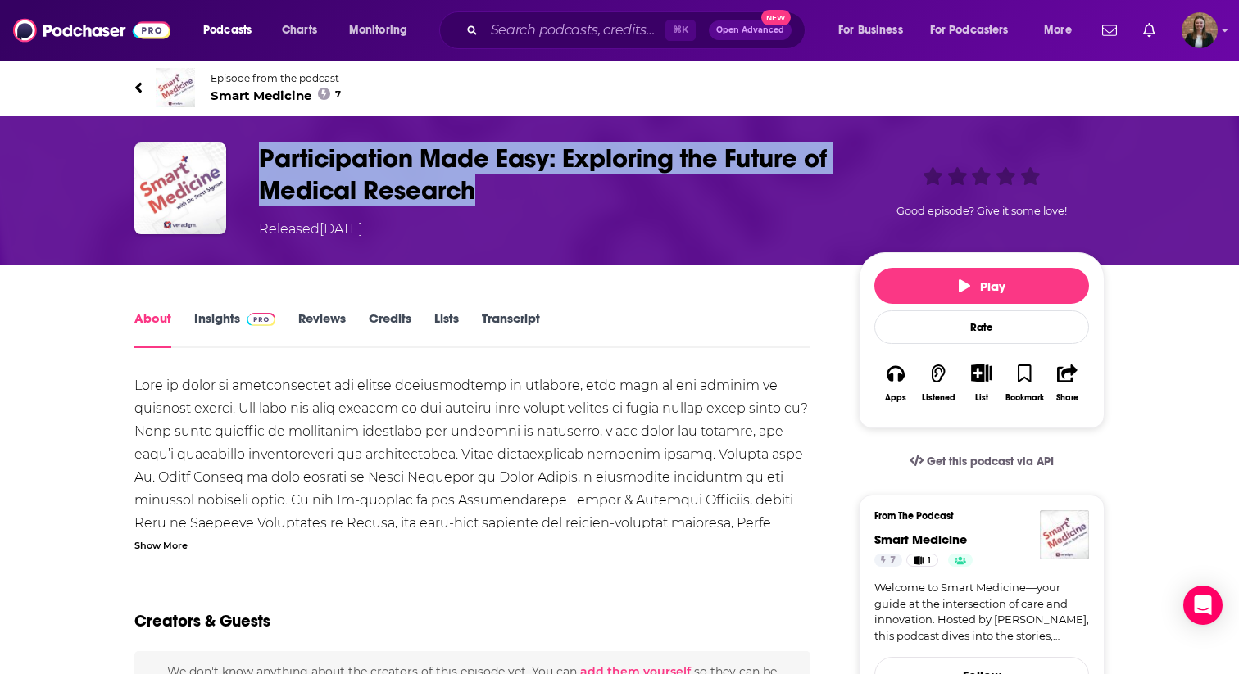
drag, startPoint x: 262, startPoint y: 152, endPoint x: 484, endPoint y: 198, distance: 226.9
click at [484, 198] on h1 "Participation Made Easy: Exploring the Future of Medical Research" at bounding box center [545, 175] width 573 height 64
copy h1 "Participation Made Easy: Exploring the Future of Medical Research"
